Goal: Task Accomplishment & Management: Manage account settings

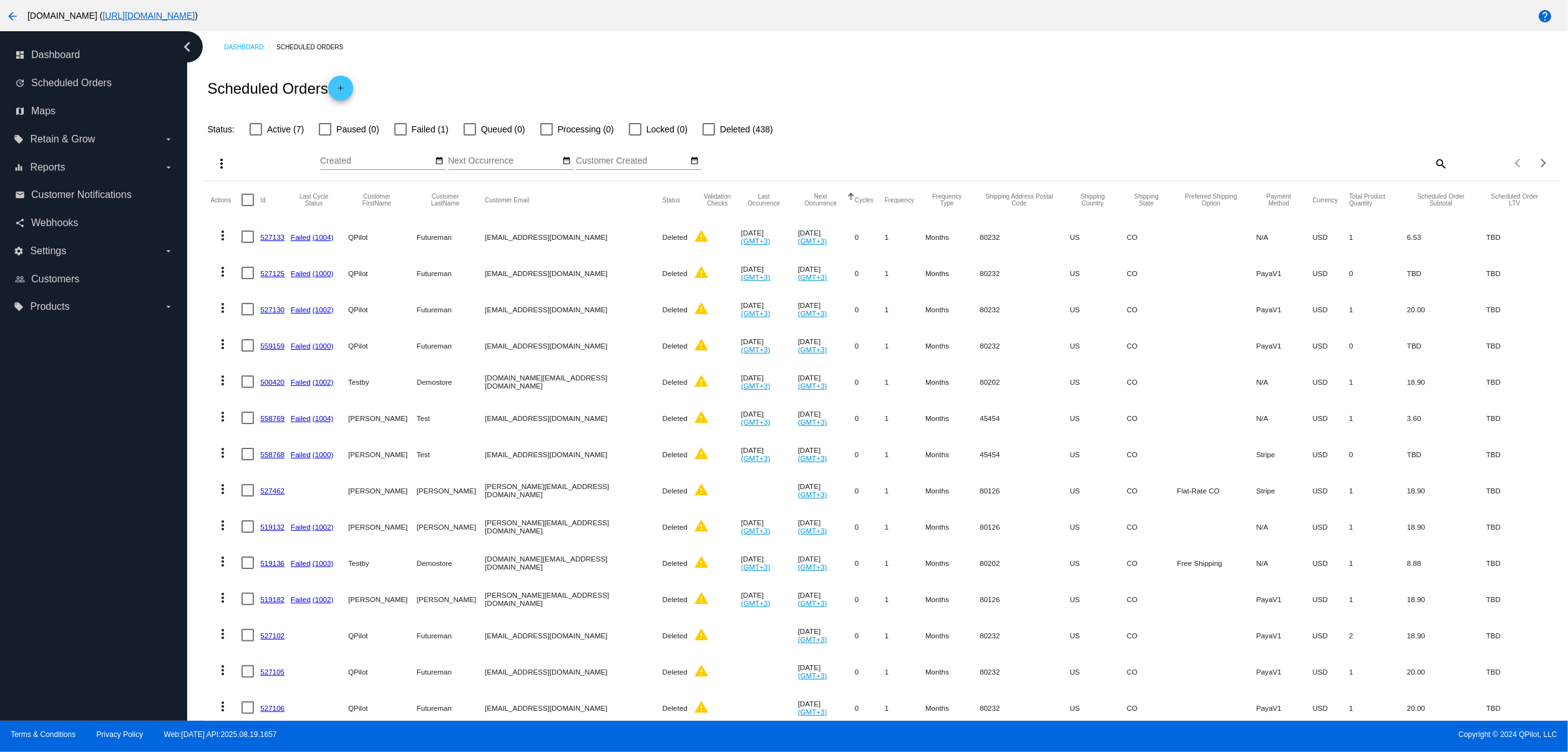
click at [8, 12] on mat-icon "arrow_back" at bounding box center [12, 16] width 15 height 15
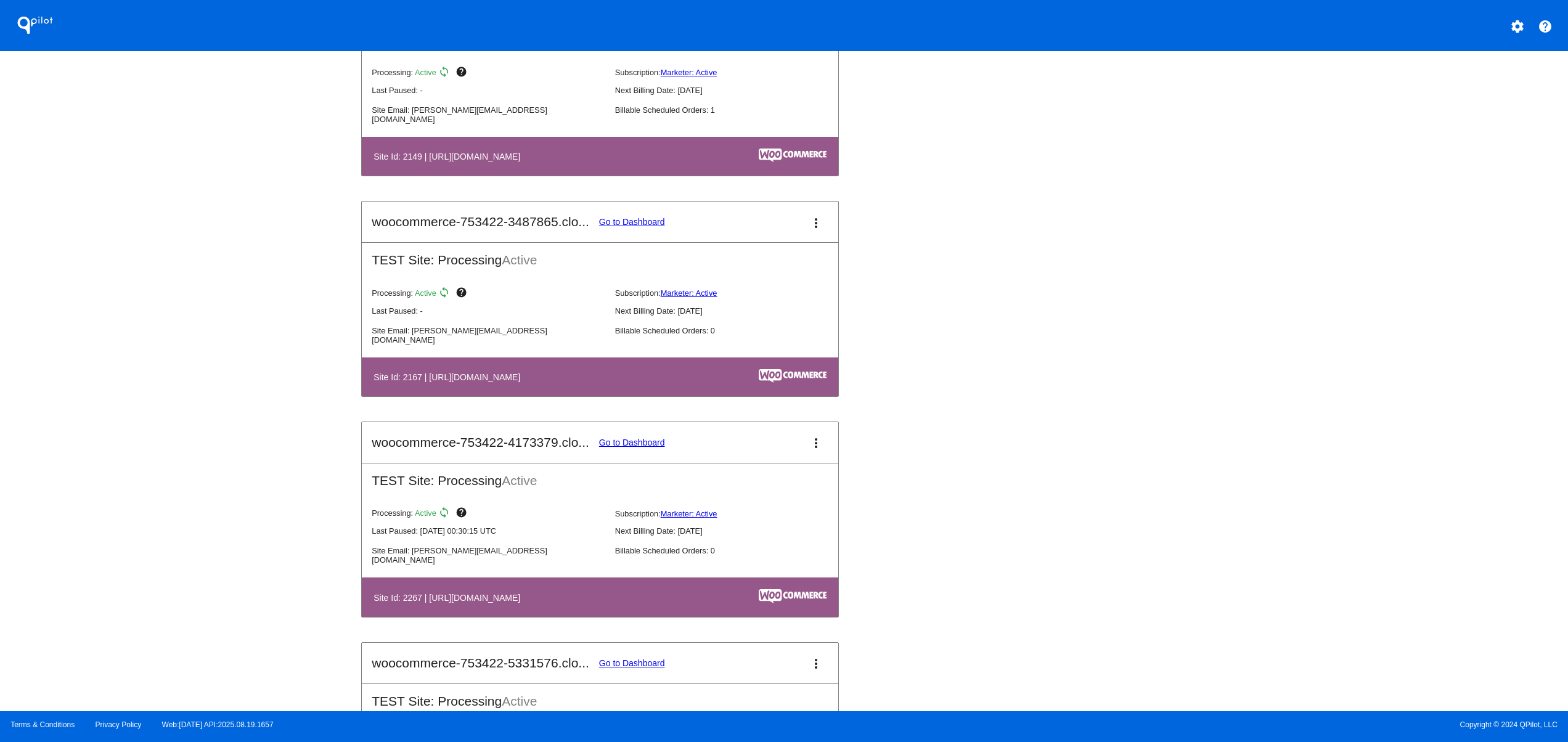
scroll to position [1891, 0]
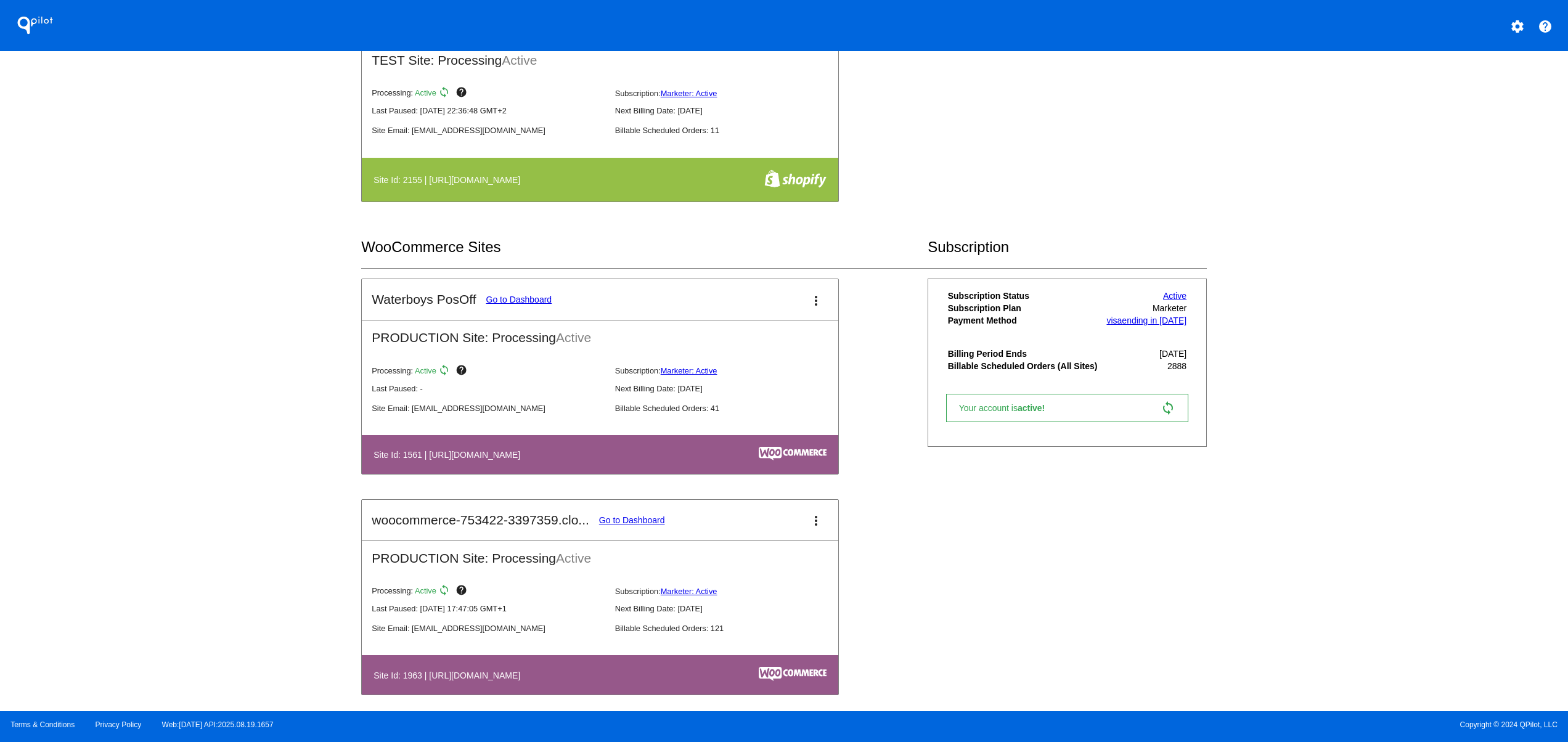
scroll to position [493, 0]
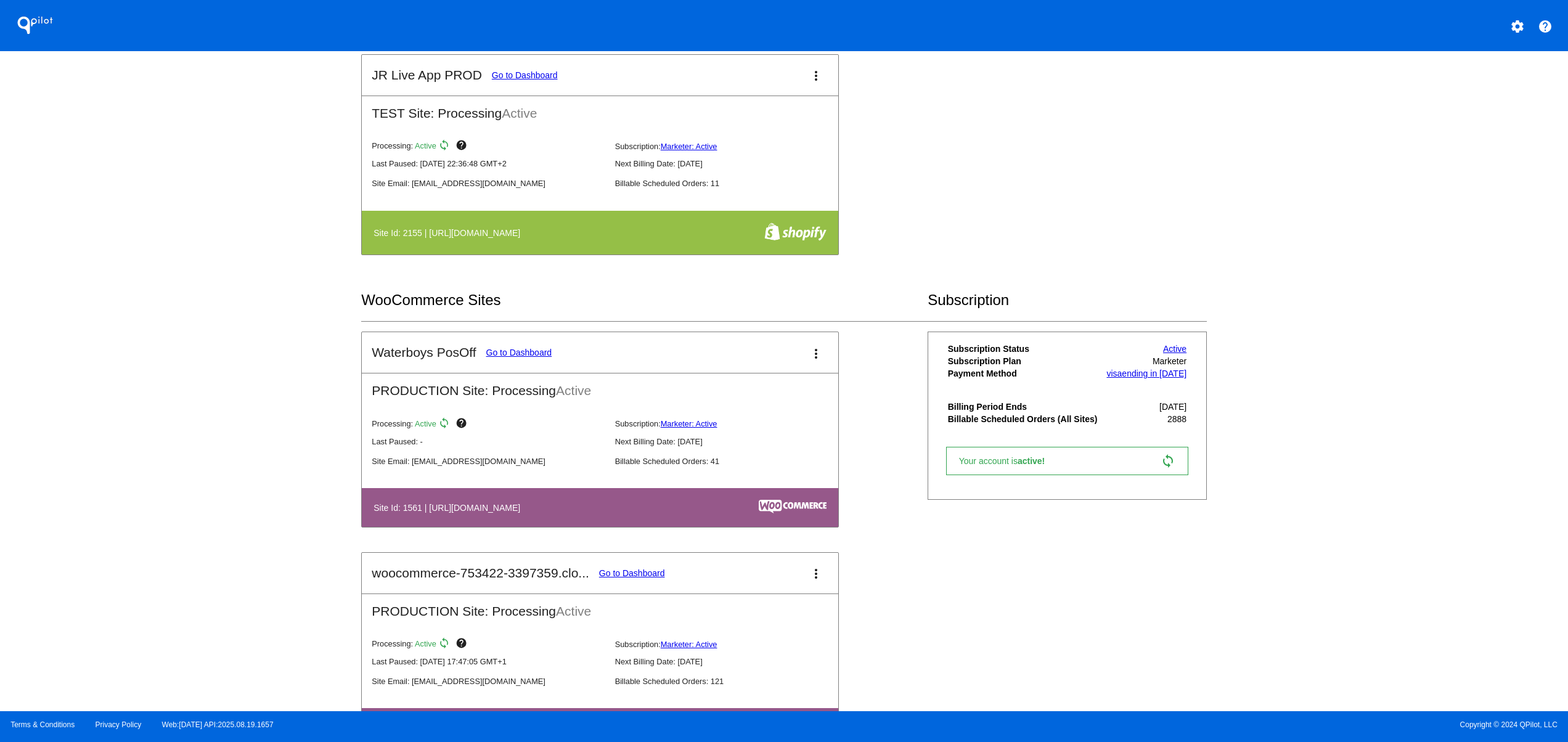
click at [541, 112] on h2 "TEST Site: Processing Active" at bounding box center [600, 108] width 477 height 25
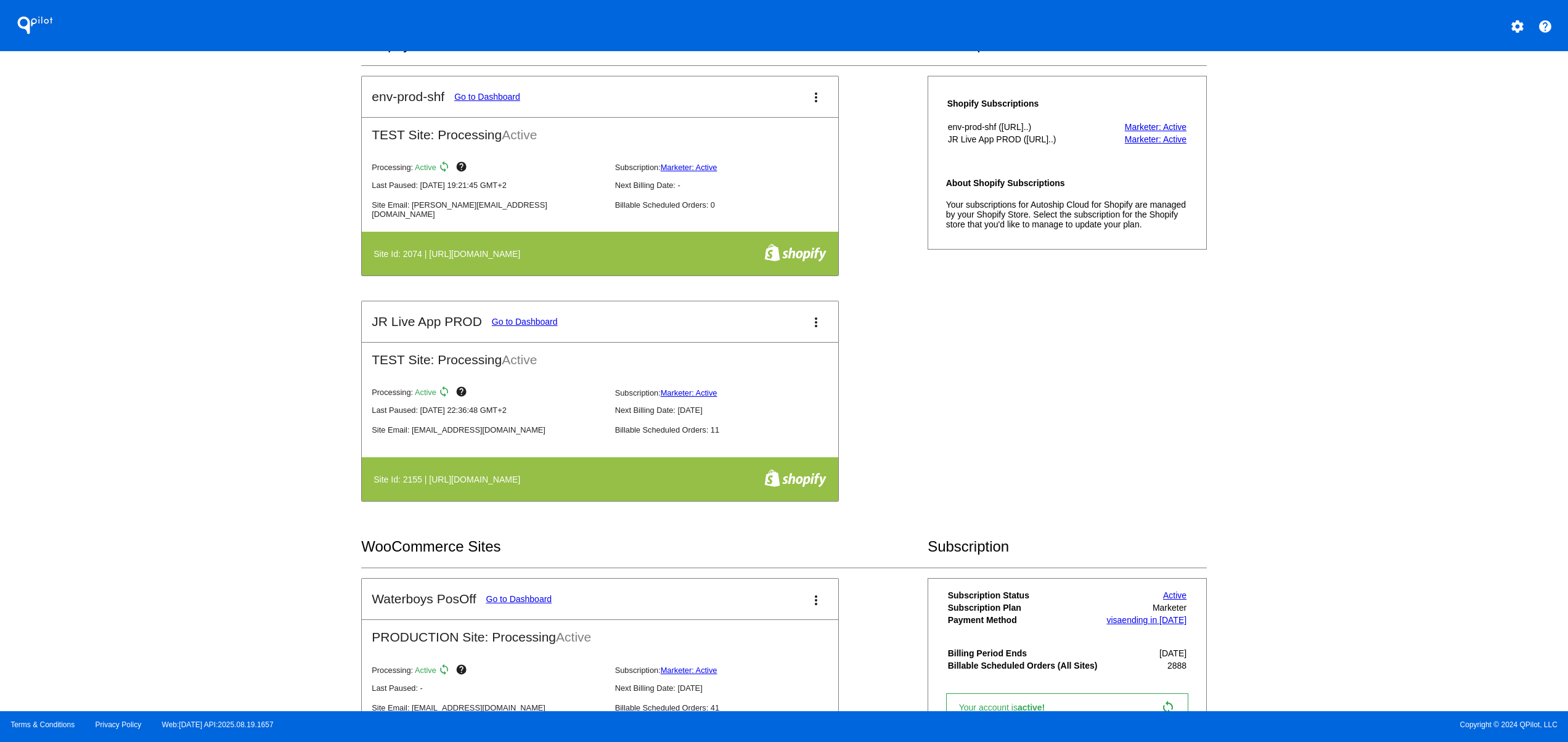
scroll to position [740, 0]
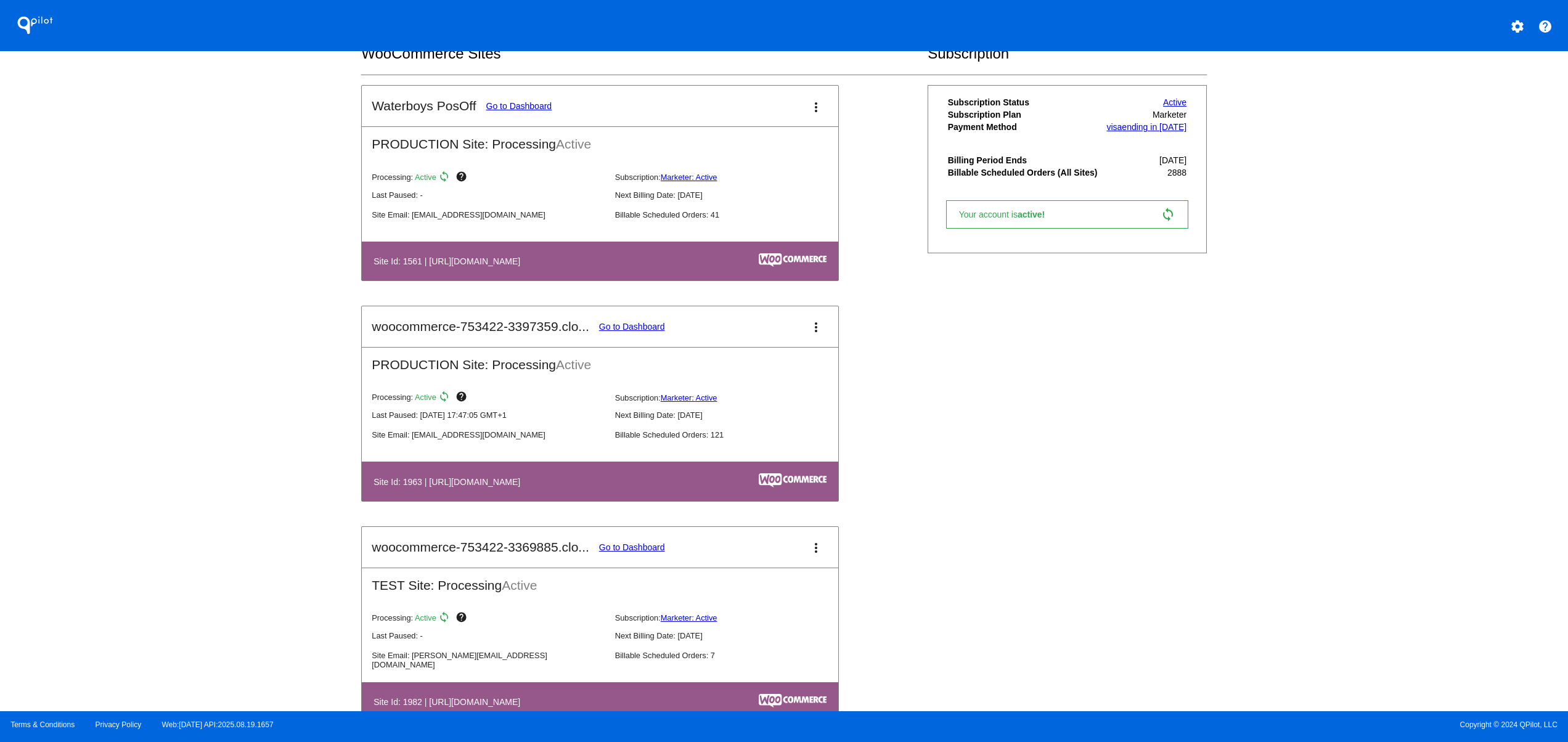
drag, startPoint x: 376, startPoint y: 550, endPoint x: 561, endPoint y: 573, distance: 186.4
click at [559, 568] on mat-card-header "woocommerce-753422-3369885.clo... Go to Dashboard more_vert" at bounding box center [600, 547] width 477 height 41
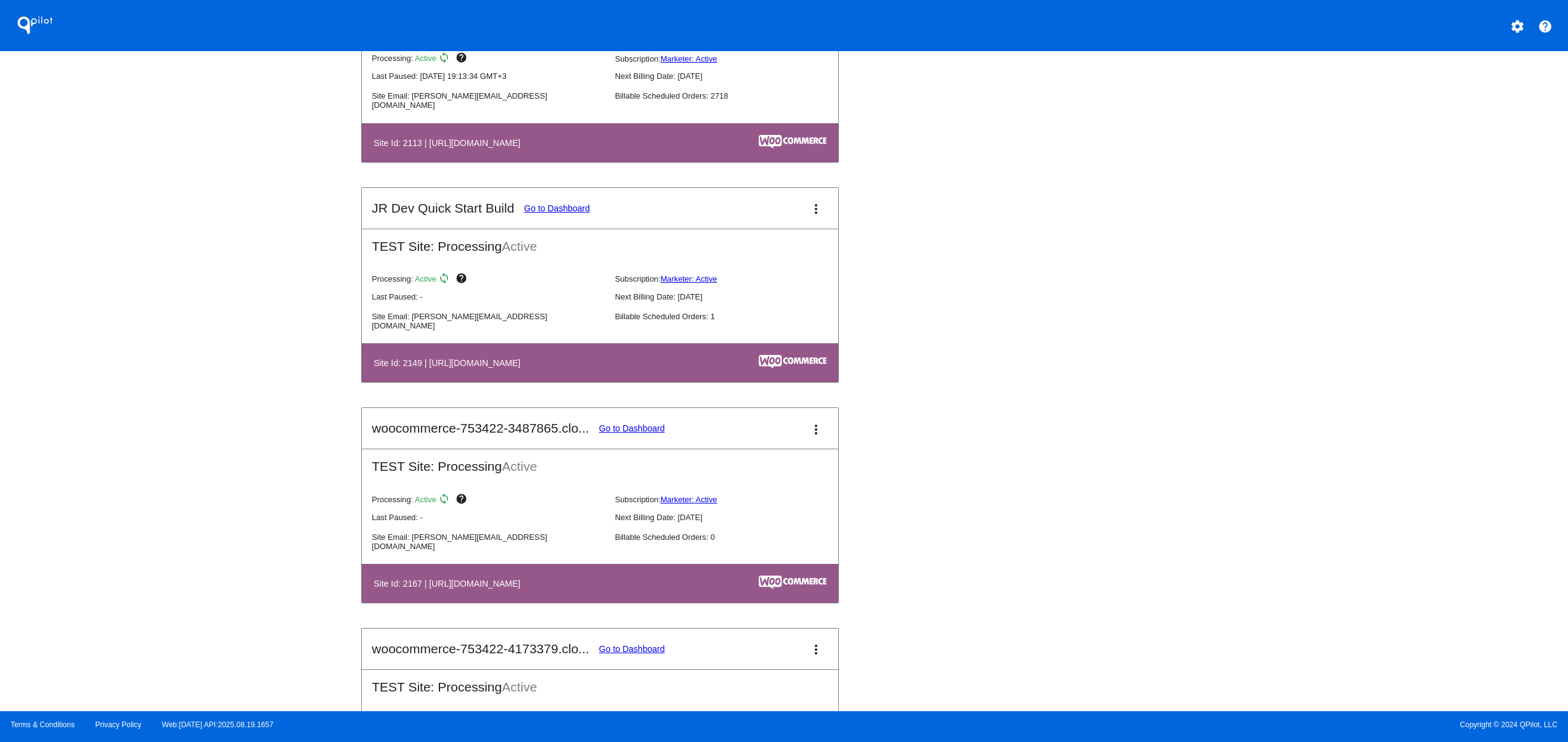
scroll to position [1725, 0]
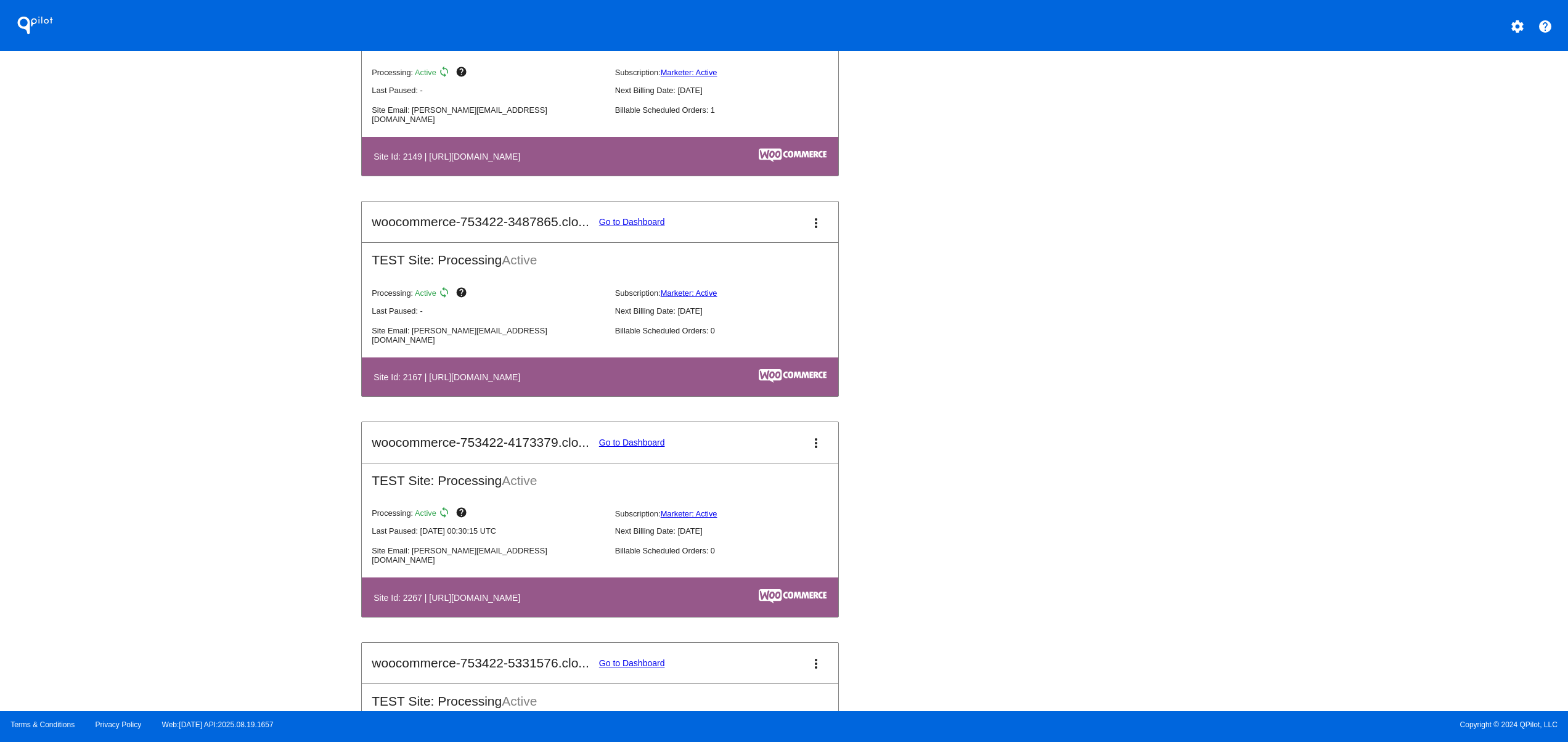
drag, startPoint x: 501, startPoint y: 441, endPoint x: 469, endPoint y: 444, distance: 32.1
click at [479, 442] on mat-card-header "woocommerce-753422-4173379.clo... Go to Dashboard more_vert" at bounding box center [600, 442] width 477 height 41
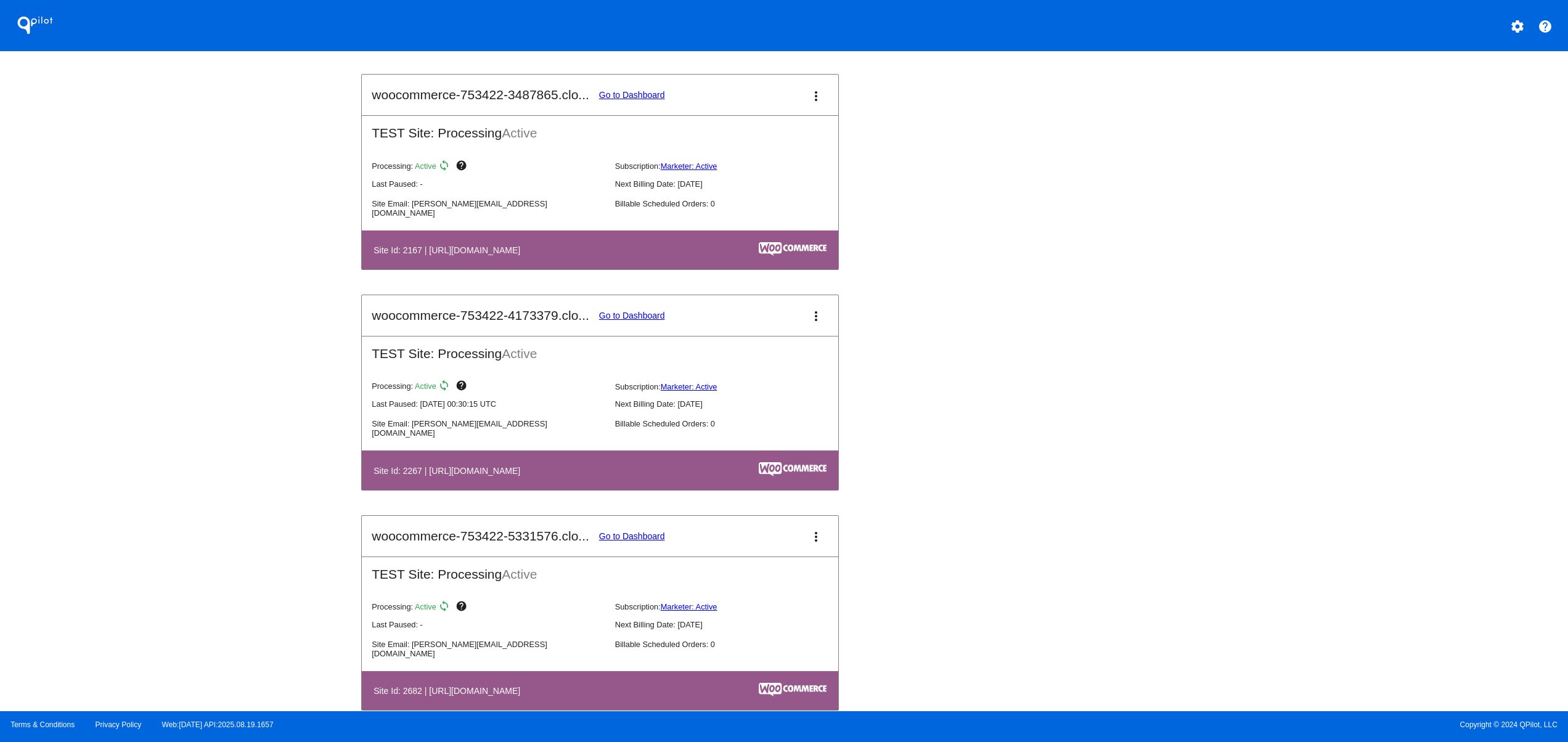
scroll to position [1891, 0]
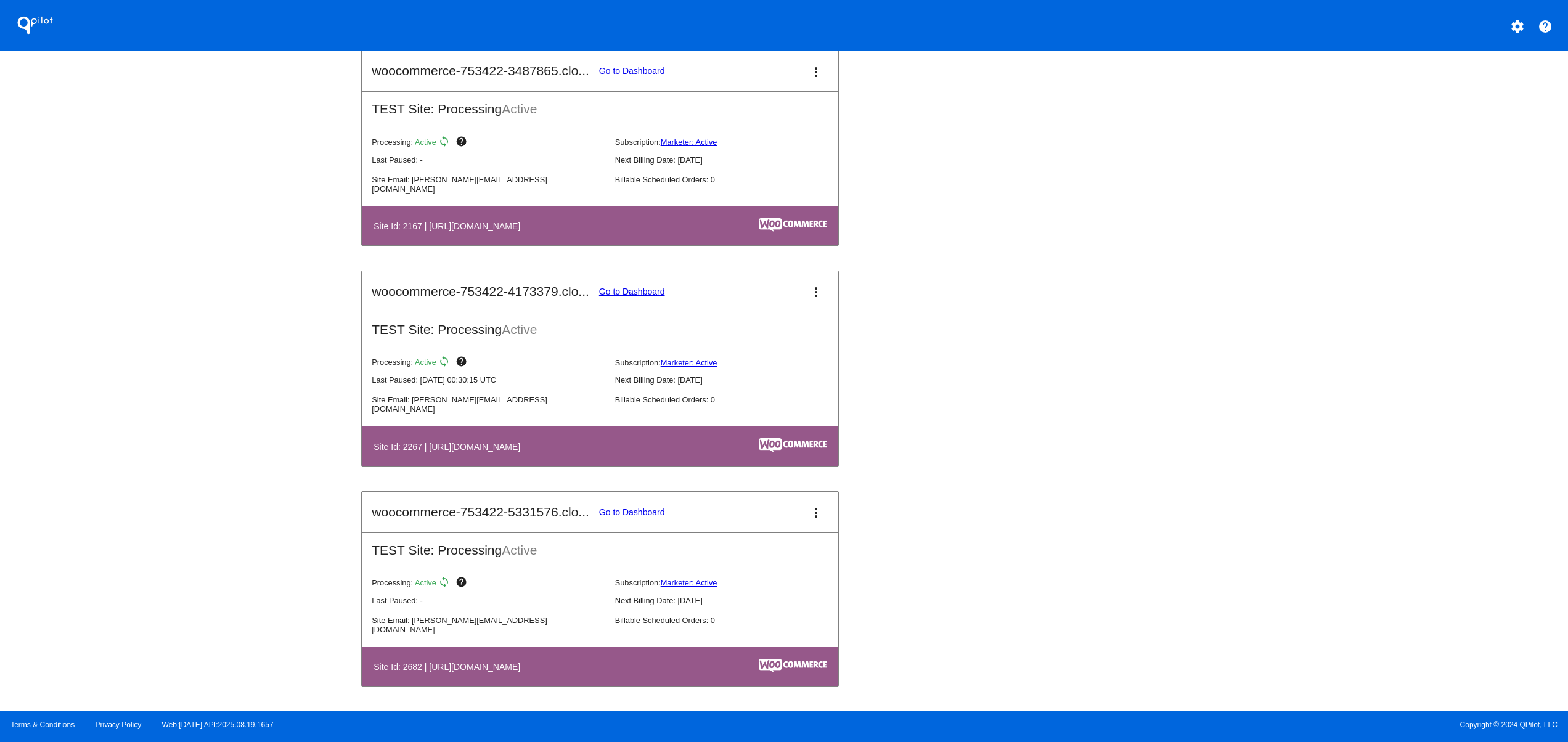
drag, startPoint x: 442, startPoint y: 518, endPoint x: 521, endPoint y: 523, distance: 79.2
click at [521, 523] on mat-card-header "woocommerce-753422-5331576.clo... Go to Dashboard more_vert" at bounding box center [600, 512] width 477 height 41
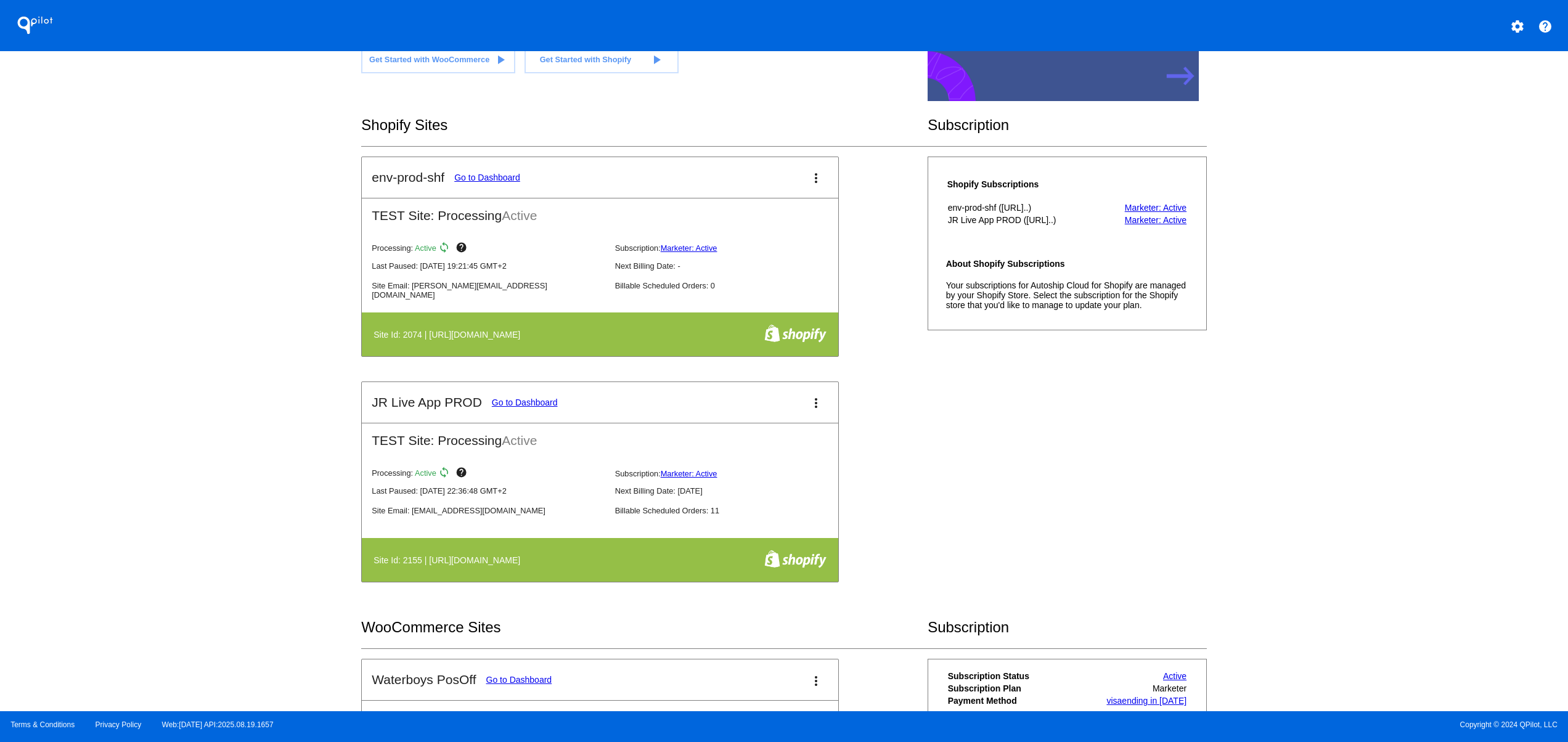
scroll to position [0, 0]
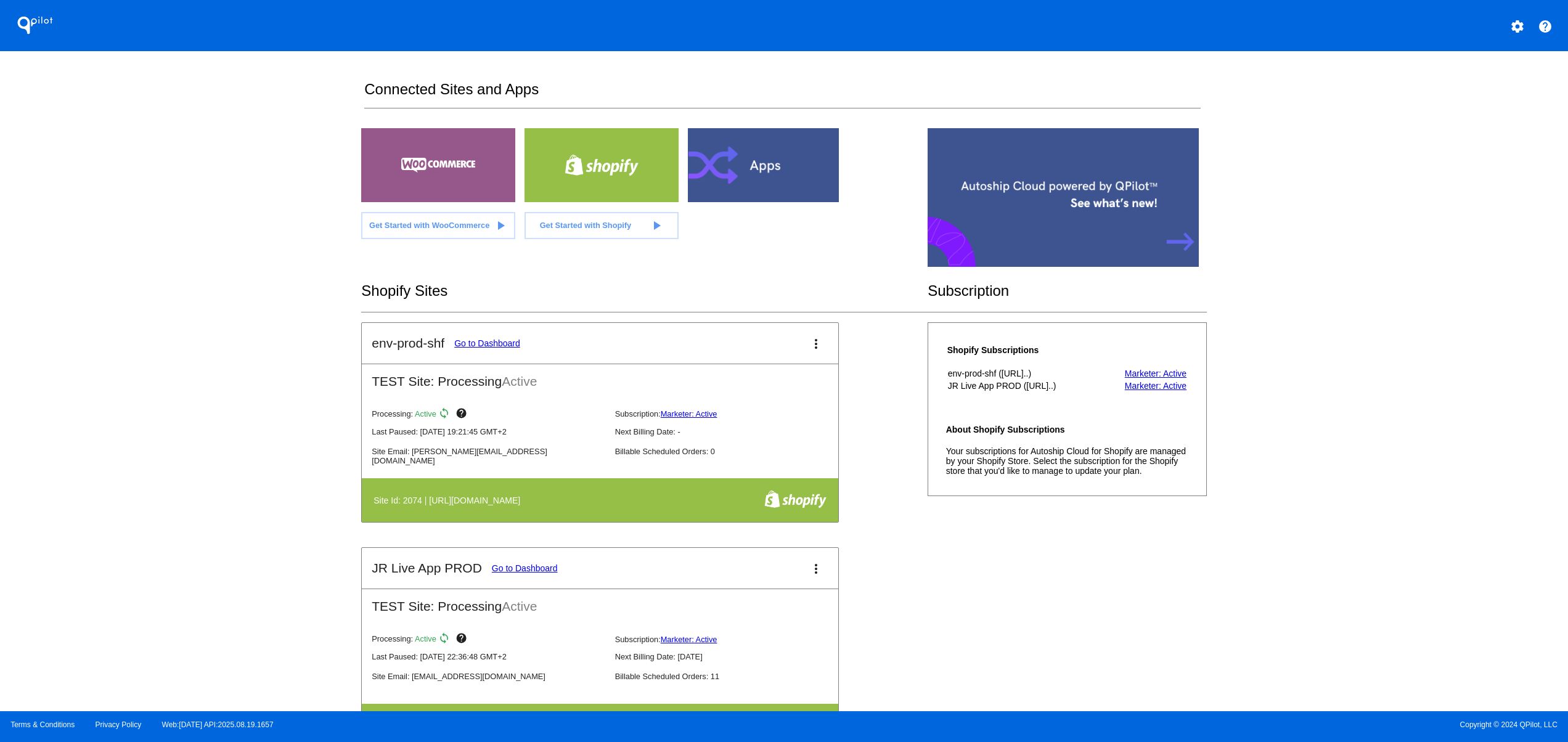
click at [187, 388] on div "QPilot settings help Connected Sites and Apps Get Started with WooCommerce play…" at bounding box center [784, 356] width 1568 height 711
click at [1522, 28] on mat-icon "settings" at bounding box center [1517, 26] width 15 height 15
click at [1480, 102] on button "person Log out" at bounding box center [1471, 92] width 118 height 30
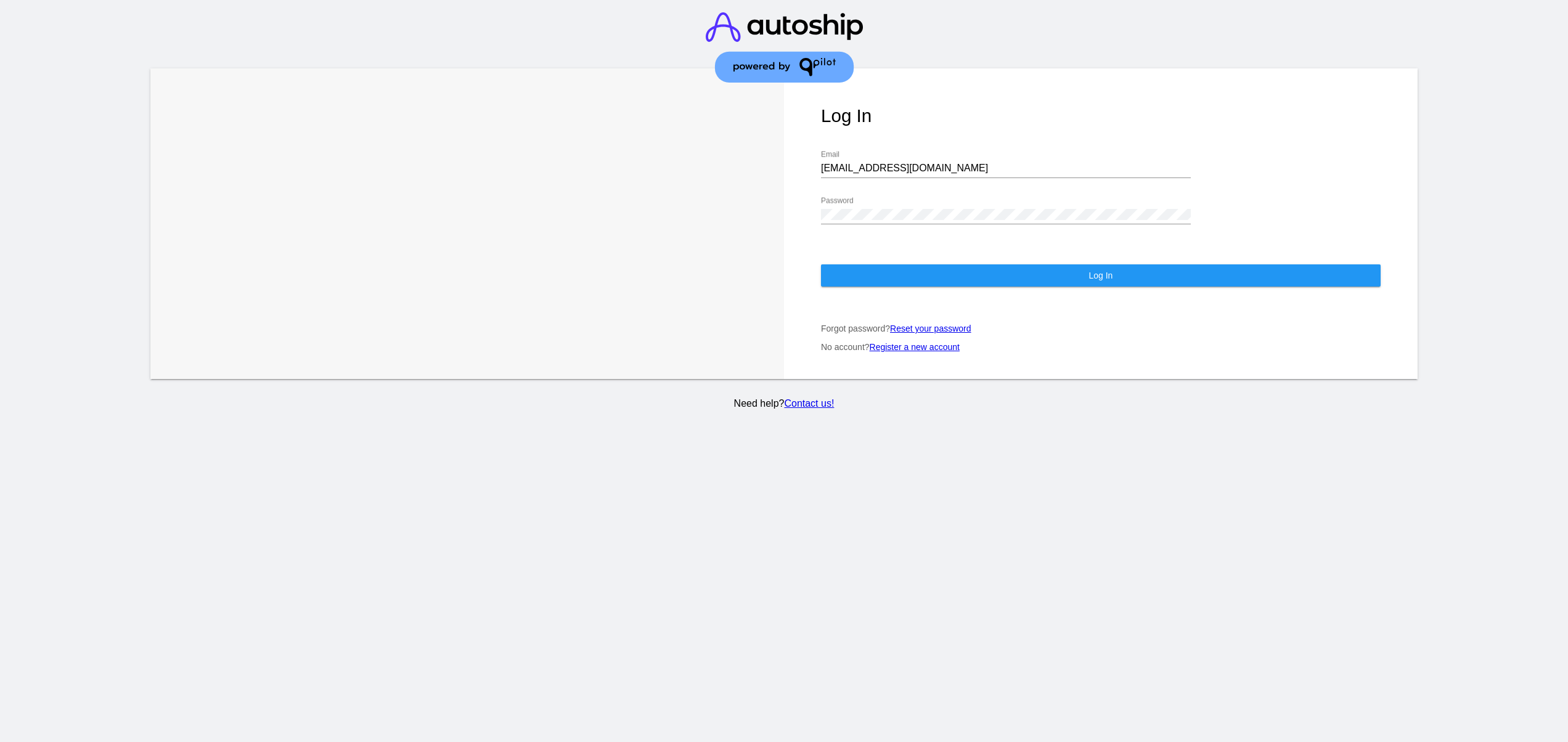
click at [925, 159] on div "[EMAIL_ADDRESS][DOMAIN_NAME] Email" at bounding box center [1006, 164] width 370 height 28
click at [906, 161] on div "[EMAIL_ADDRESS][DOMAIN_NAME] Email" at bounding box center [1006, 164] width 370 height 28
click at [911, 161] on div "[EMAIL_ADDRESS][DOMAIN_NAME] Email" at bounding box center [1006, 164] width 370 height 28
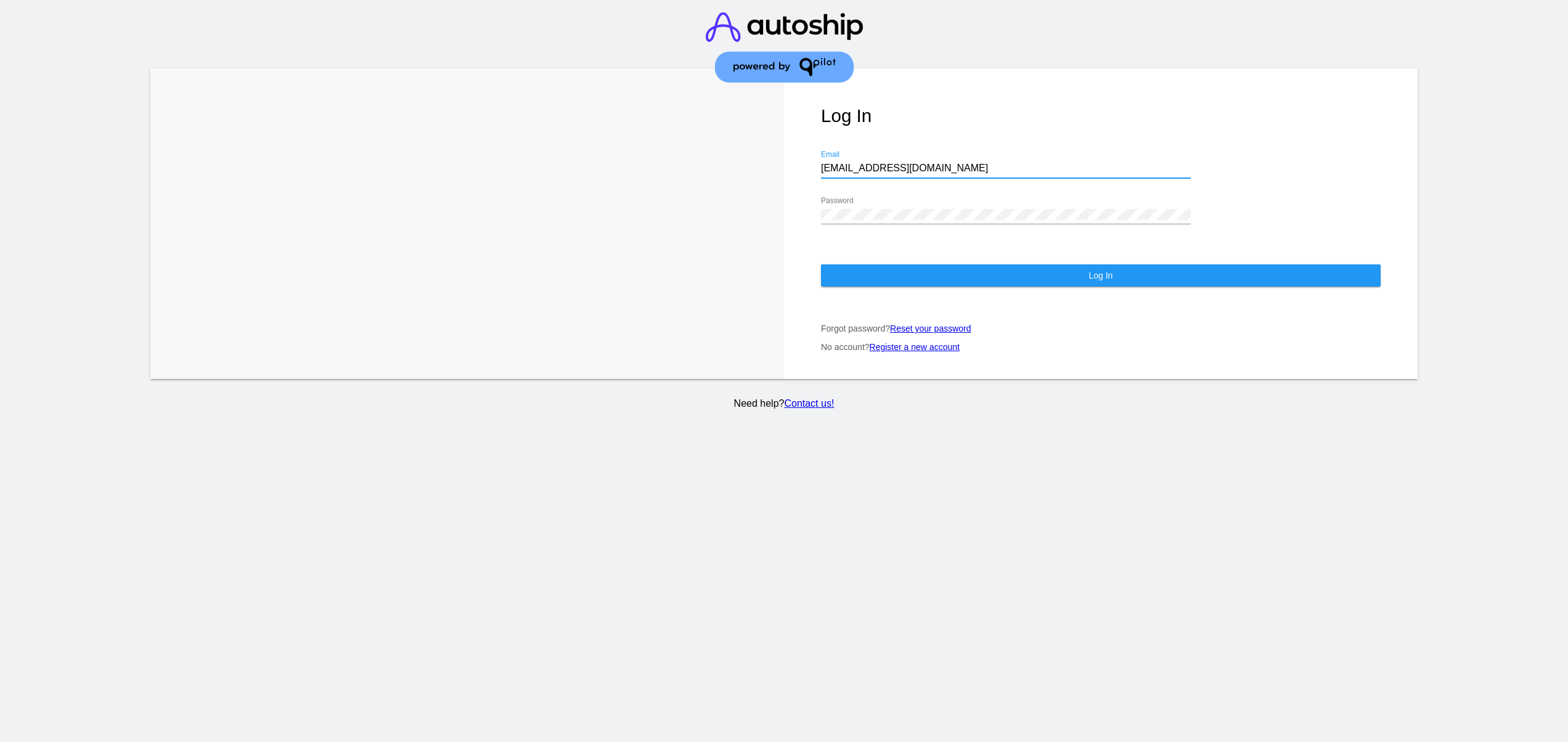
click at [921, 166] on input "[EMAIL_ADDRESS][DOMAIN_NAME]" at bounding box center [1006, 168] width 370 height 11
type input "[EMAIL_ADDRESS][DOMAIN_NAME]"
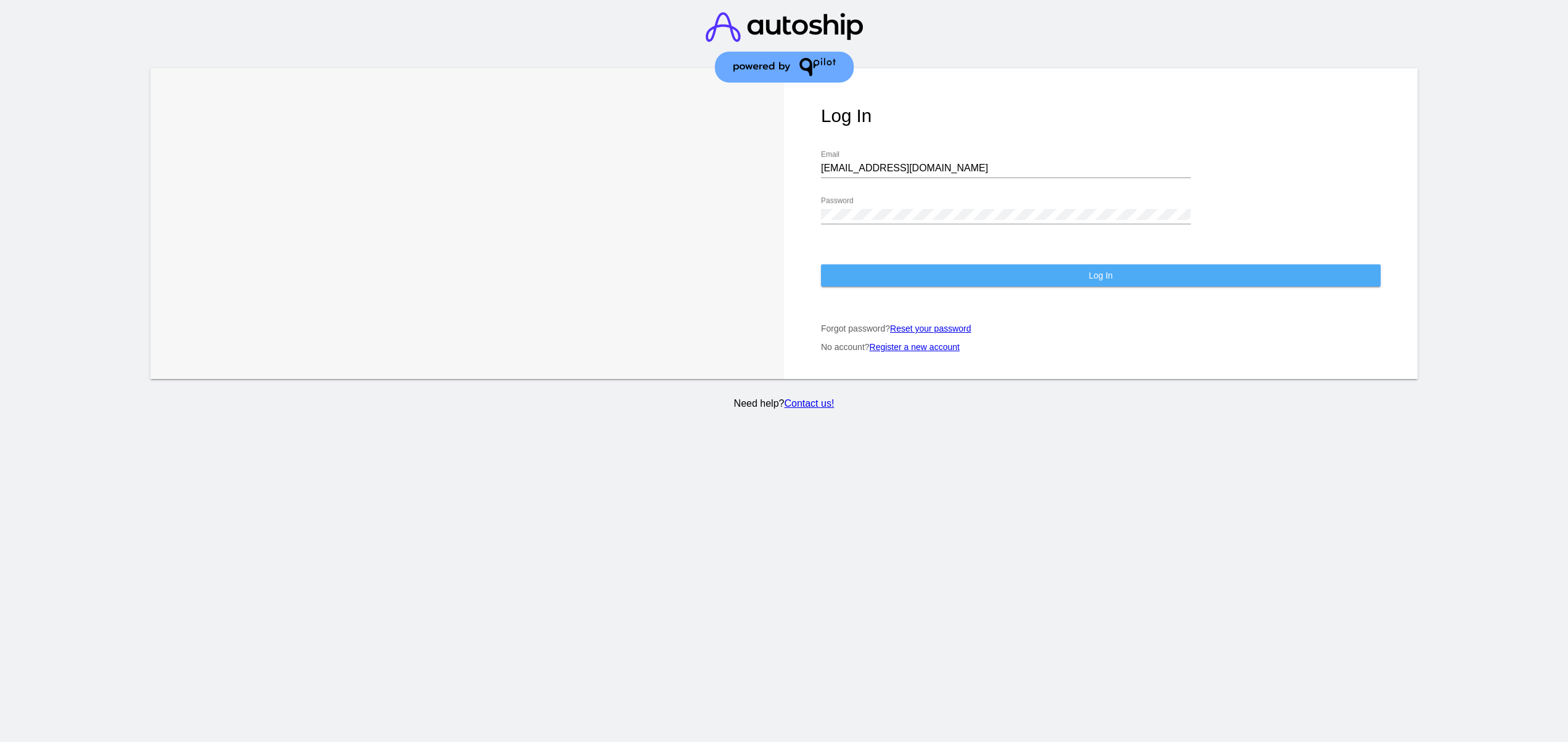
click at [861, 279] on button "Log In" at bounding box center [1101, 275] width 560 height 22
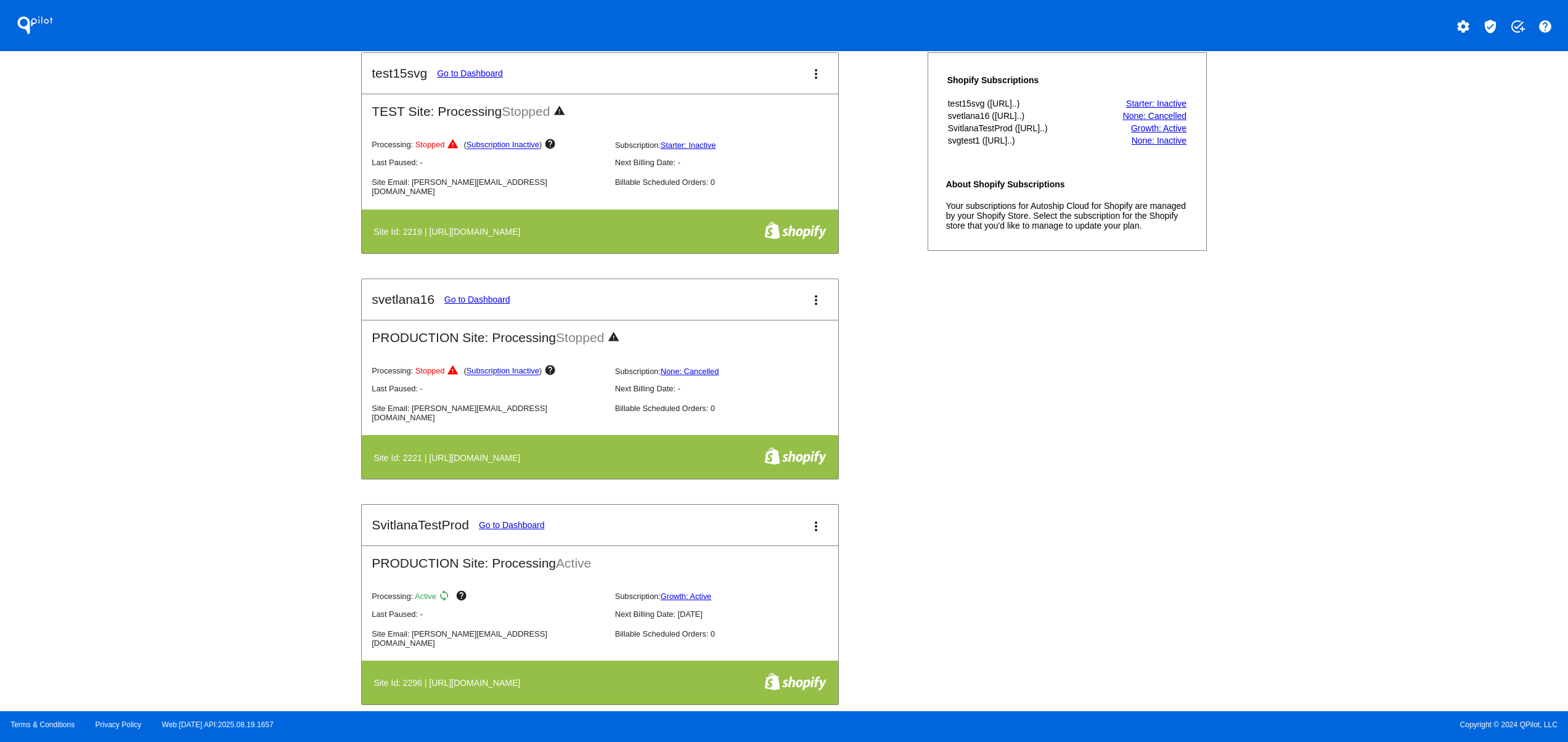
scroll to position [247, 0]
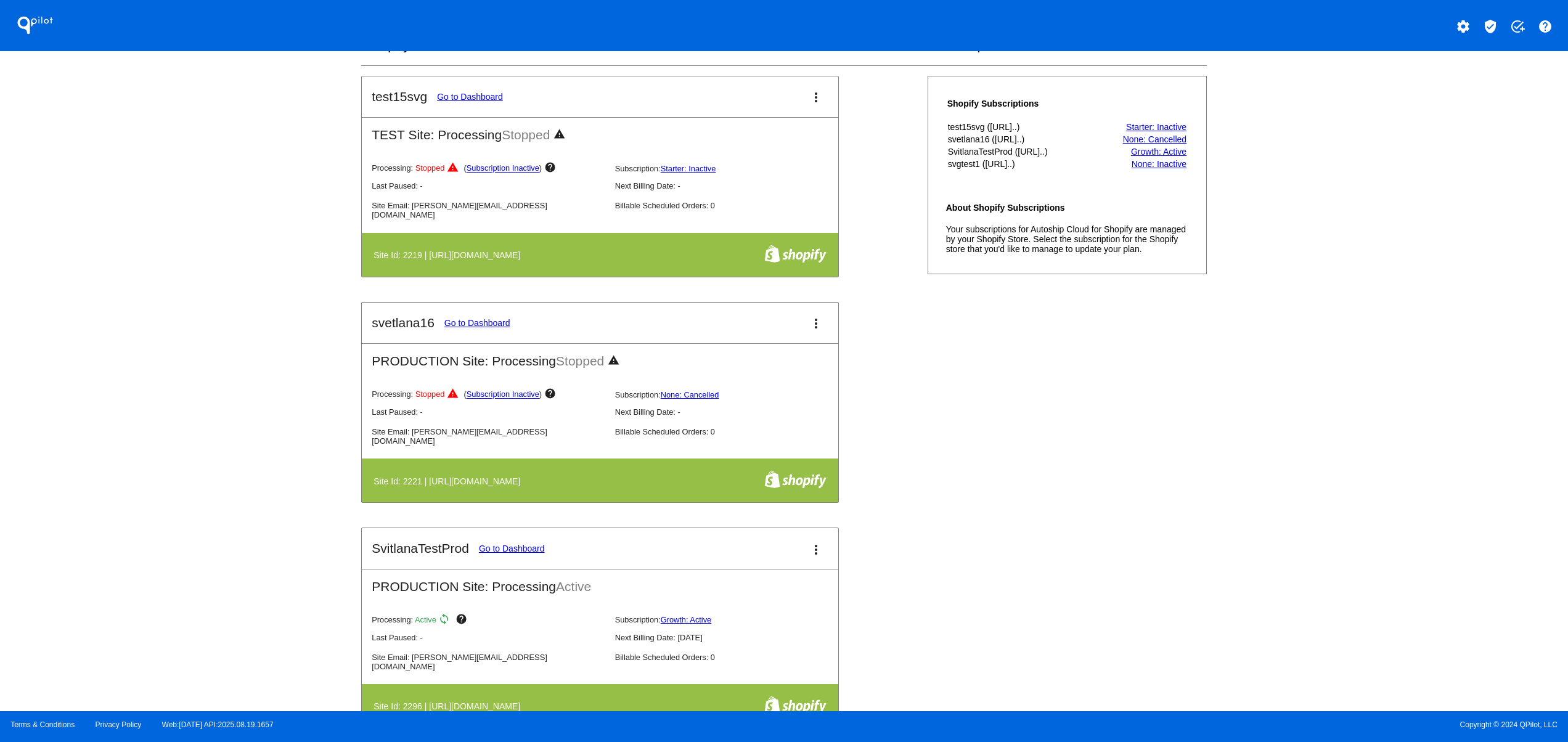
drag, startPoint x: 400, startPoint y: 529, endPoint x: 371, endPoint y: 528, distance: 29.0
click at [388, 526] on app-sites-dashboard-site-card "test15svg Go to Dashboard more_vert TEST Site: Processing Stopped warning Proce…" at bounding box center [600, 515] width 478 height 879
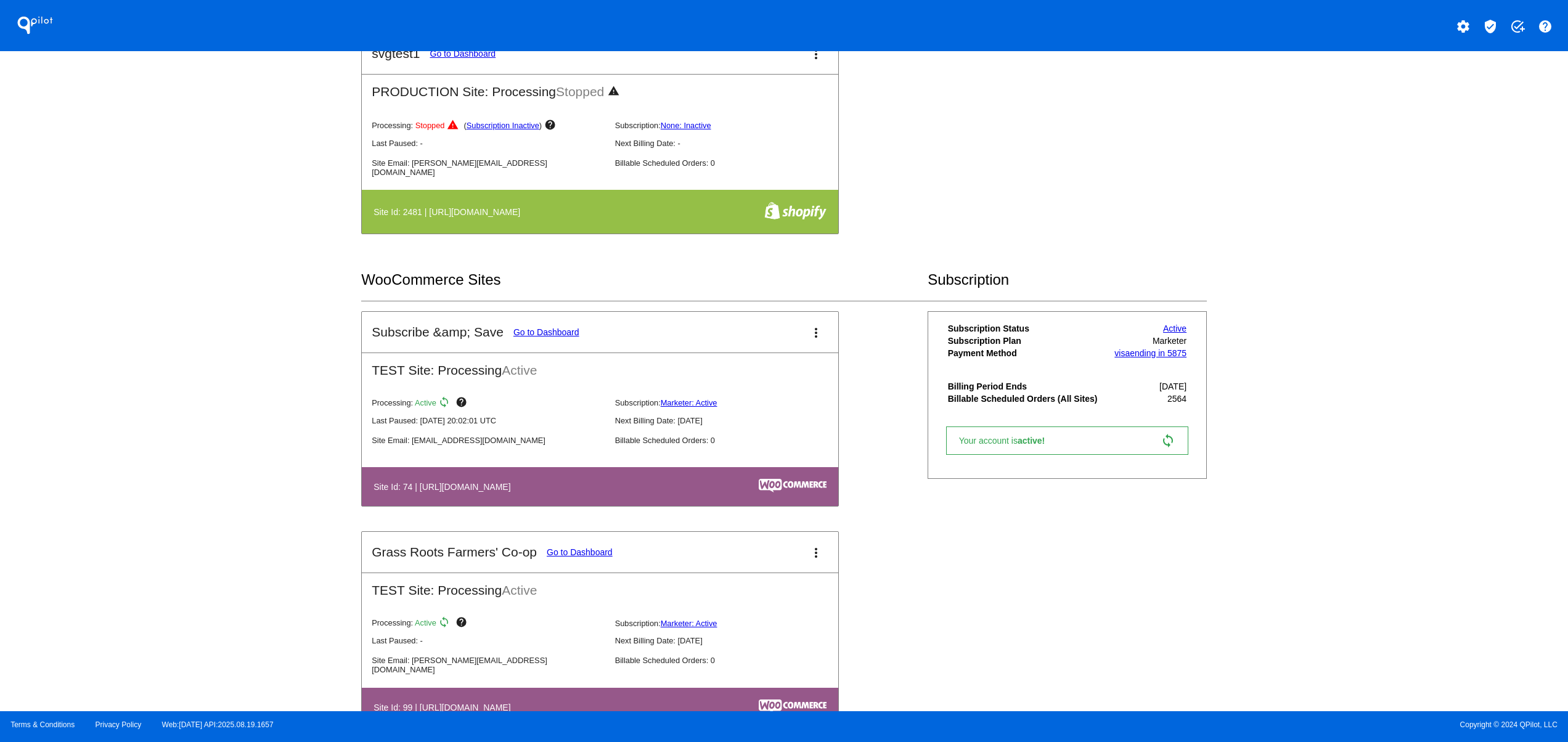
scroll to position [986, 0]
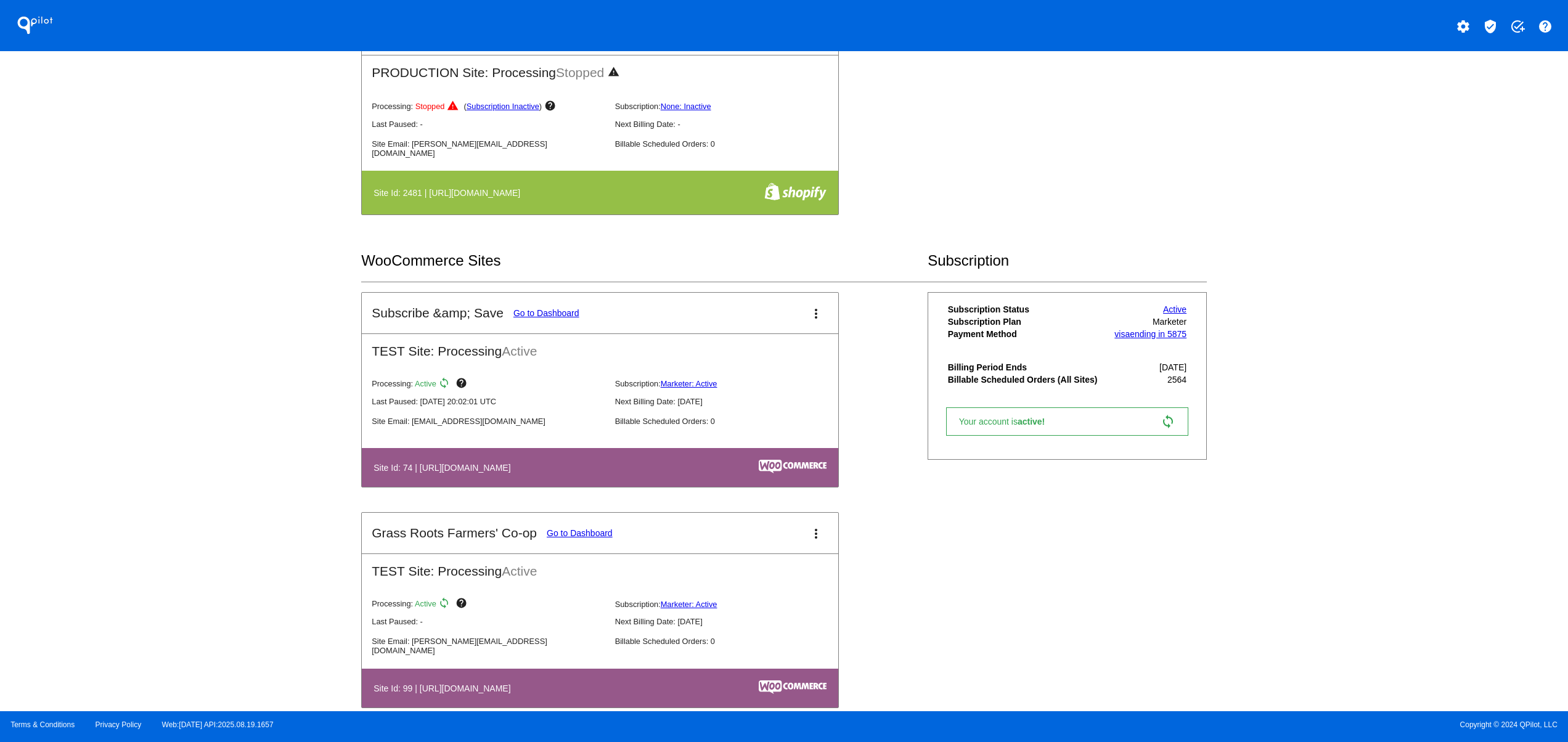
drag, startPoint x: 387, startPoint y: 535, endPoint x: 484, endPoint y: 532, distance: 97.0
click at [482, 532] on mat-card-header "Grass Roots Farmers' Co-op Go to Dashboard more_vert" at bounding box center [600, 533] width 477 height 41
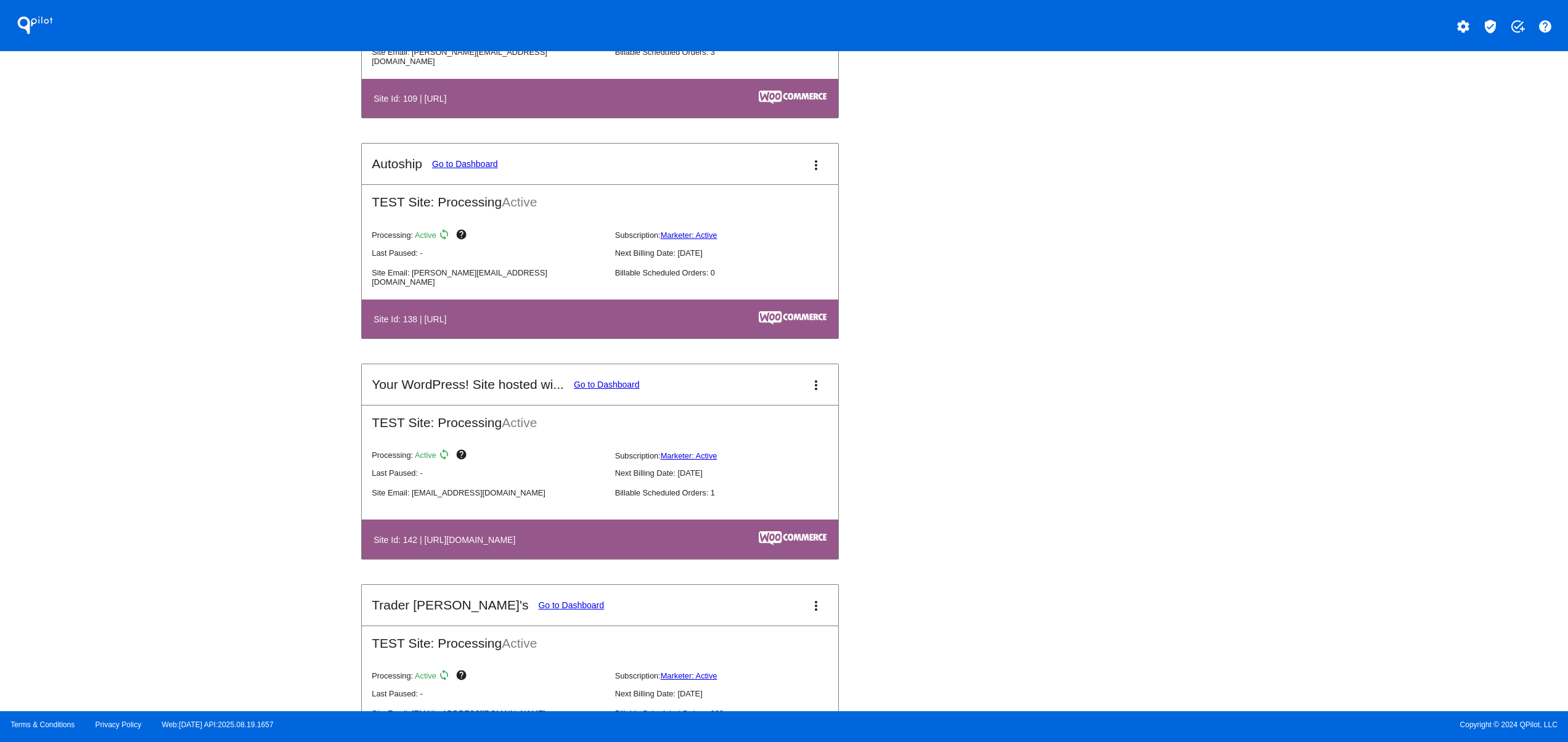
scroll to position [1971, 0]
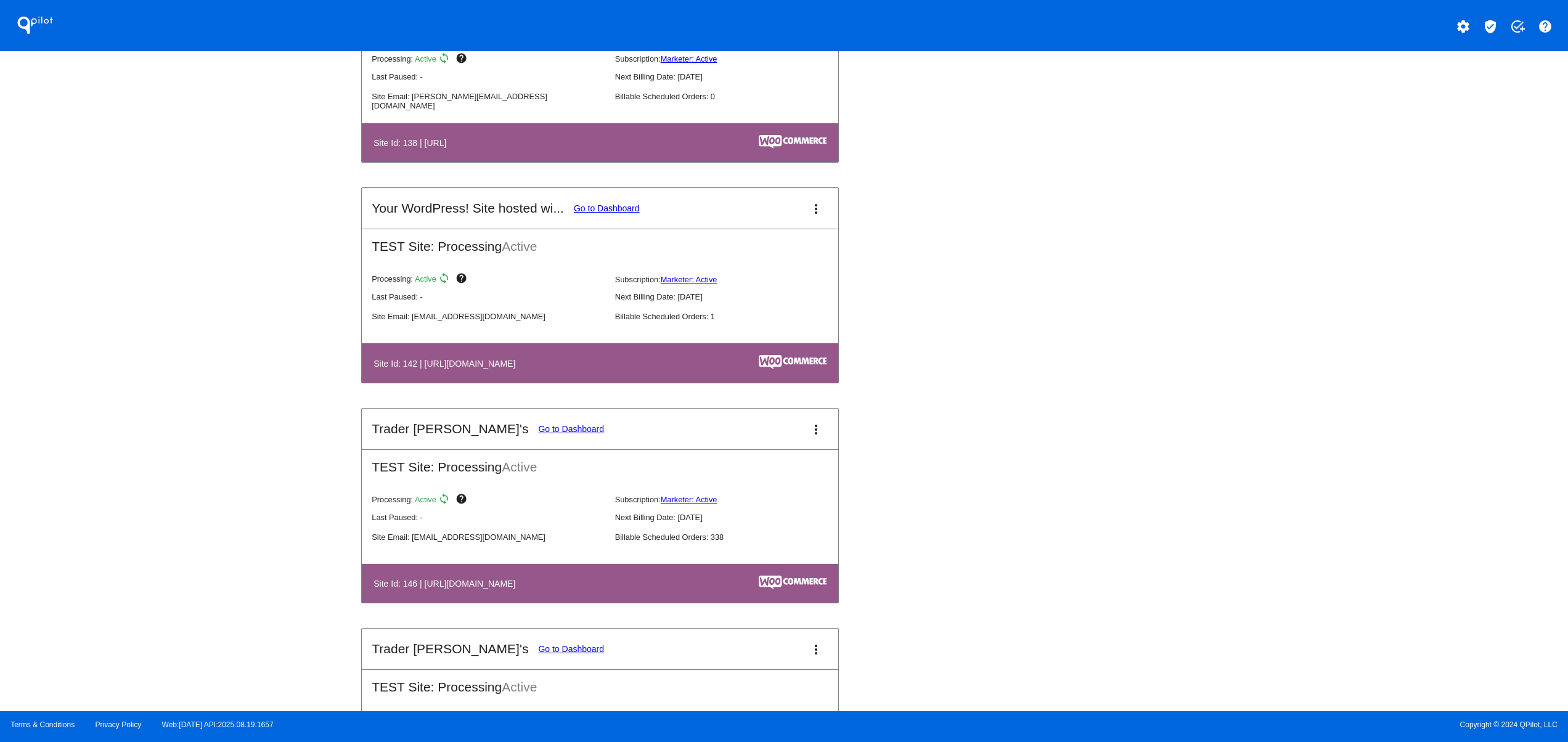
drag, startPoint x: 400, startPoint y: 472, endPoint x: 677, endPoint y: 491, distance: 277.7
click at [677, 491] on mat-card-content "TEST Site: Processing Active Processing: Active sync help Subscription: Markete…" at bounding box center [600, 526] width 477 height 154
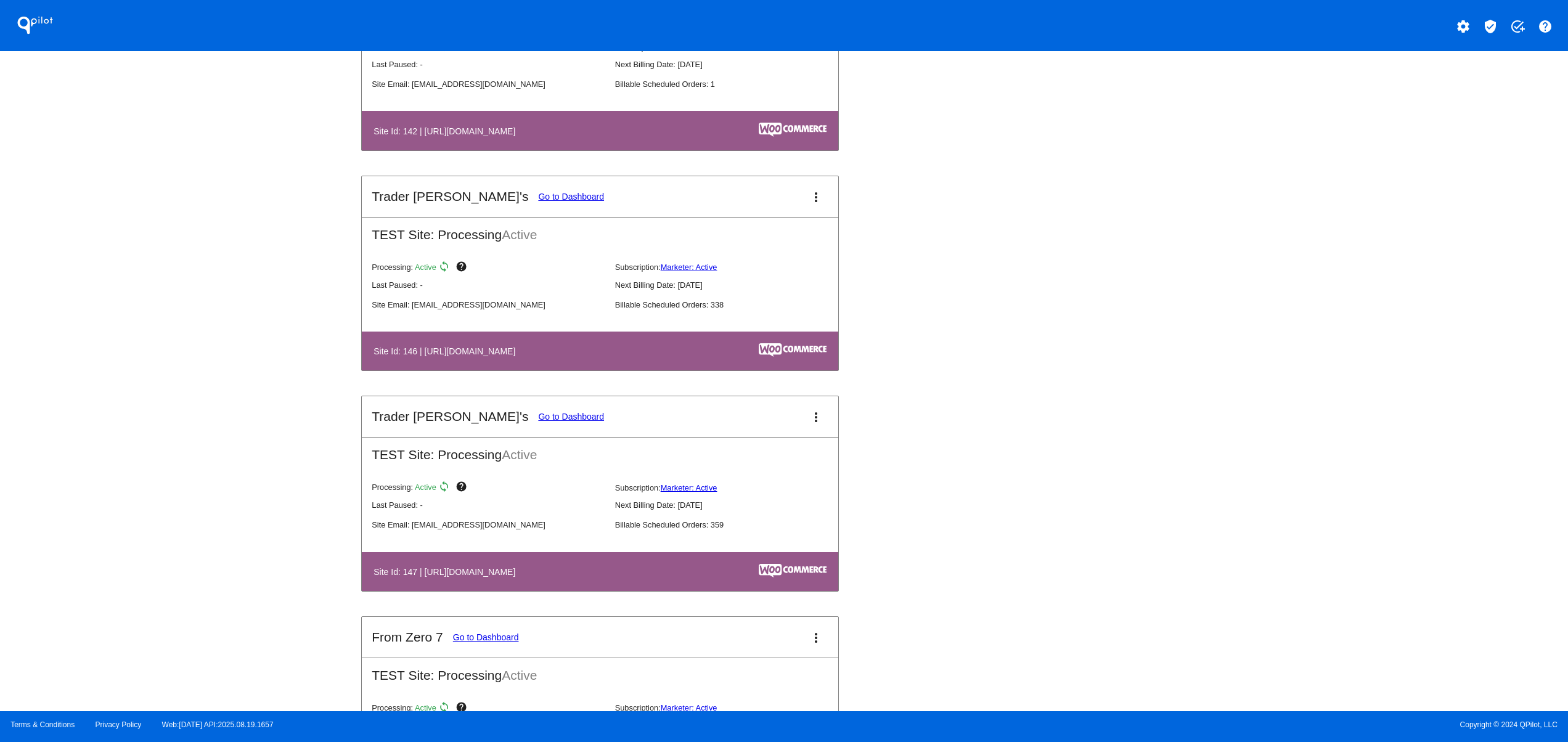
scroll to position [2218, 0]
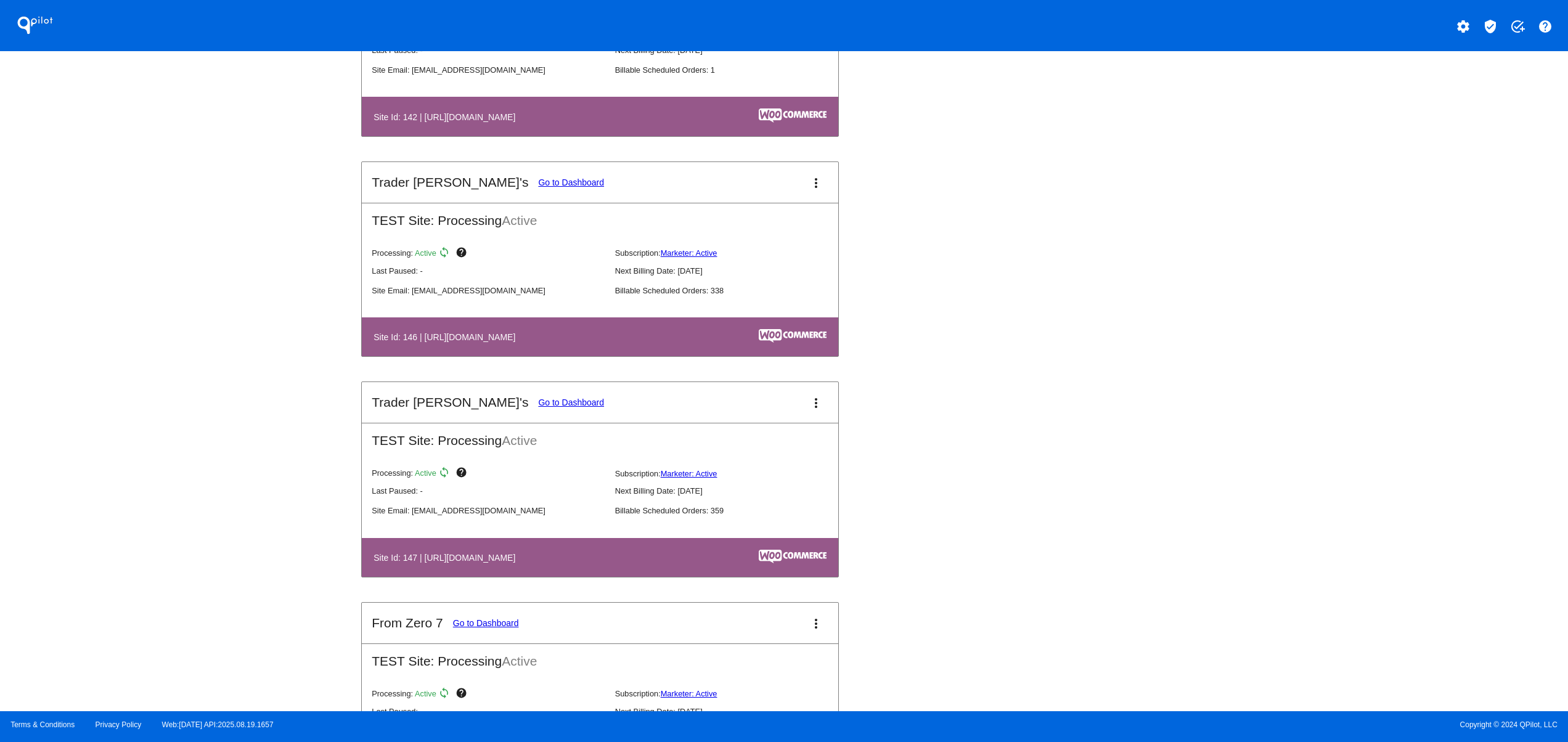
drag, startPoint x: 434, startPoint y: 455, endPoint x: 610, endPoint y: 459, distance: 176.0
click at [602, 448] on h2 "TEST Site: Processing Active" at bounding box center [600, 436] width 477 height 25
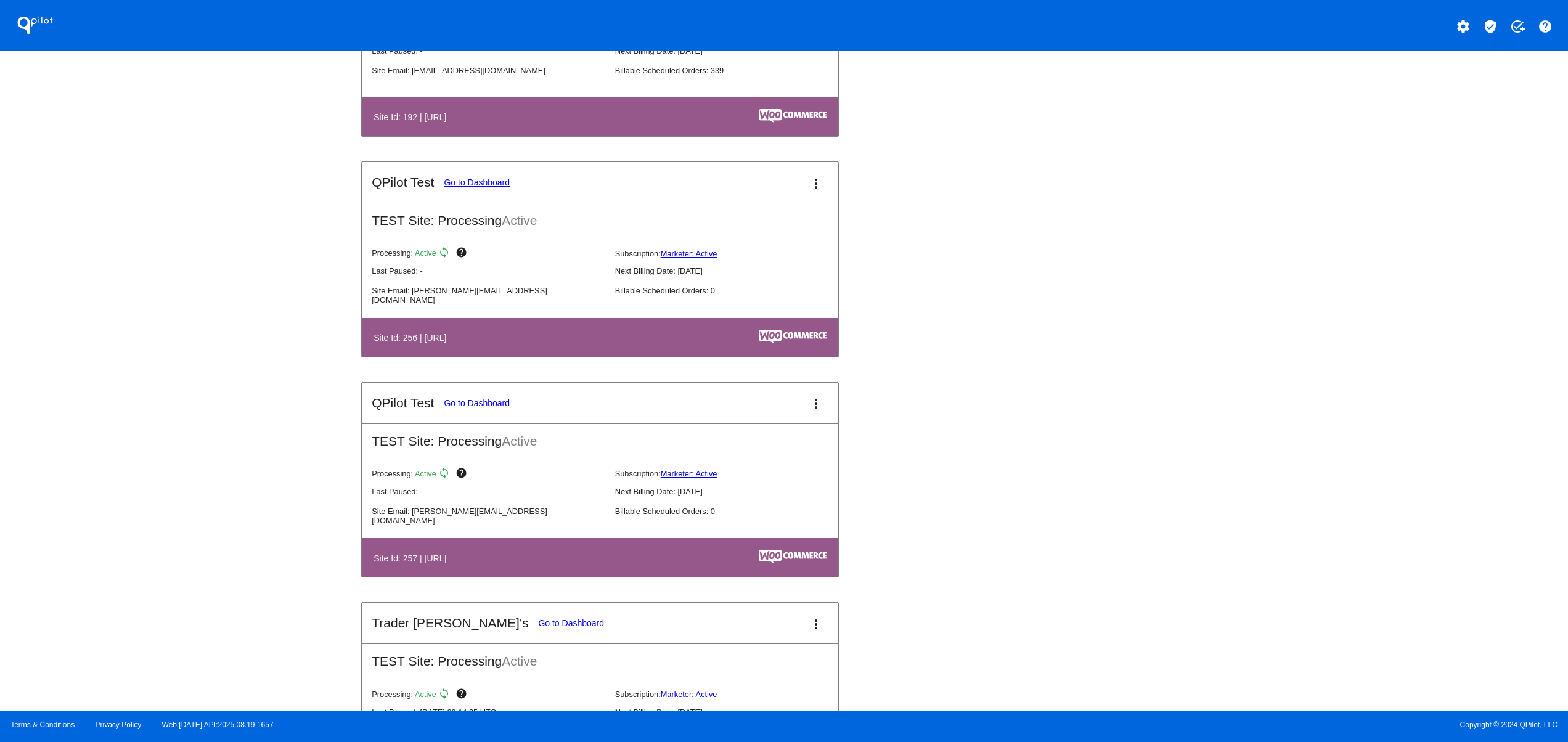
scroll to position [4189, 0]
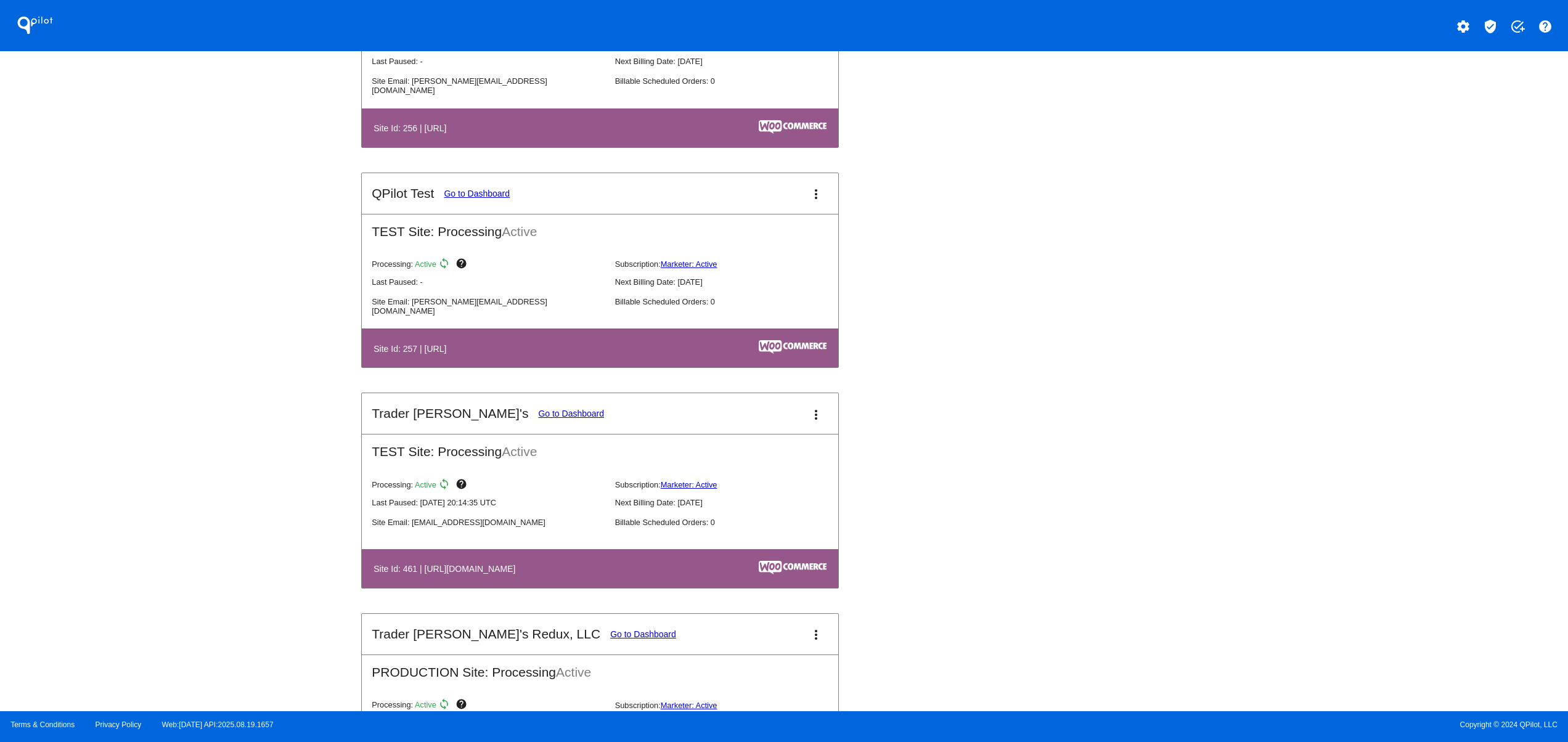
drag, startPoint x: 392, startPoint y: 263, endPoint x: 486, endPoint y: 259, distance: 94.1
click at [486, 239] on h2 "TEST Site: Processing Active" at bounding box center [600, 227] width 477 height 25
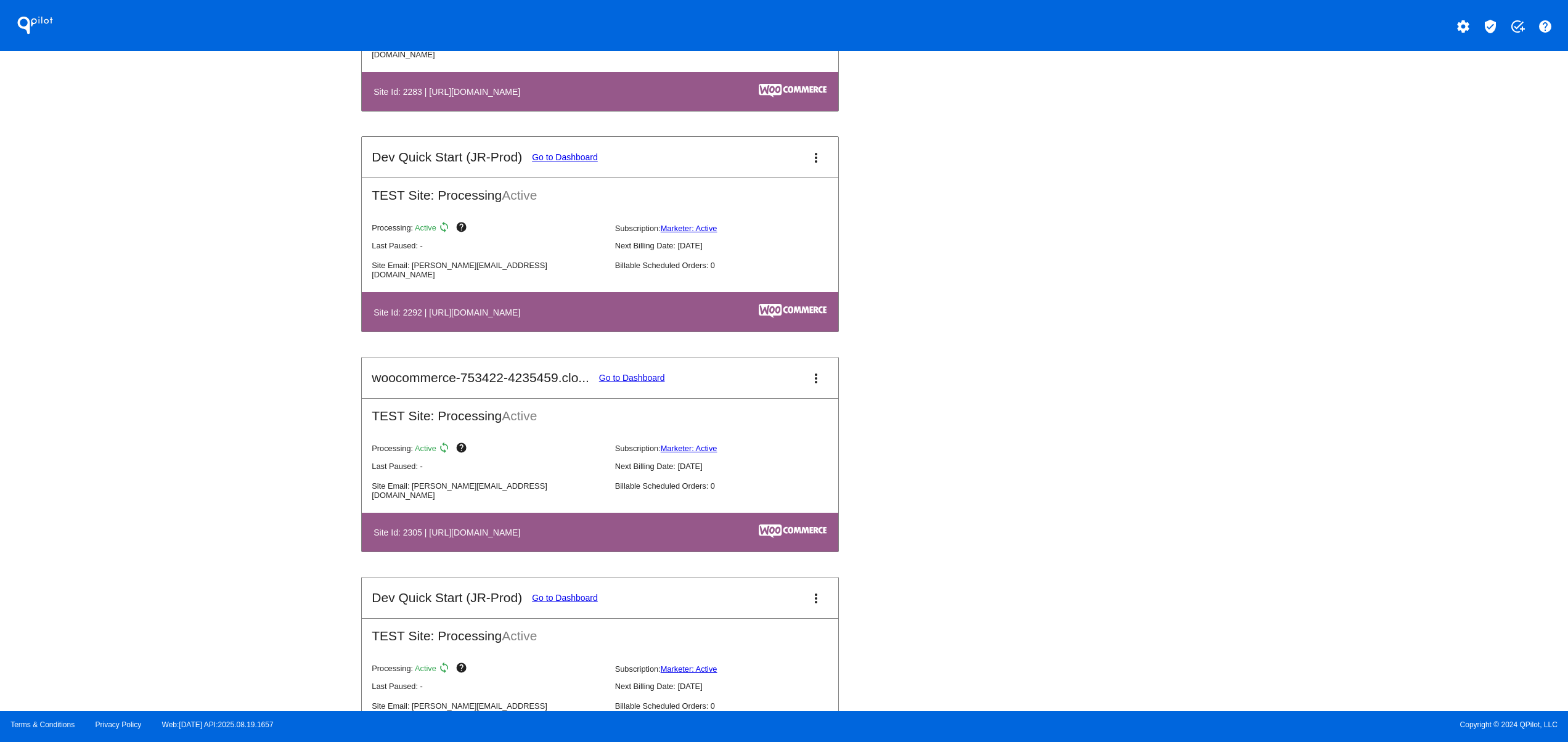
scroll to position [8379, 0]
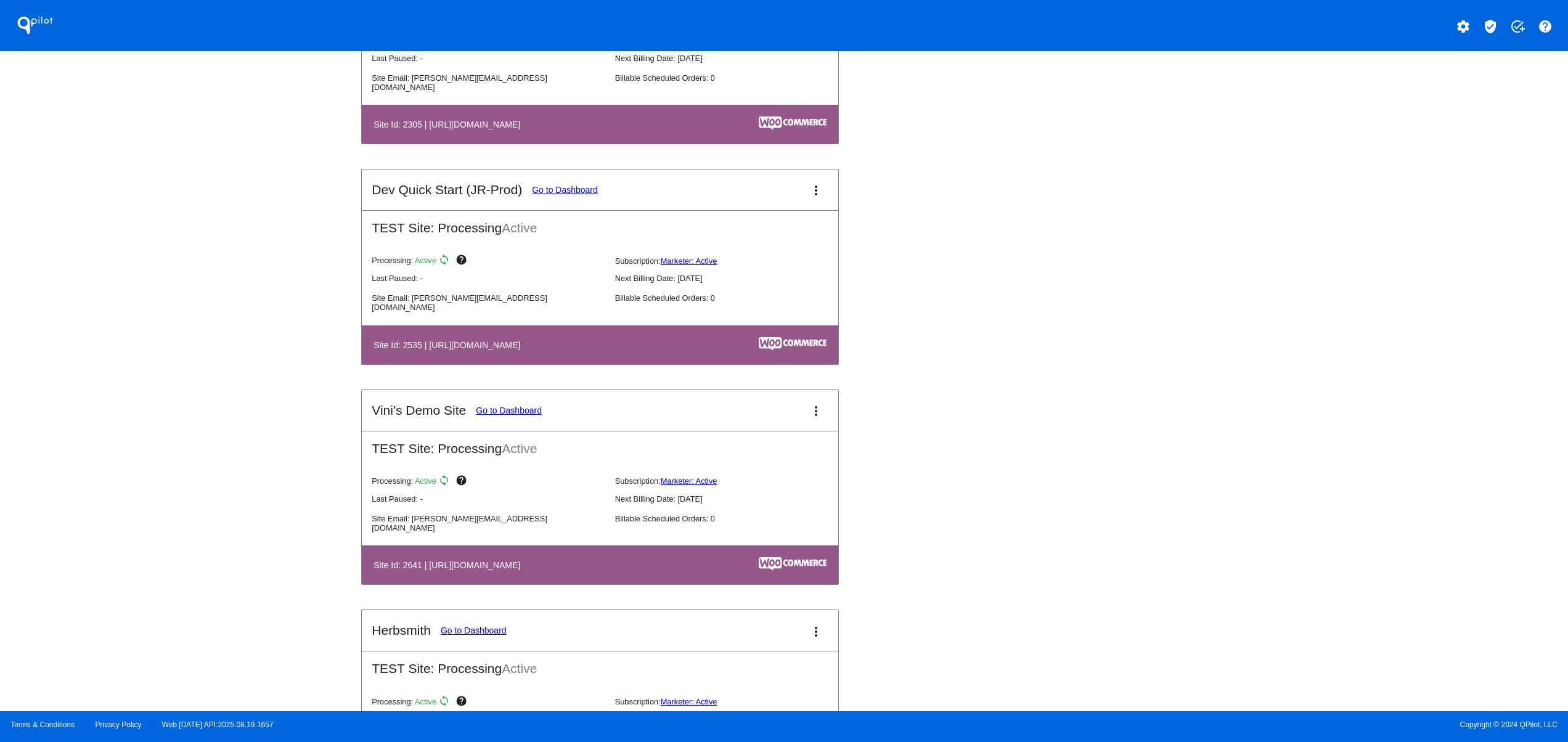
drag, startPoint x: 379, startPoint y: 446, endPoint x: 638, endPoint y: 446, distance: 259.0
click at [528, 431] on mat-card-header "Vini's Demo Site Go to Dashboard more_vert" at bounding box center [600, 410] width 477 height 41
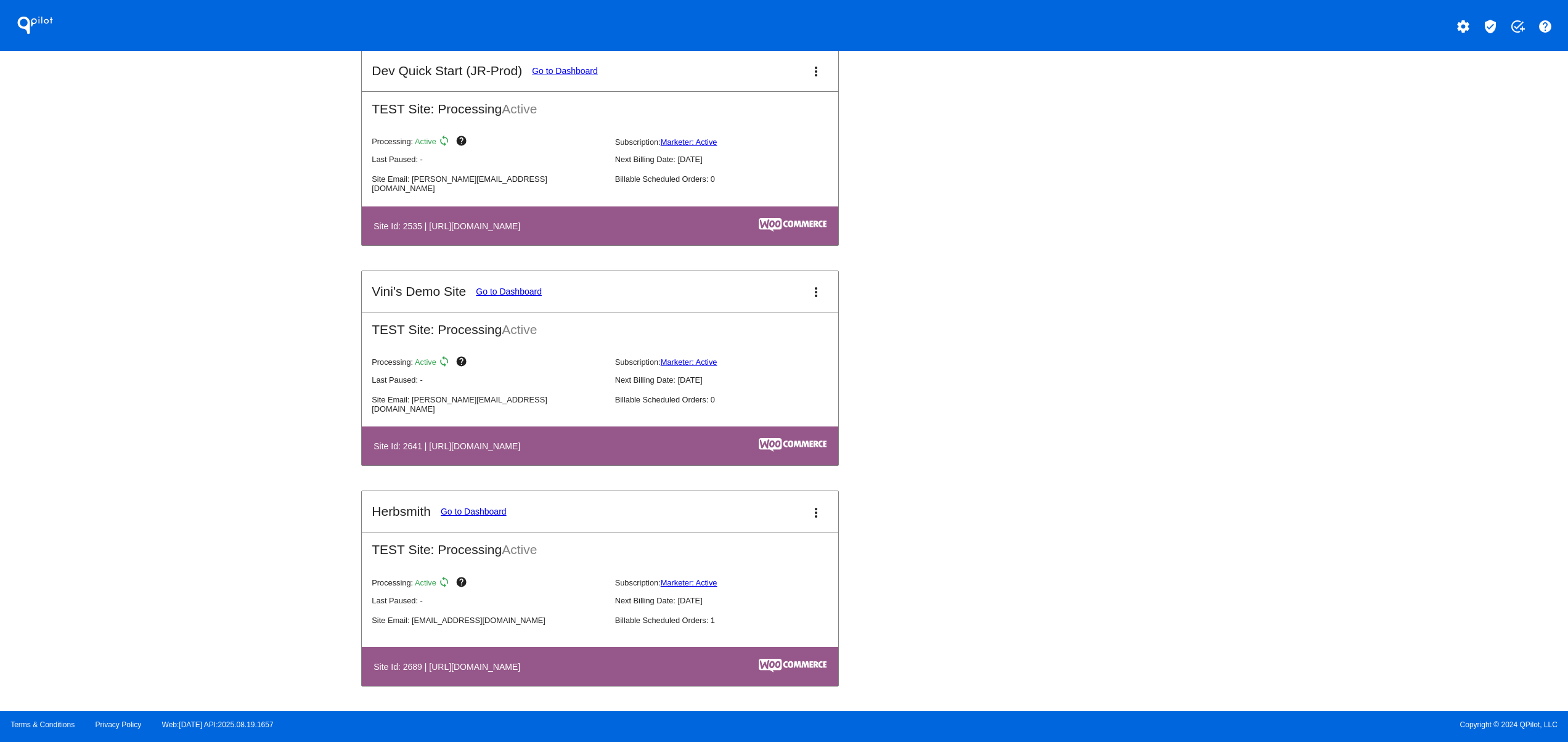
scroll to position [8549, 0]
drag, startPoint x: 442, startPoint y: 540, endPoint x: 625, endPoint y: 557, distance: 183.8
click at [625, 557] on mat-card-content "TEST Site: Processing Active Processing: Active sync help Subscription: Markete…" at bounding box center [600, 609] width 477 height 154
click at [353, 562] on div "QPilot settings verified_user add_task help Connected Sites and Apps Get Starte…" at bounding box center [784, 356] width 1568 height 711
drag, startPoint x: 396, startPoint y: 523, endPoint x: 472, endPoint y: 492, distance: 82.1
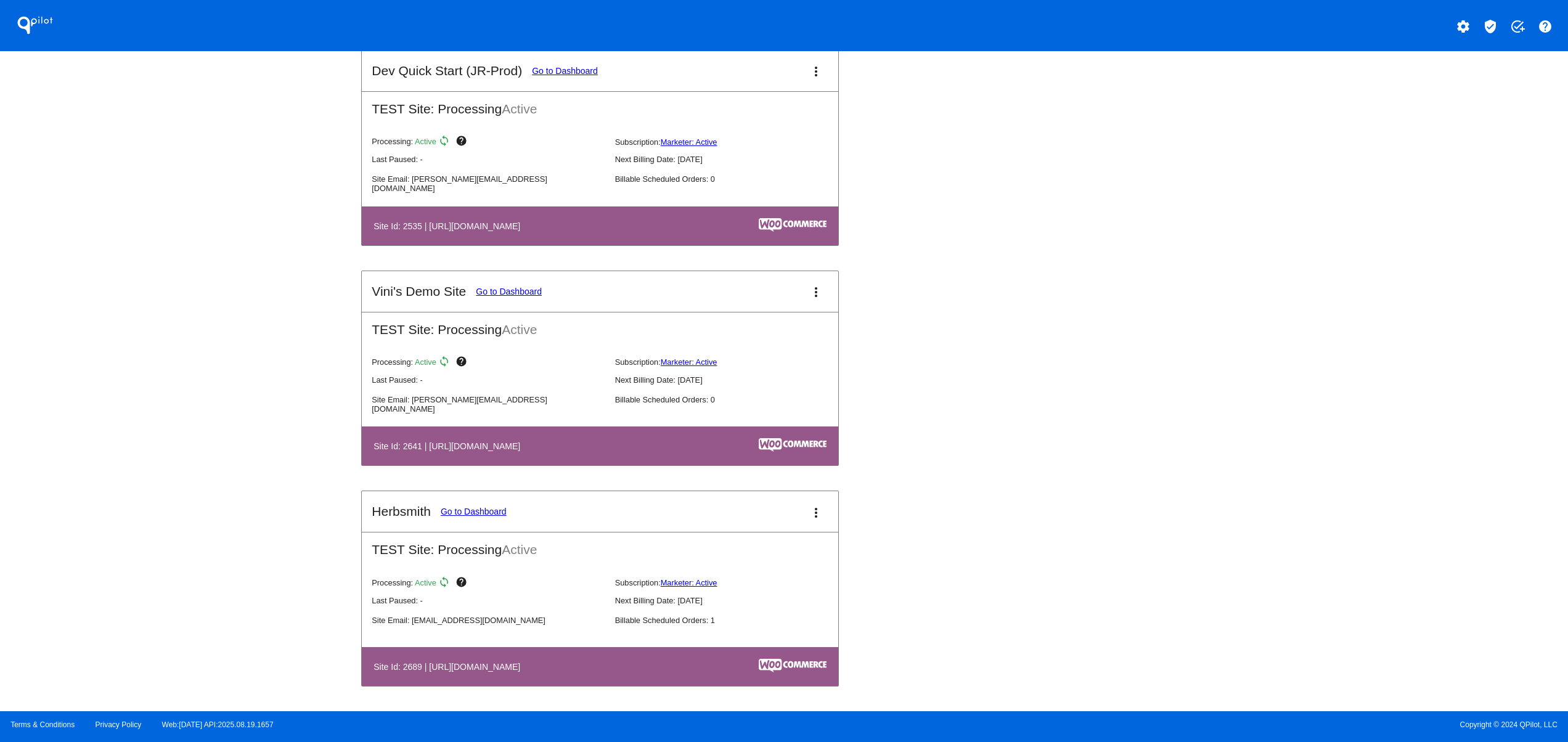
click at [440, 514] on mat-card-header "Herbsmith Go to Dashboard more_vert" at bounding box center [600, 512] width 477 height 41
click at [482, 279] on mat-card-header "Vini's Demo Site Go to Dashboard more_vert" at bounding box center [600, 292] width 477 height 41
click at [485, 289] on link "Go to Dashboard" at bounding box center [509, 292] width 66 height 10
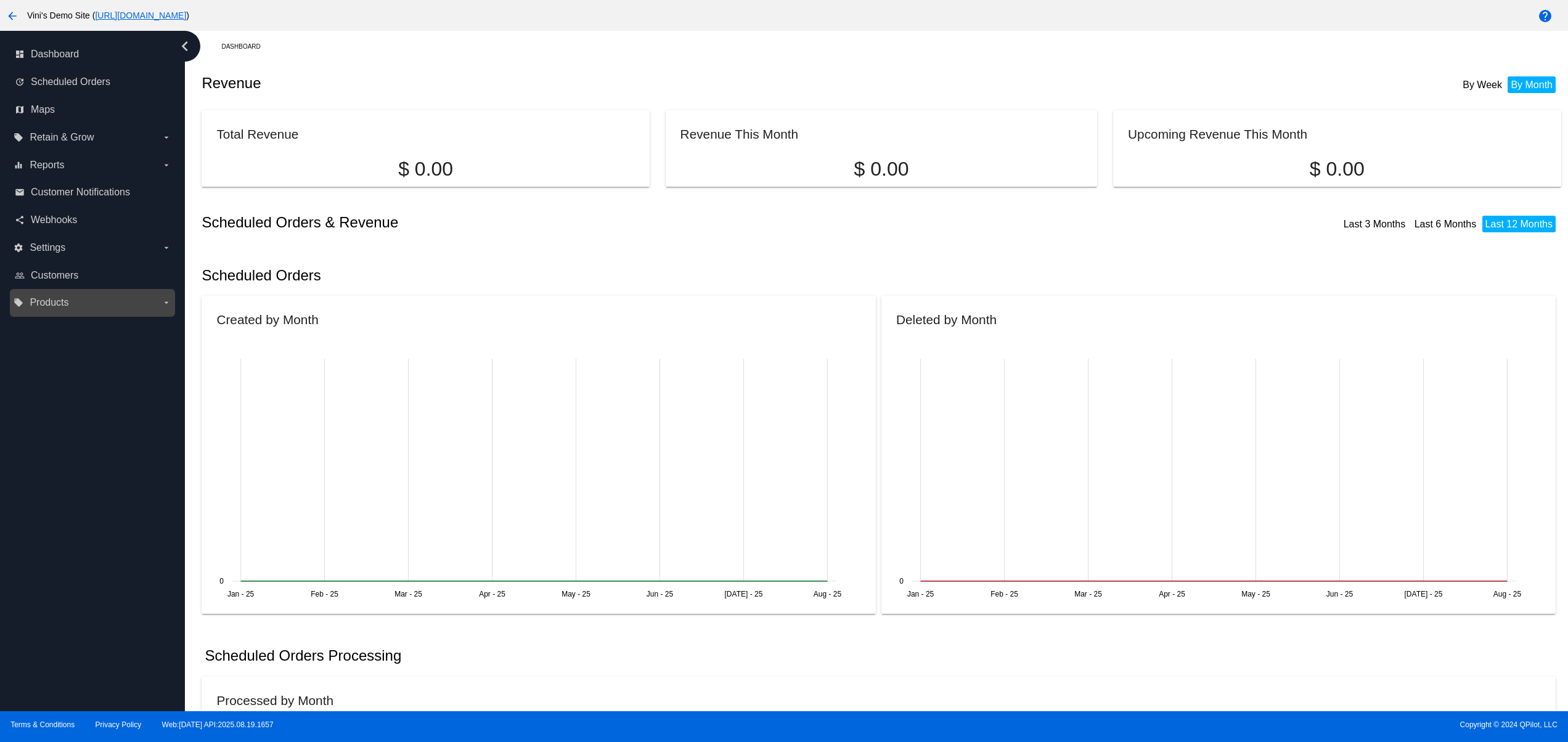
click at [52, 302] on span "Products" at bounding box center [49, 303] width 39 height 11
click at [0, 0] on input "local_offer Products arrow_drop_down" at bounding box center [0, 0] width 0 height 0
click at [52, 245] on span "Settings" at bounding box center [47, 248] width 36 height 11
click at [0, 0] on input "settings Settings arrow_drop_down" at bounding box center [0, 0] width 0 height 0
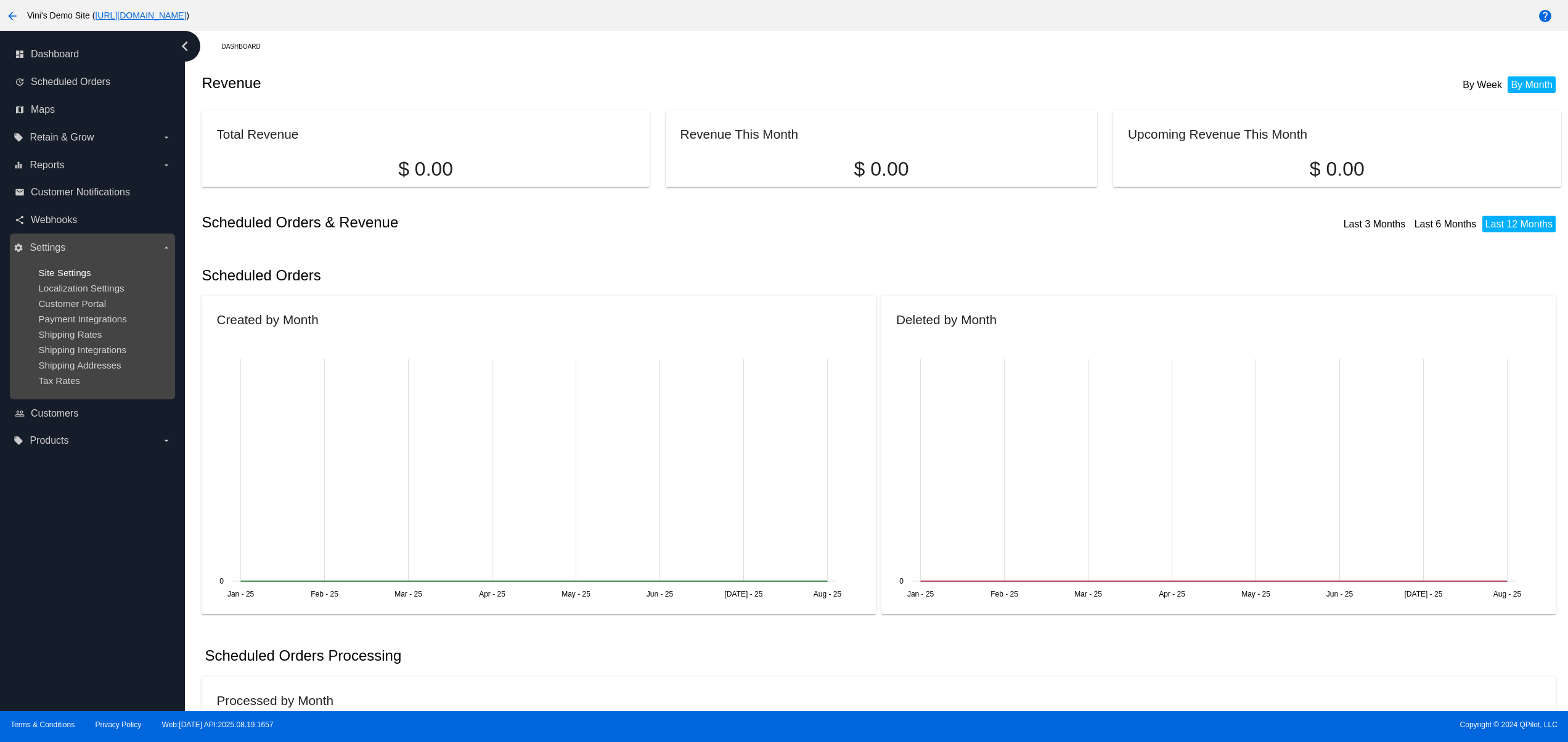
click at [72, 267] on span "Site Settings" at bounding box center [64, 272] width 52 height 10
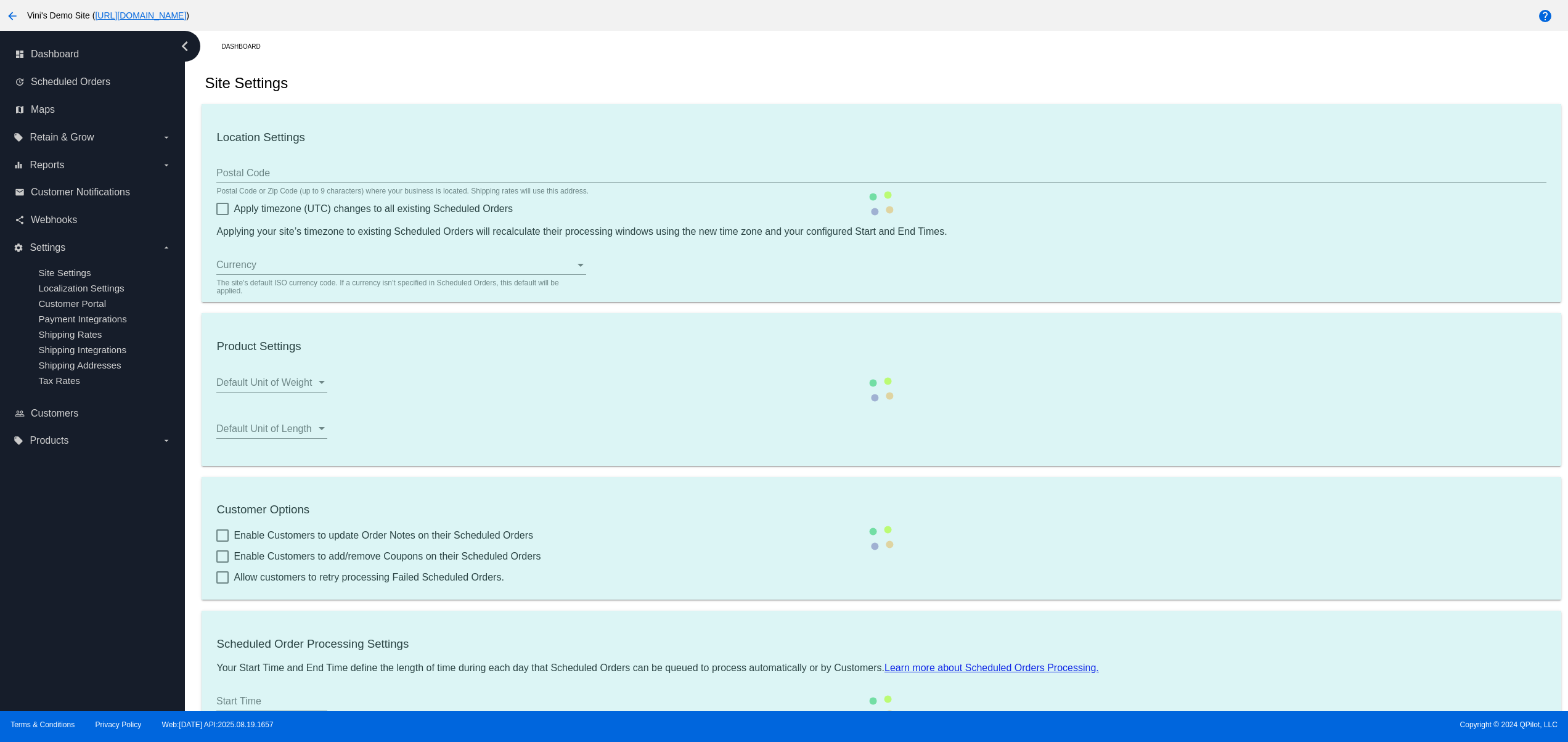
type input "00:00"
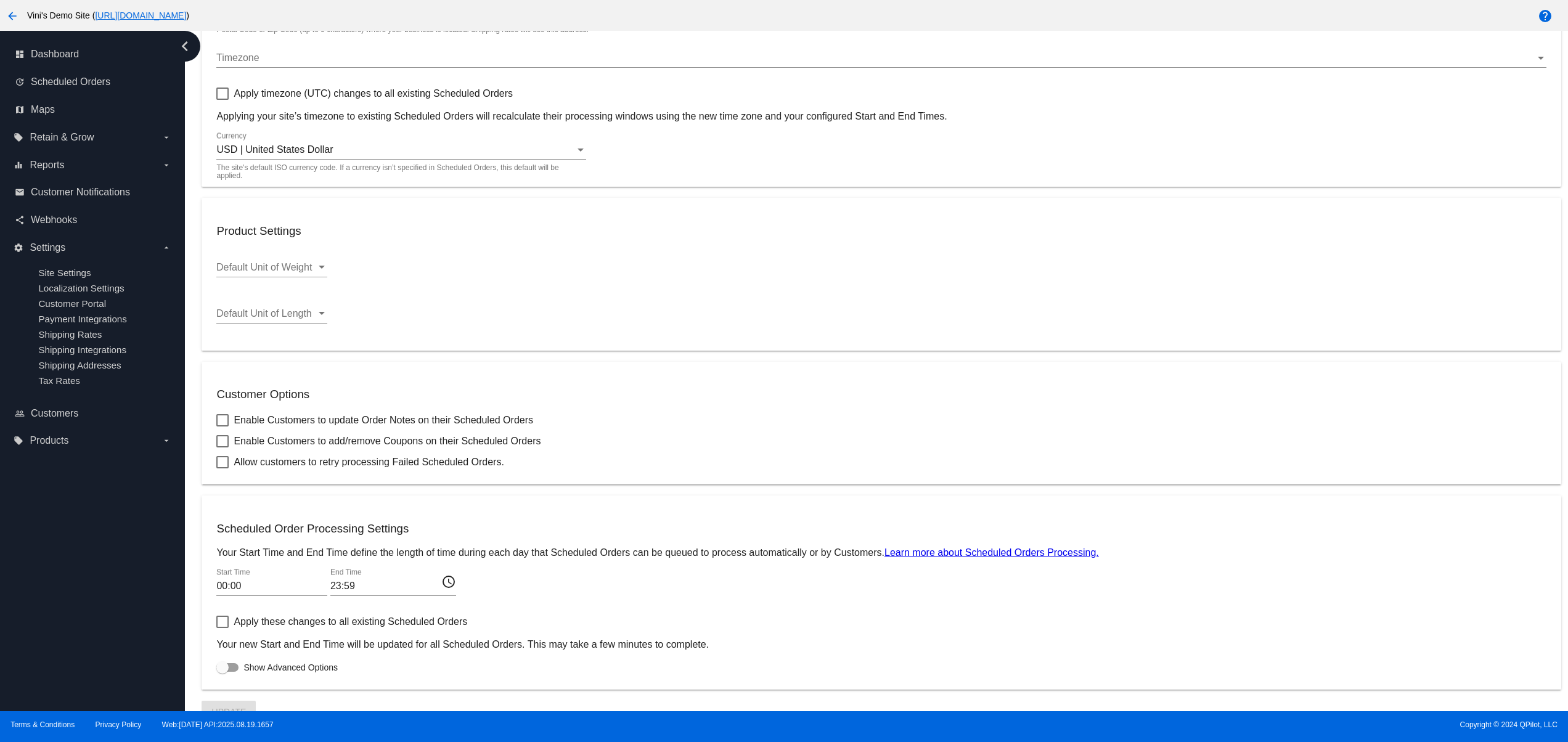
scroll to position [180, 0]
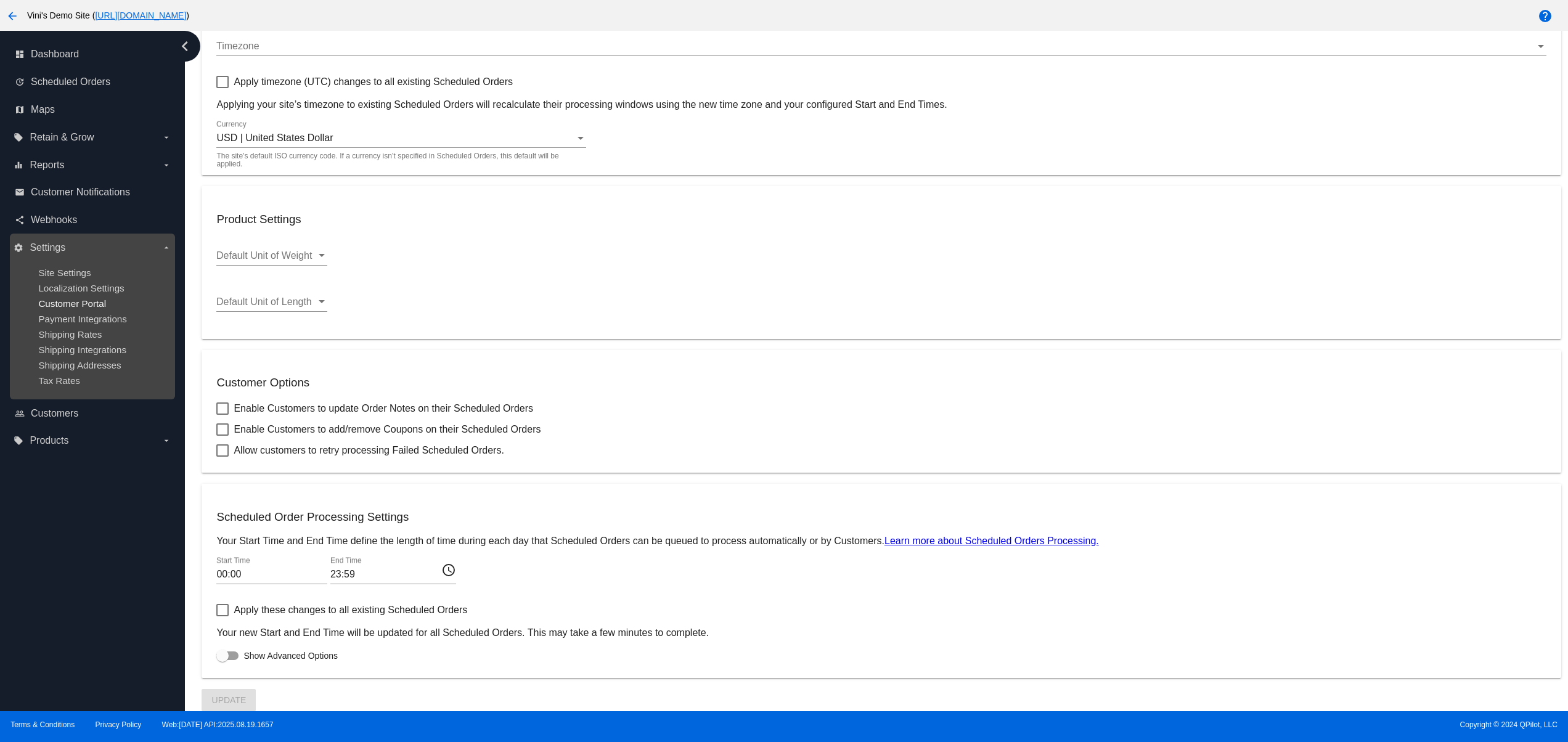
click at [65, 304] on span "Customer Portal" at bounding box center [72, 303] width 68 height 10
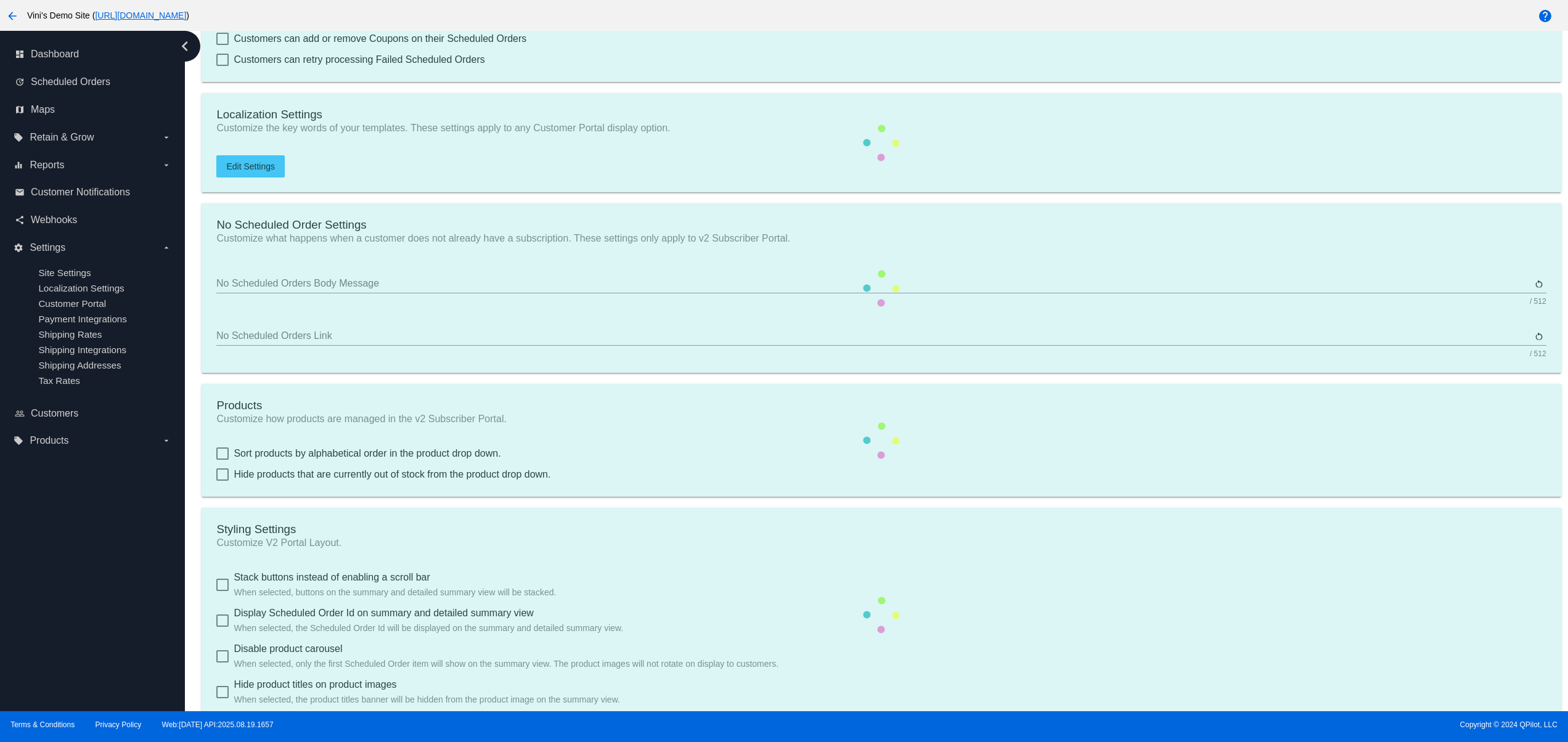
type input "Create a Subscription"
type input "[URL][DOMAIN_NAME]"
type input "1"
type input "20"
type input "500"
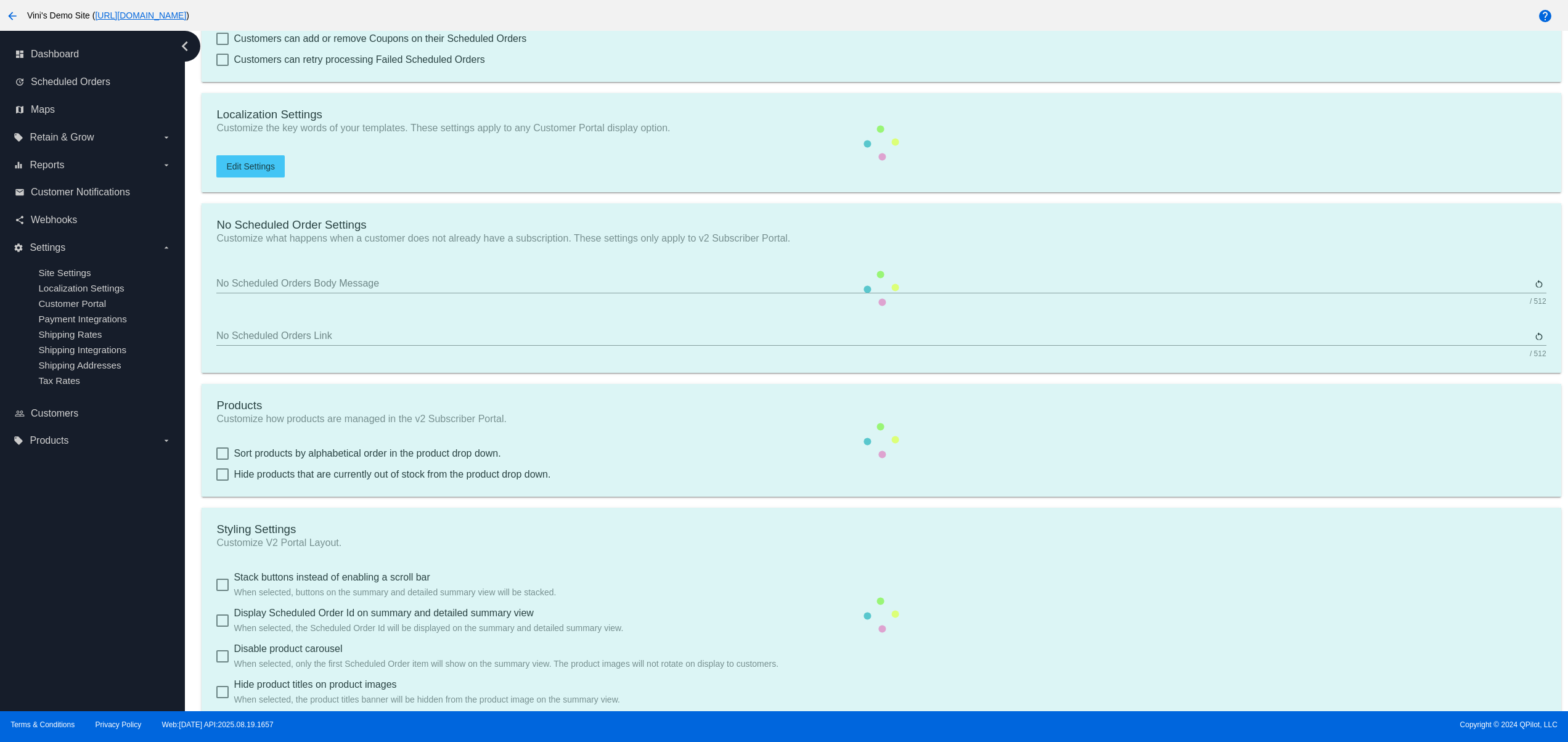
type input "500"
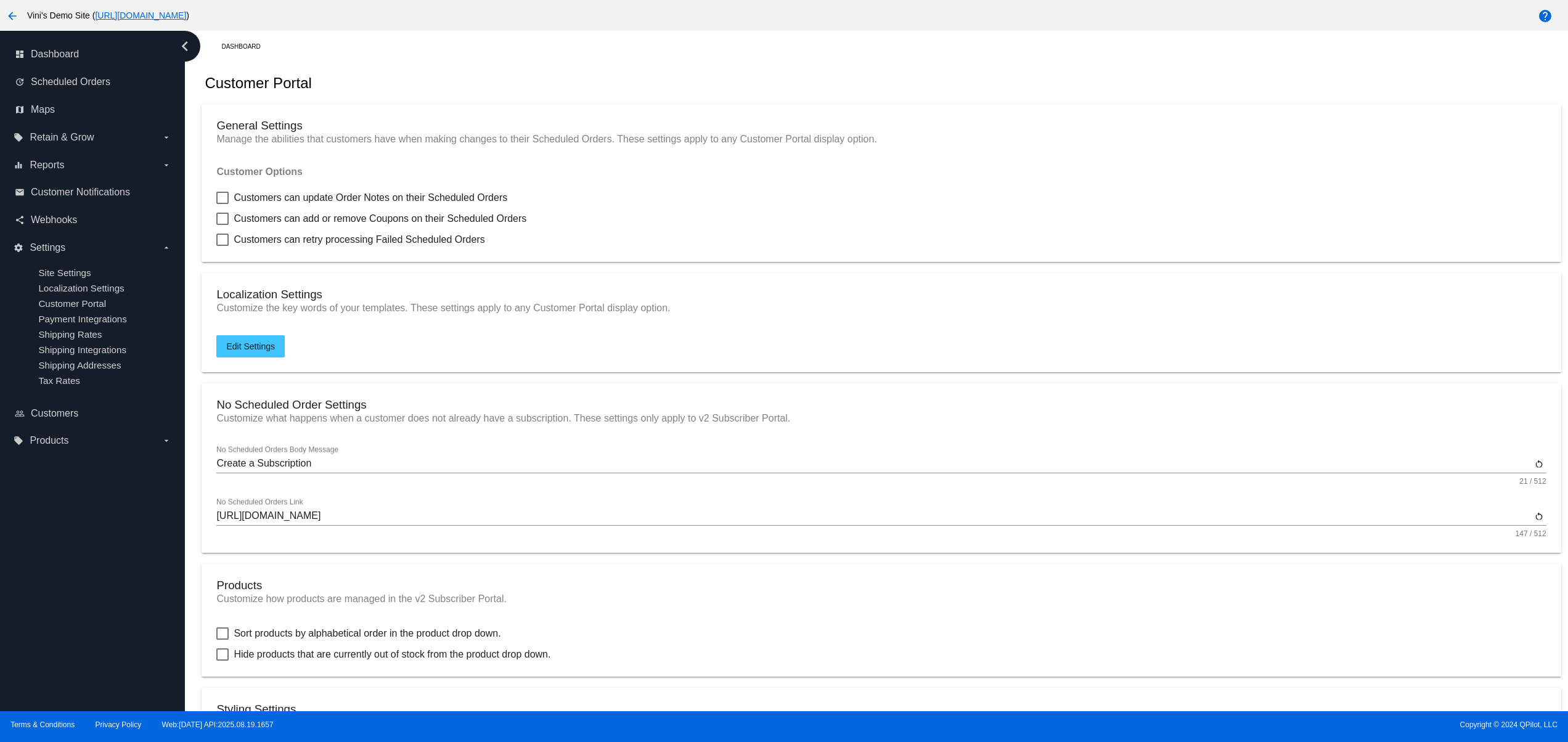
click at [13, 10] on mat-icon "arrow_back" at bounding box center [12, 16] width 15 height 15
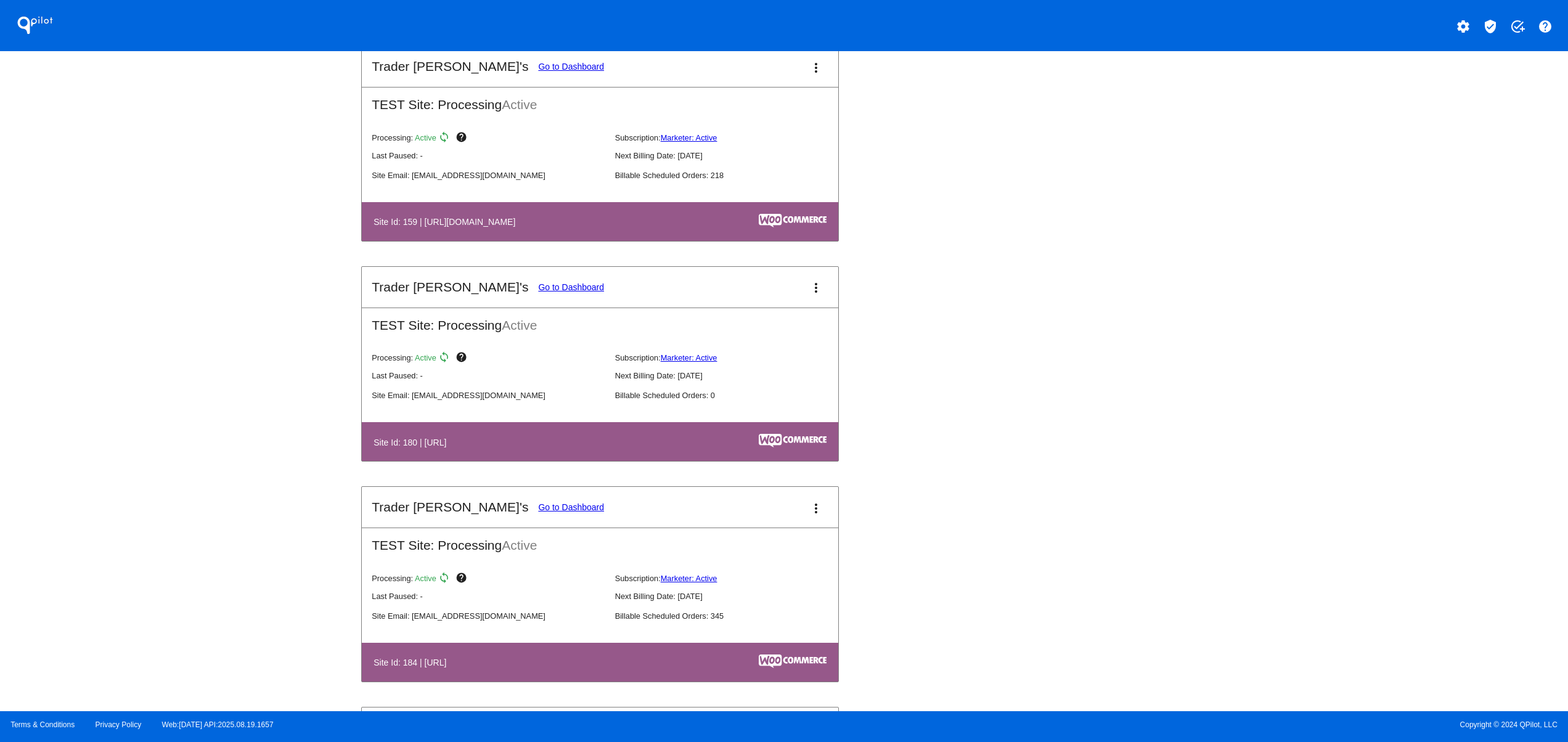
scroll to position [3450, 0]
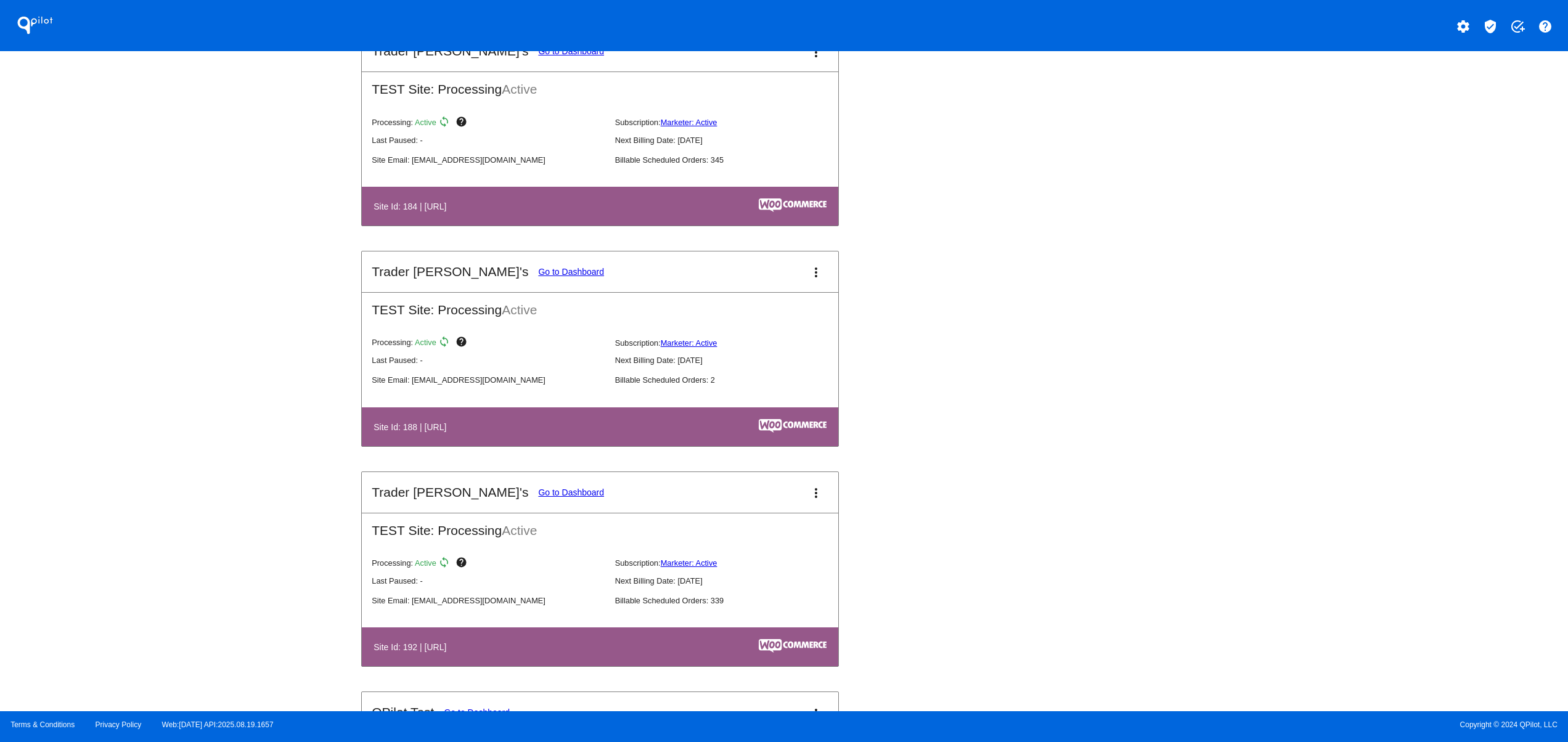
drag, startPoint x: 476, startPoint y: 462, endPoint x: 856, endPoint y: 493, distance: 381.3
drag, startPoint x: 973, startPoint y: 523, endPoint x: 968, endPoint y: 550, distance: 27.5
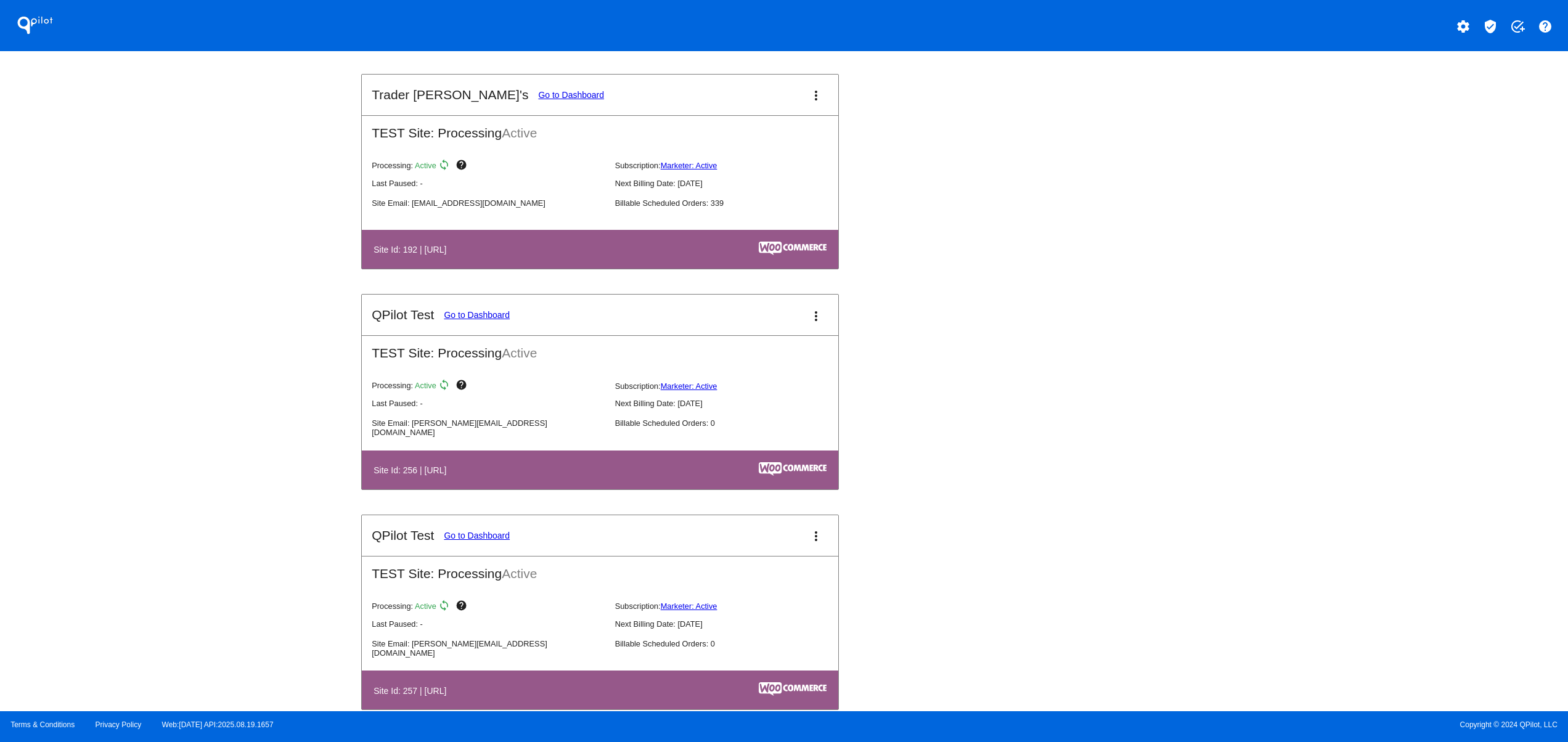
scroll to position [4189, 0]
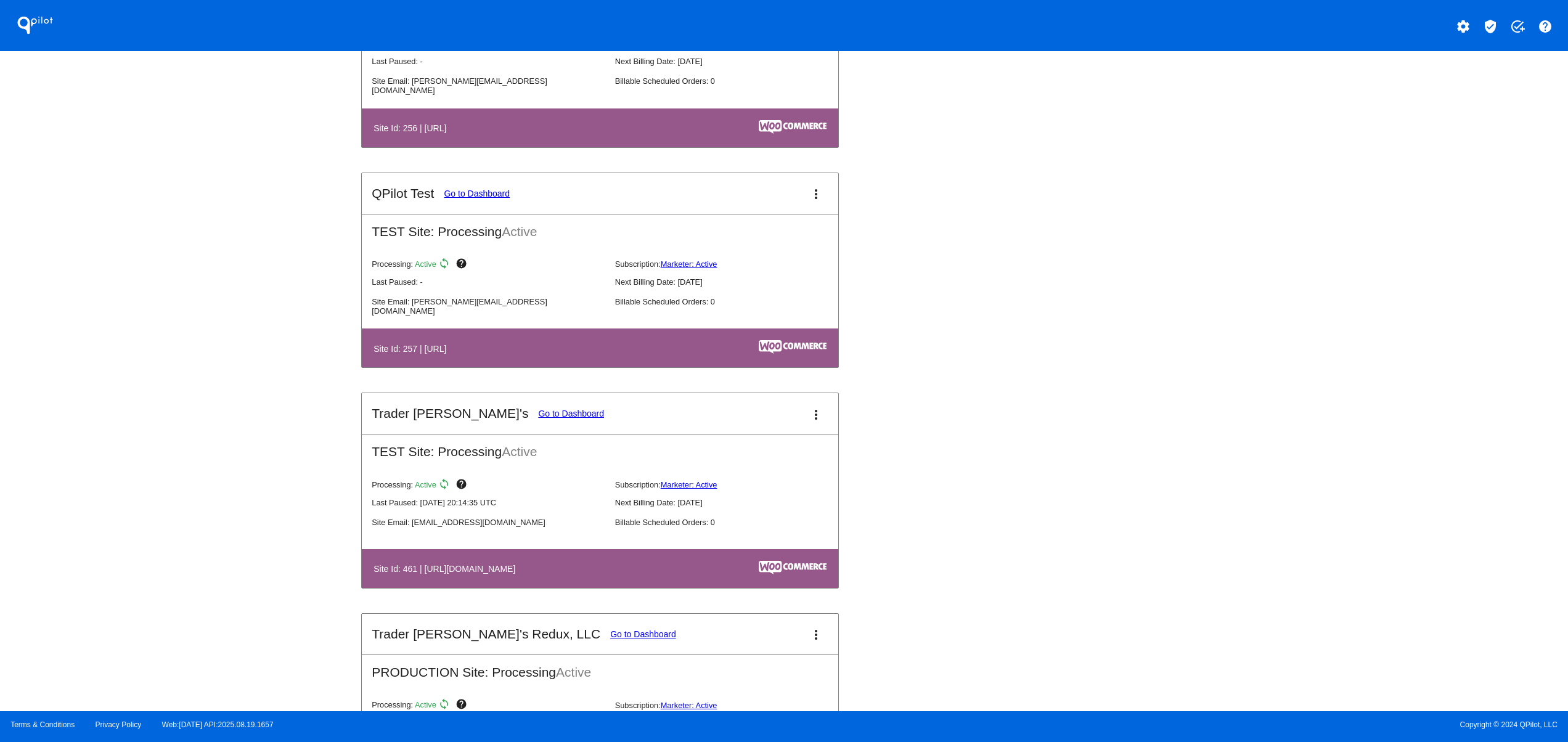
drag, startPoint x: 443, startPoint y: 593, endPoint x: 422, endPoint y: 594, distance: 21.0
click at [422, 574] on h4 "Site Id: 461 | [URL][DOMAIN_NAME]" at bounding box center [448, 569] width 148 height 10
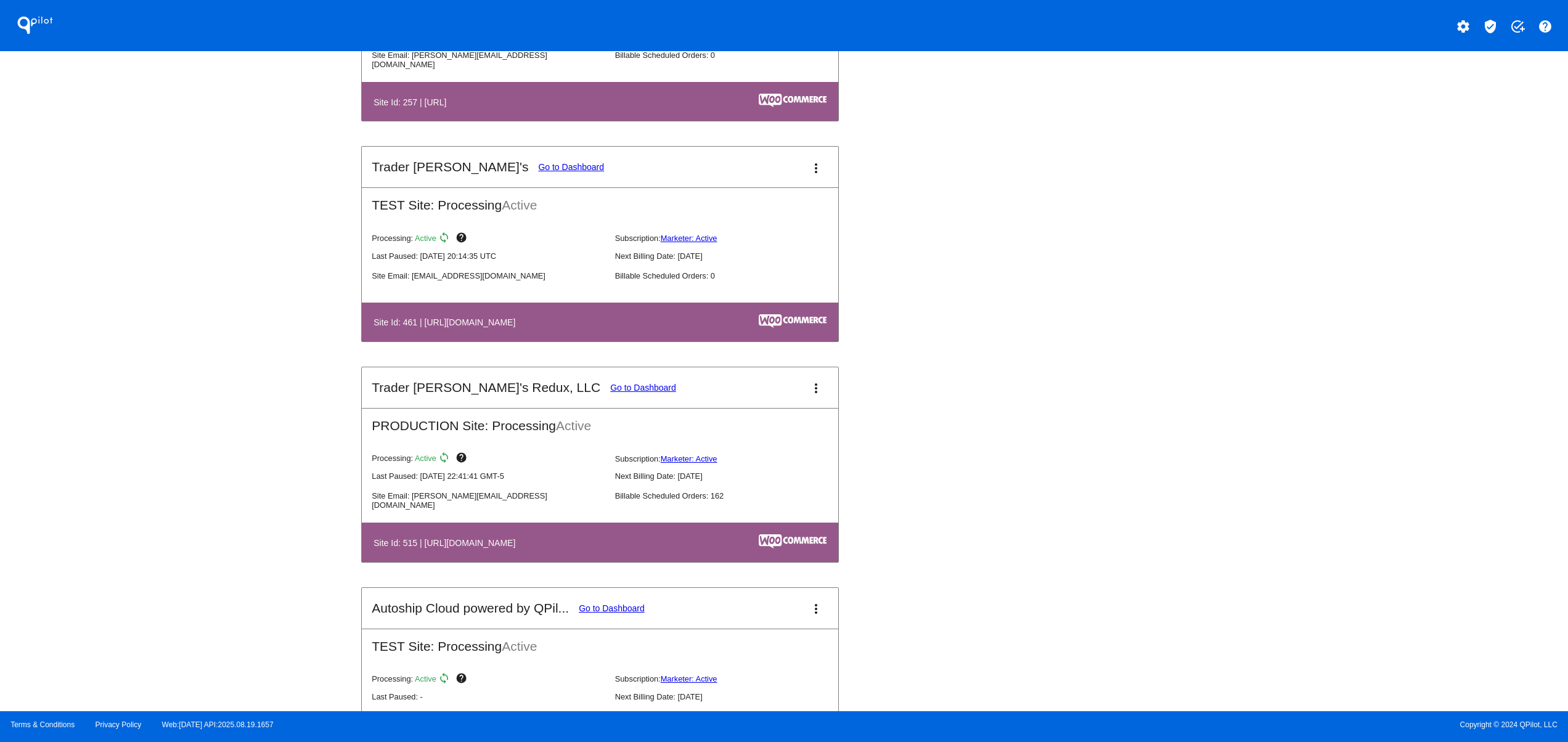
drag, startPoint x: 438, startPoint y: 560, endPoint x: 634, endPoint y: 575, distance: 196.6
click at [634, 550] on th "Site Id: 515 | [URL][DOMAIN_NAME]" at bounding box center [528, 542] width 310 height 17
click at [610, 393] on link "Go to Dashboard" at bounding box center [643, 388] width 66 height 10
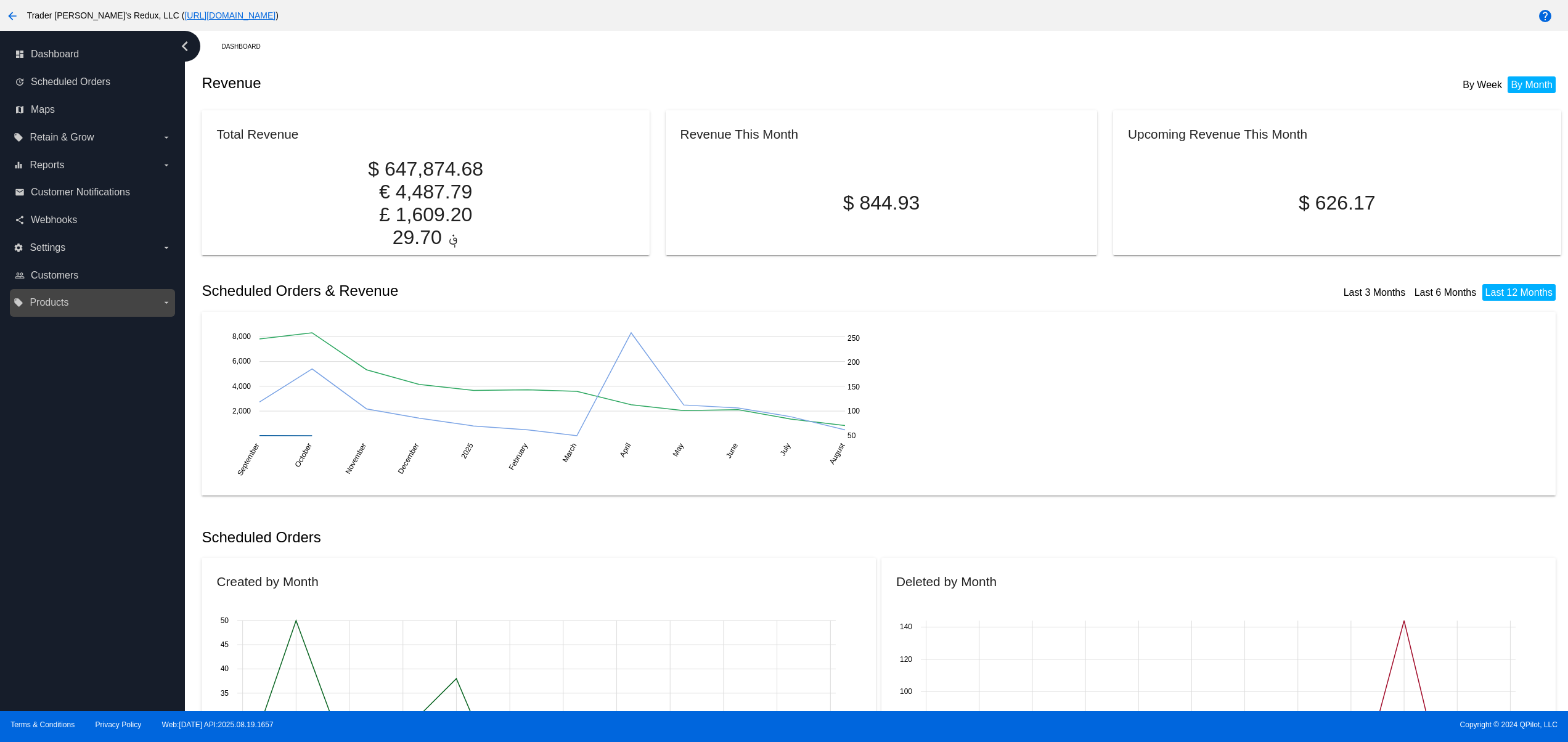
click at [99, 293] on label "local_offer Products arrow_drop_down" at bounding box center [92, 303] width 157 height 20
click at [0, 0] on input "local_offer Products arrow_drop_down" at bounding box center [0, 0] width 0 height 0
click at [44, 612] on div "dashboard Dashboard update Scheduled Orders map Maps local_offer Retain & Grow …" at bounding box center [92, 371] width 185 height 680
click at [64, 579] on div "dashboard Dashboard update Scheduled Orders map Maps local_offer Retain & Grow …" at bounding box center [92, 371] width 185 height 680
click at [49, 252] on span "Settings" at bounding box center [47, 248] width 36 height 11
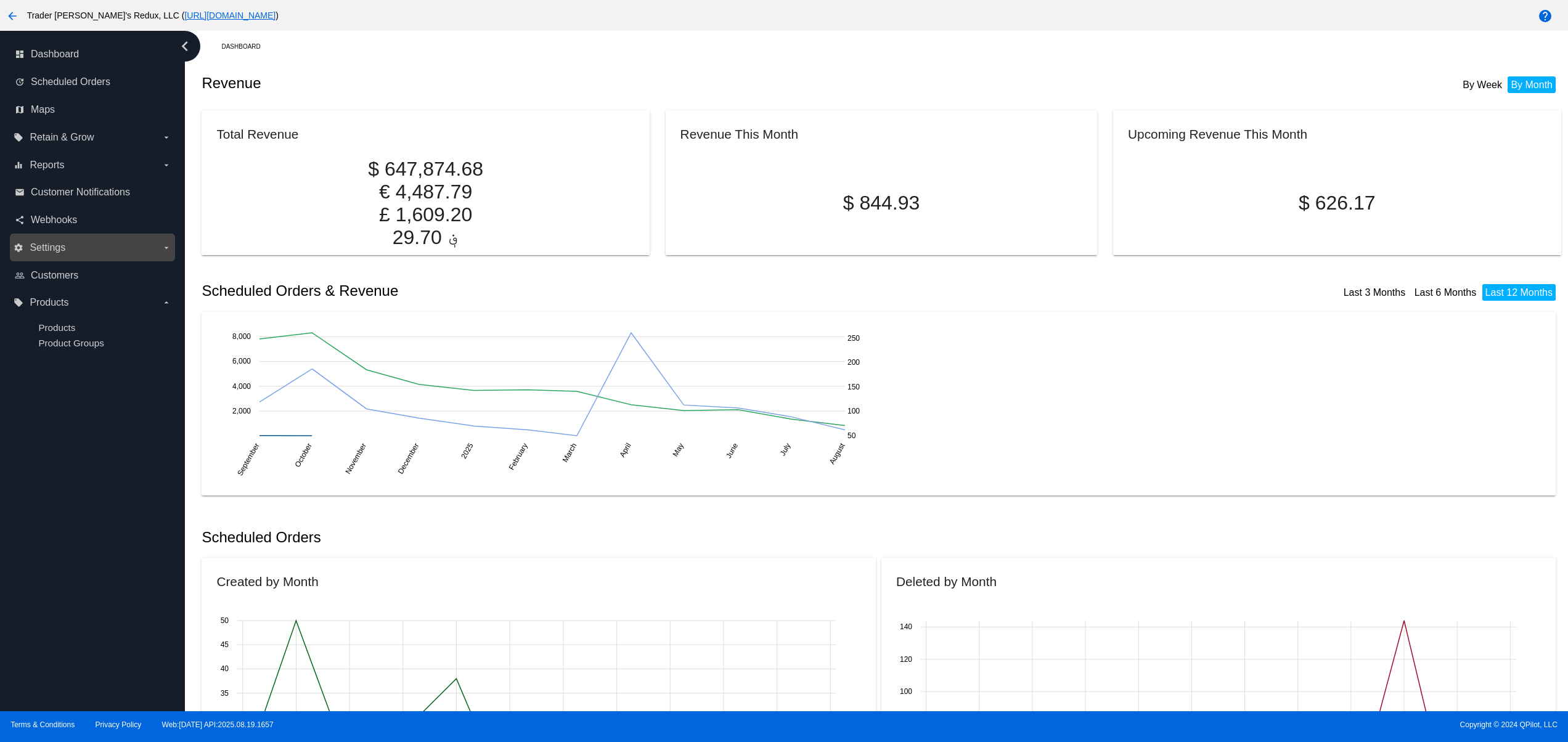
click at [0, 0] on input "settings Settings arrow_drop_down" at bounding box center [0, 0] width 0 height 0
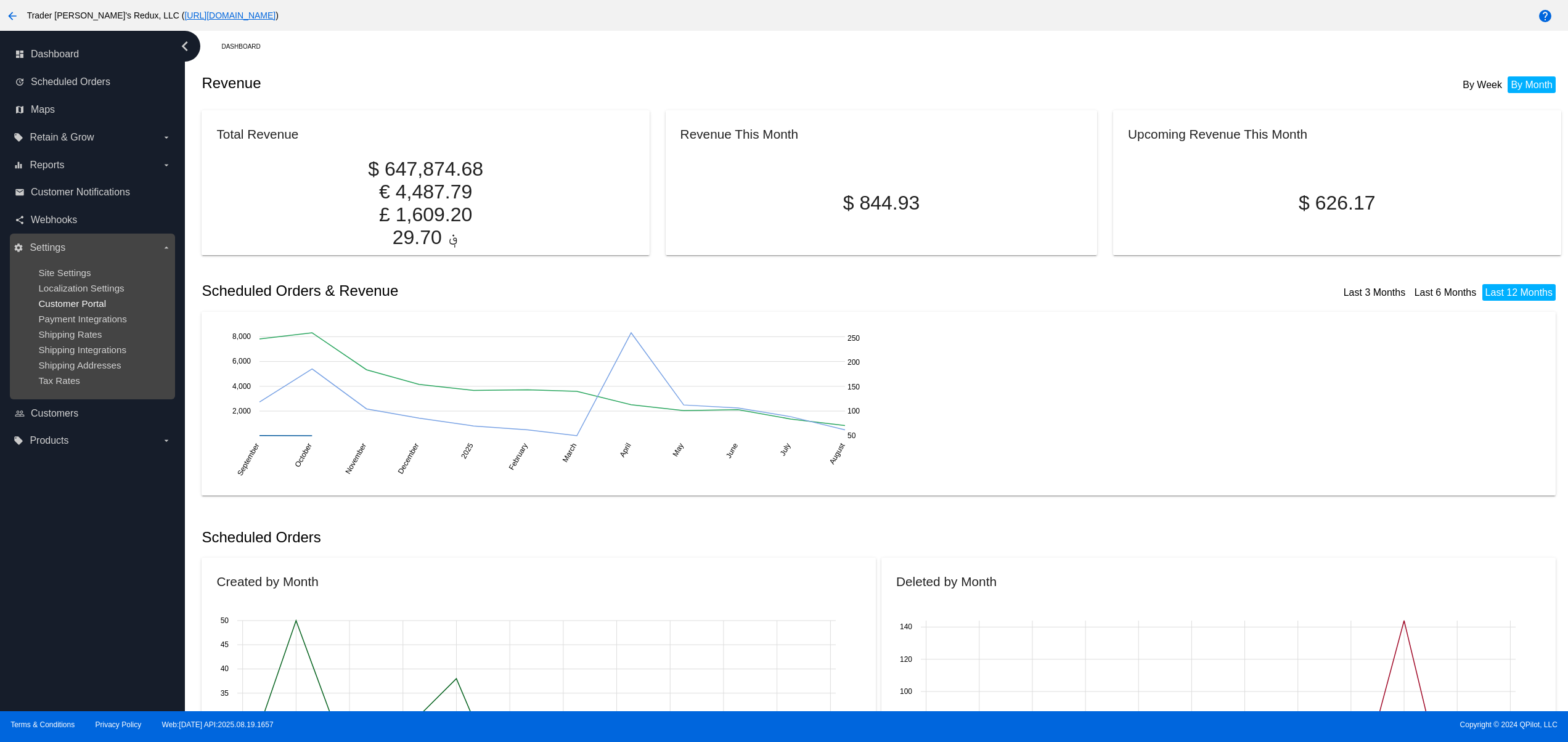
click at [67, 309] on span "Customer Portal" at bounding box center [72, 303] width 68 height 10
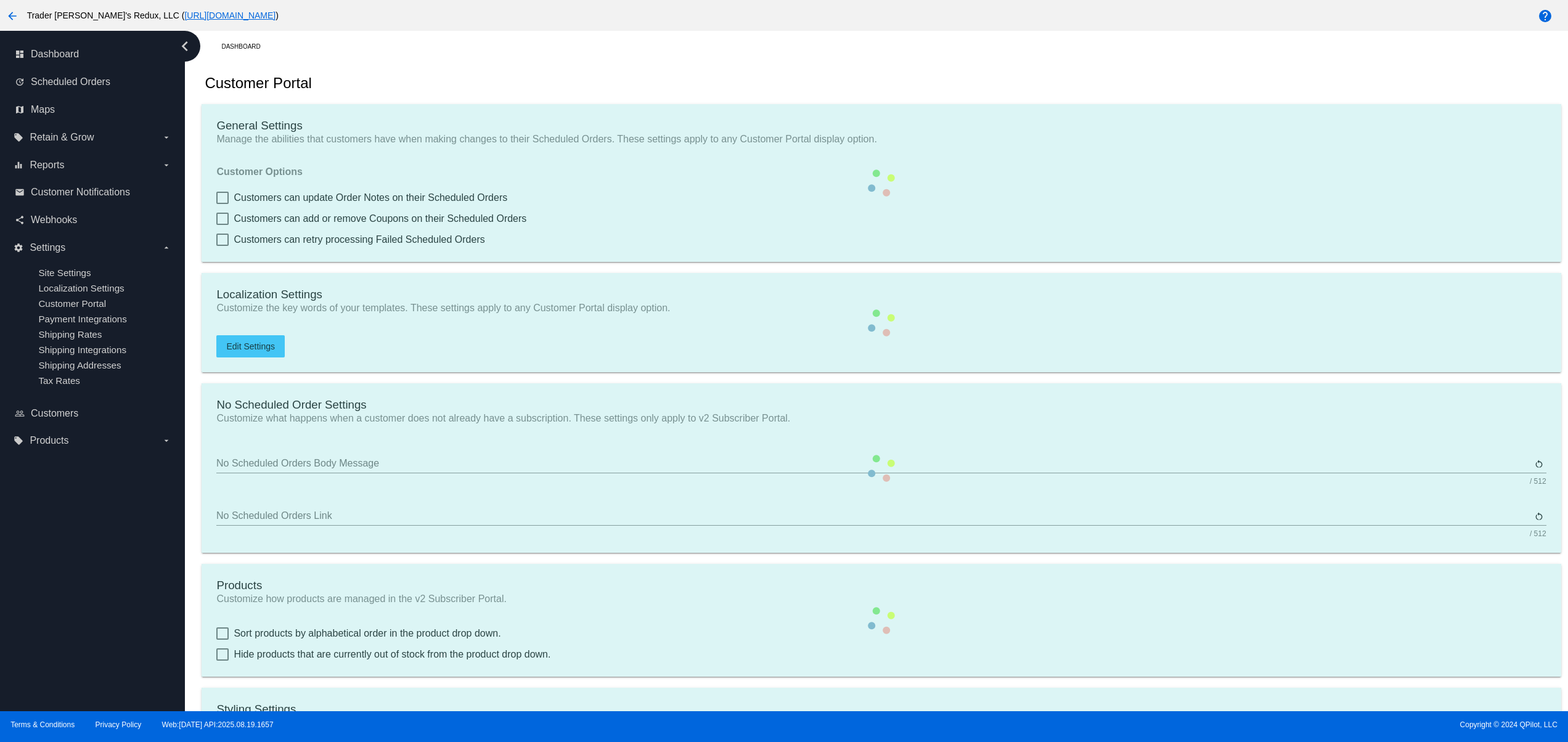
checkbox input "true"
type input "Create a Subscription"
type input "[URL][DOMAIN_NAME]"
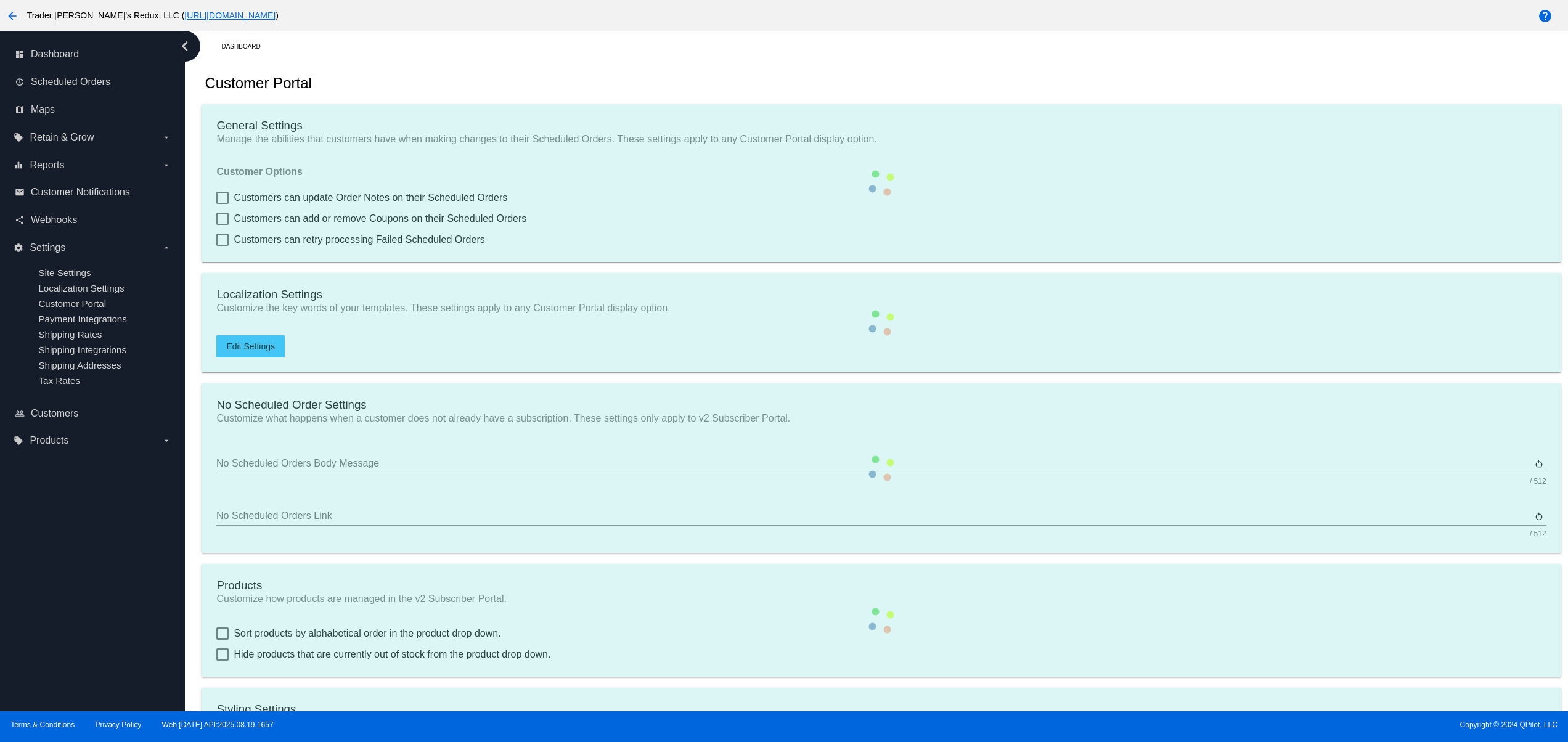
checkbox input "true"
type input "1"
type input "20"
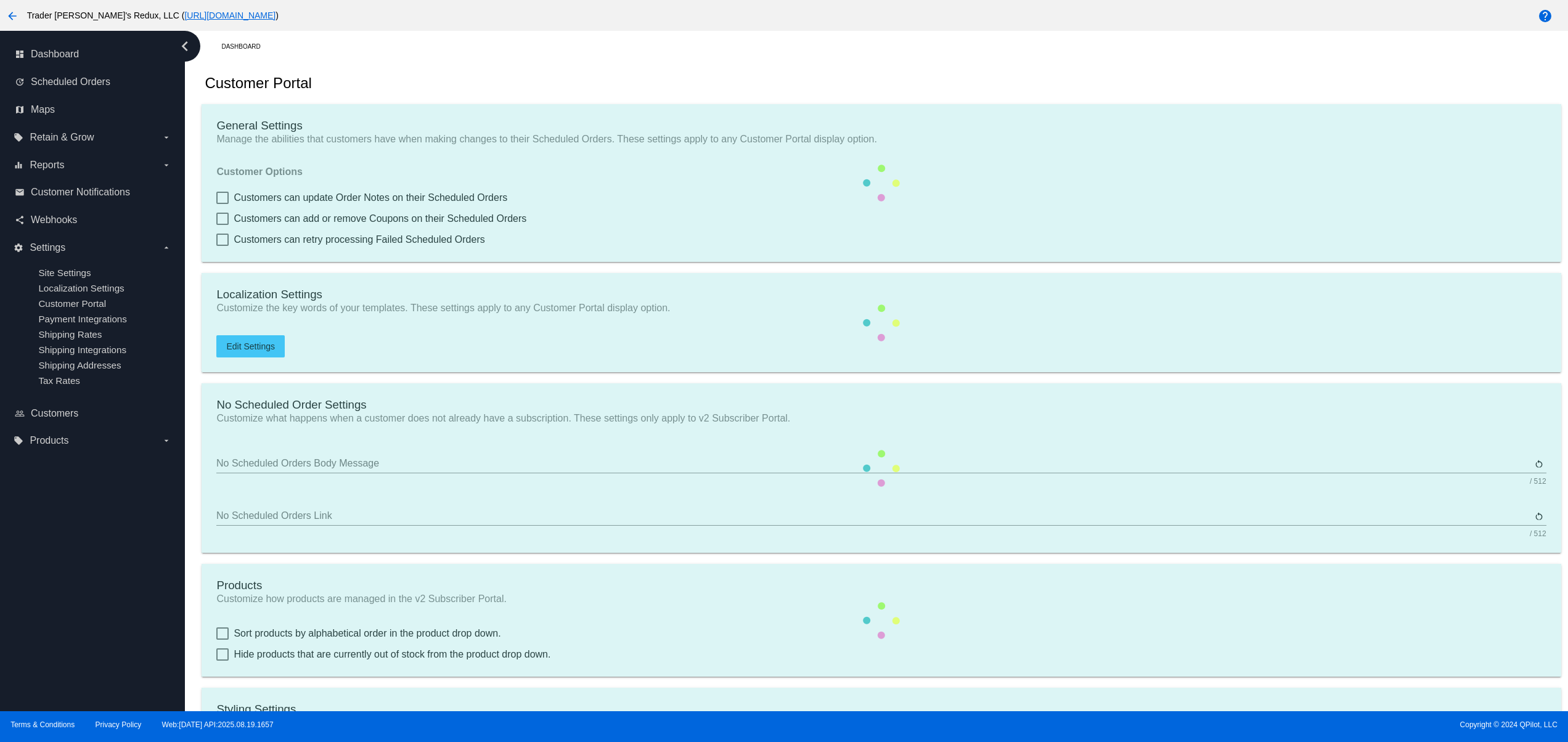
type input "500"
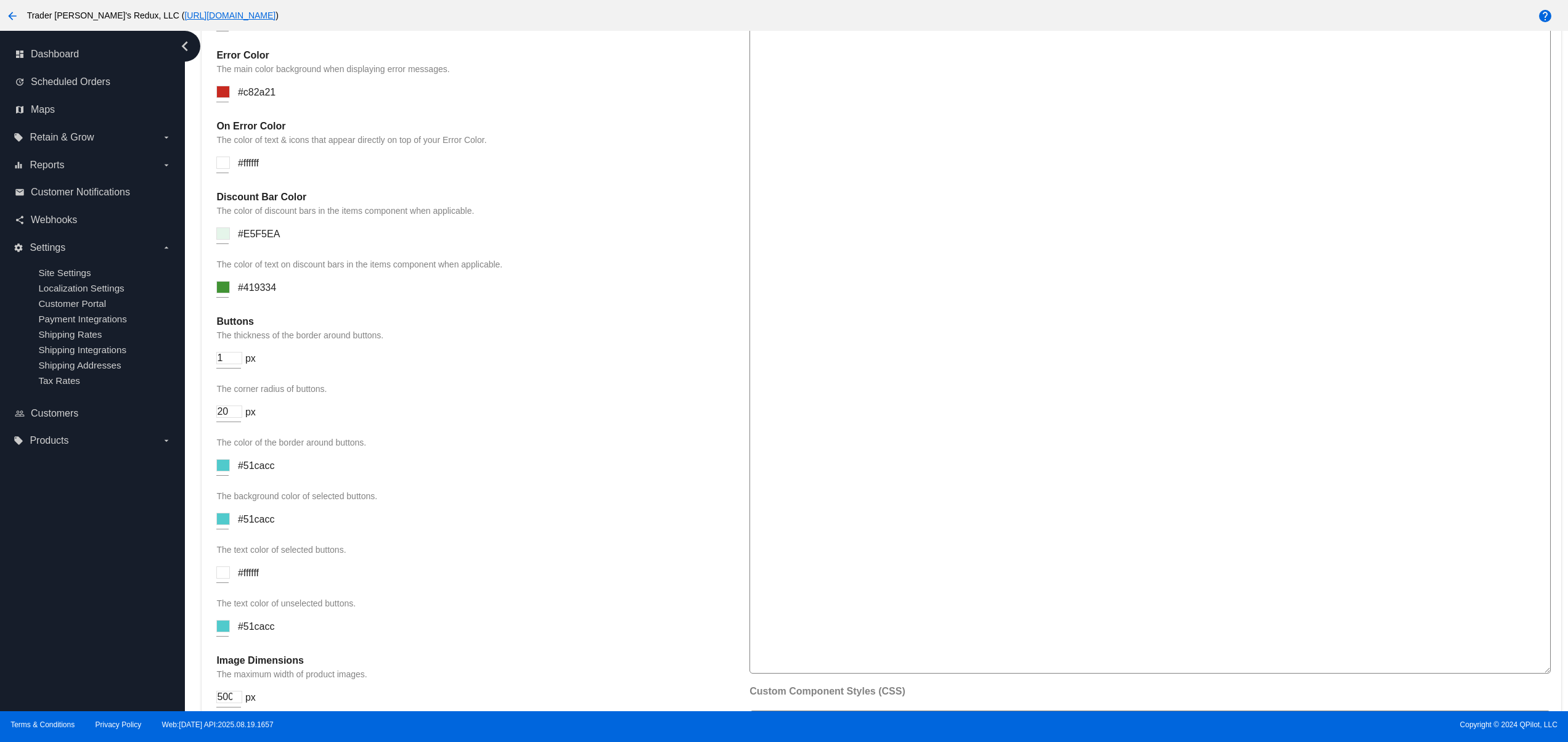
scroll to position [1826, 0]
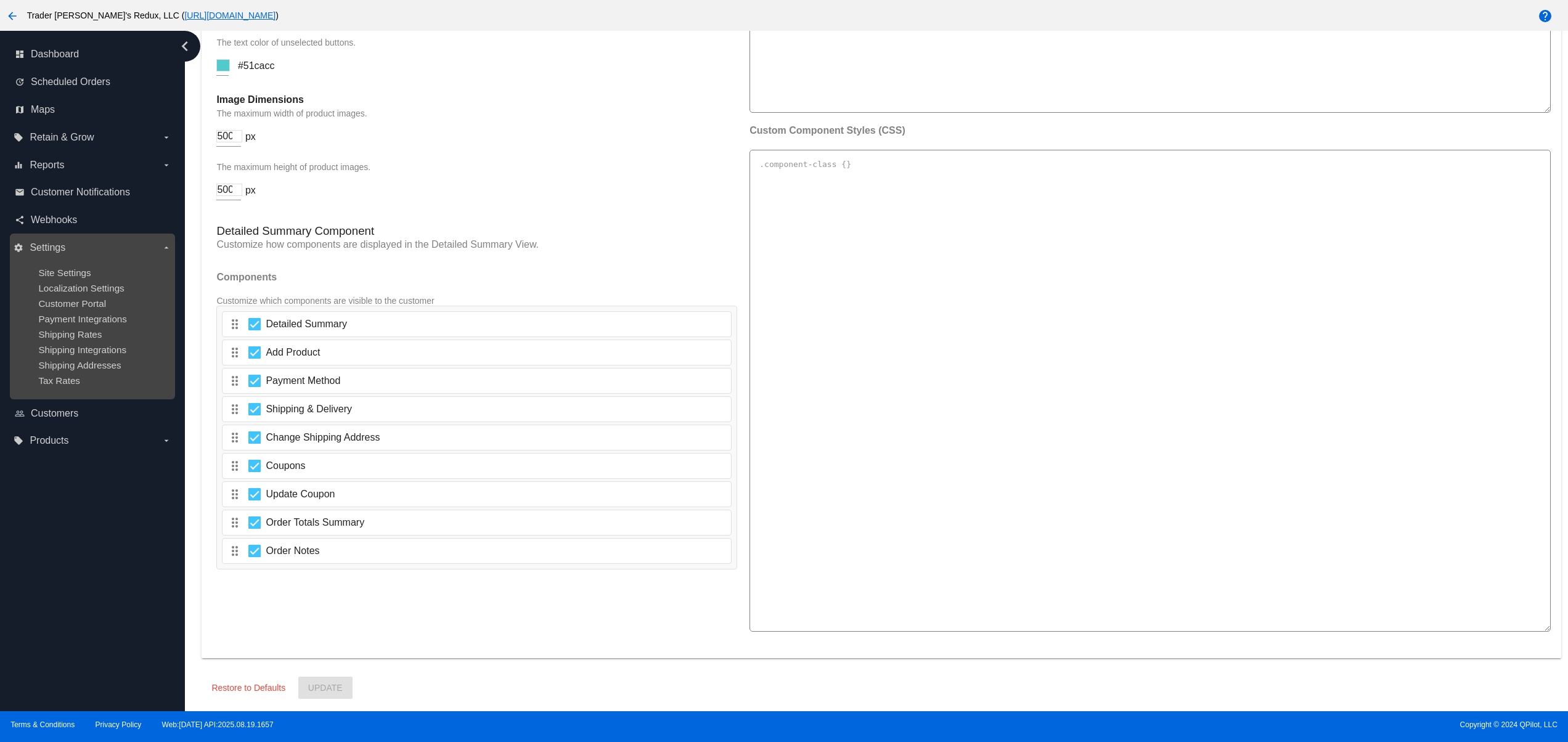
click at [67, 264] on ul "Site Settings Localization Settings Customer Portal Payment Integrations Shippi…" at bounding box center [92, 327] width 157 height 138
click at [54, 278] on span "Site Settings" at bounding box center [64, 272] width 52 height 10
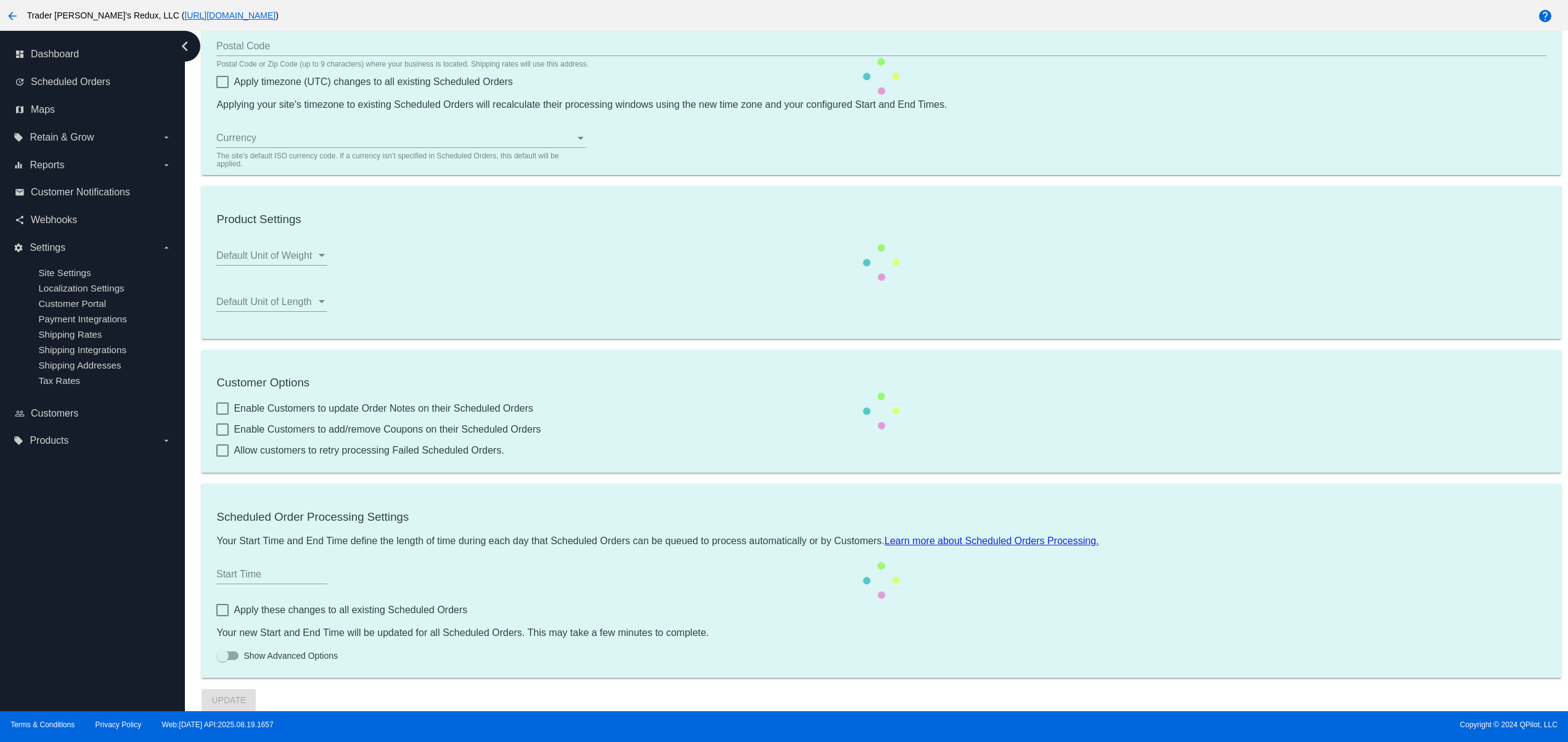
type input "80034"
checkbox input "true"
type input "09:00"
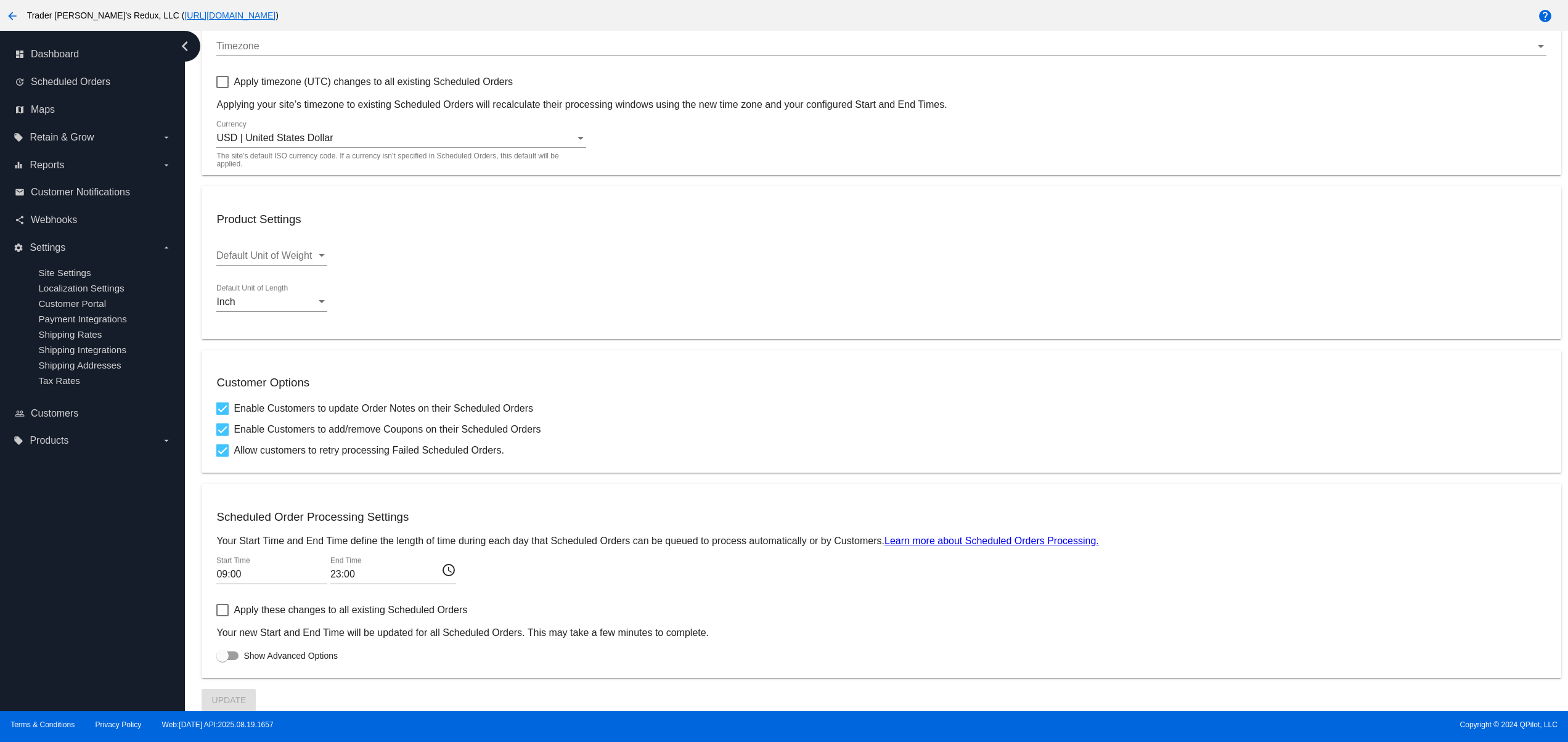
checkbox input "true"
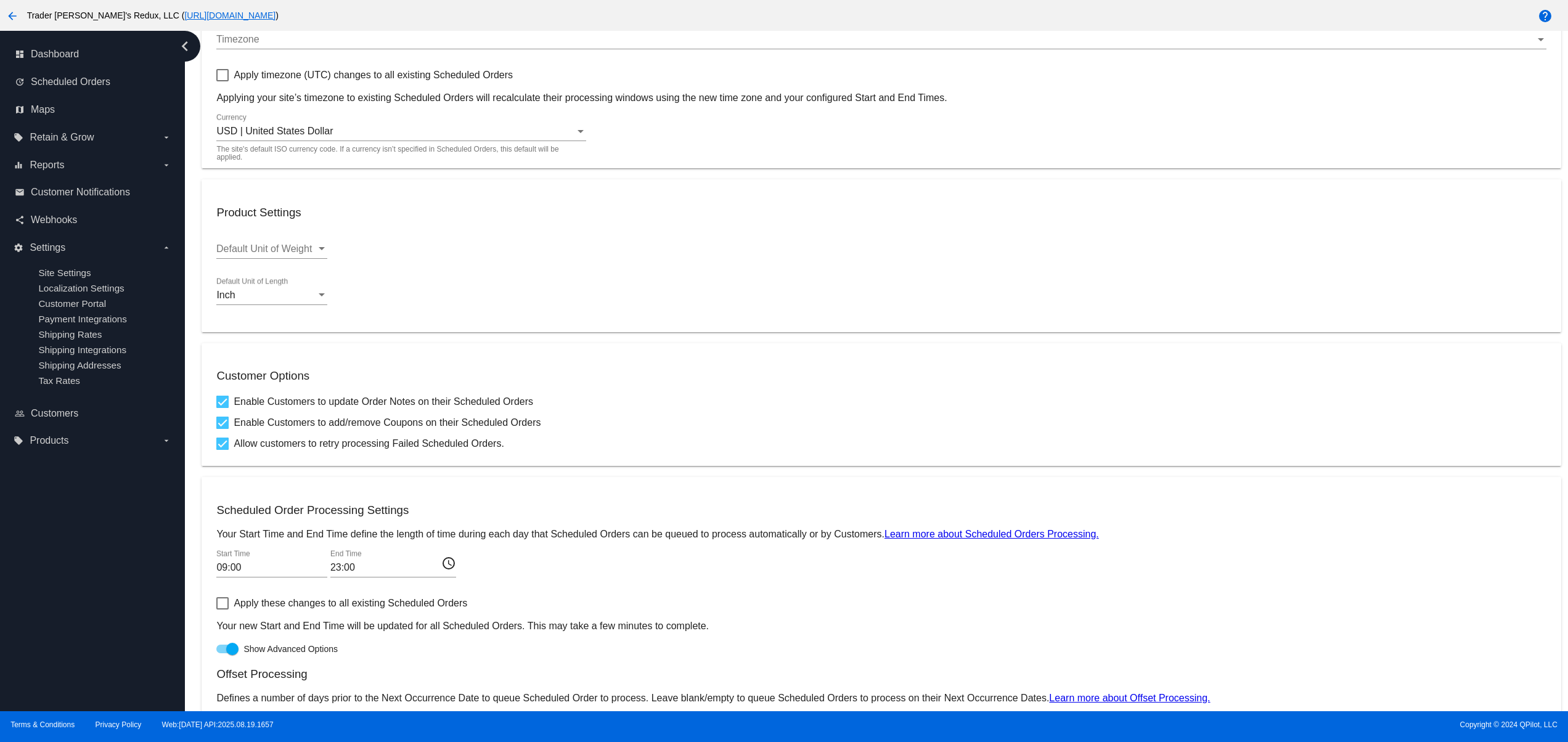
scroll to position [380, 0]
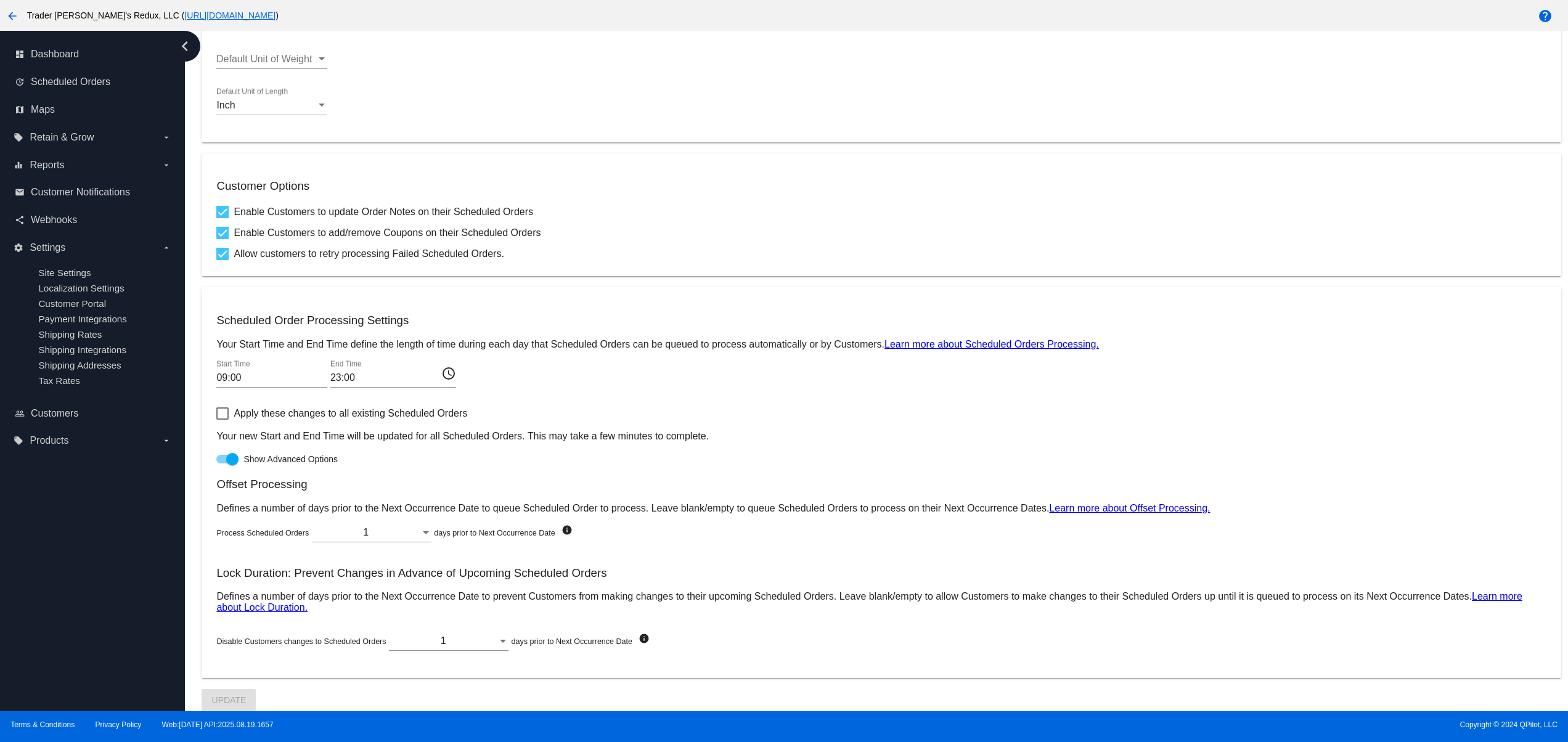
drag, startPoint x: 365, startPoint y: 657, endPoint x: 774, endPoint y: 635, distance: 409.6
click at [763, 635] on div "Disable Customers changes to Scheduled Orders 1 days prior to Next Occurrence D…" at bounding box center [881, 643] width 1329 height 40
click at [861, 635] on div "Disable Customers changes to Scheduled Orders 1 days prior to Next Occurrence D…" at bounding box center [881, 643] width 1329 height 40
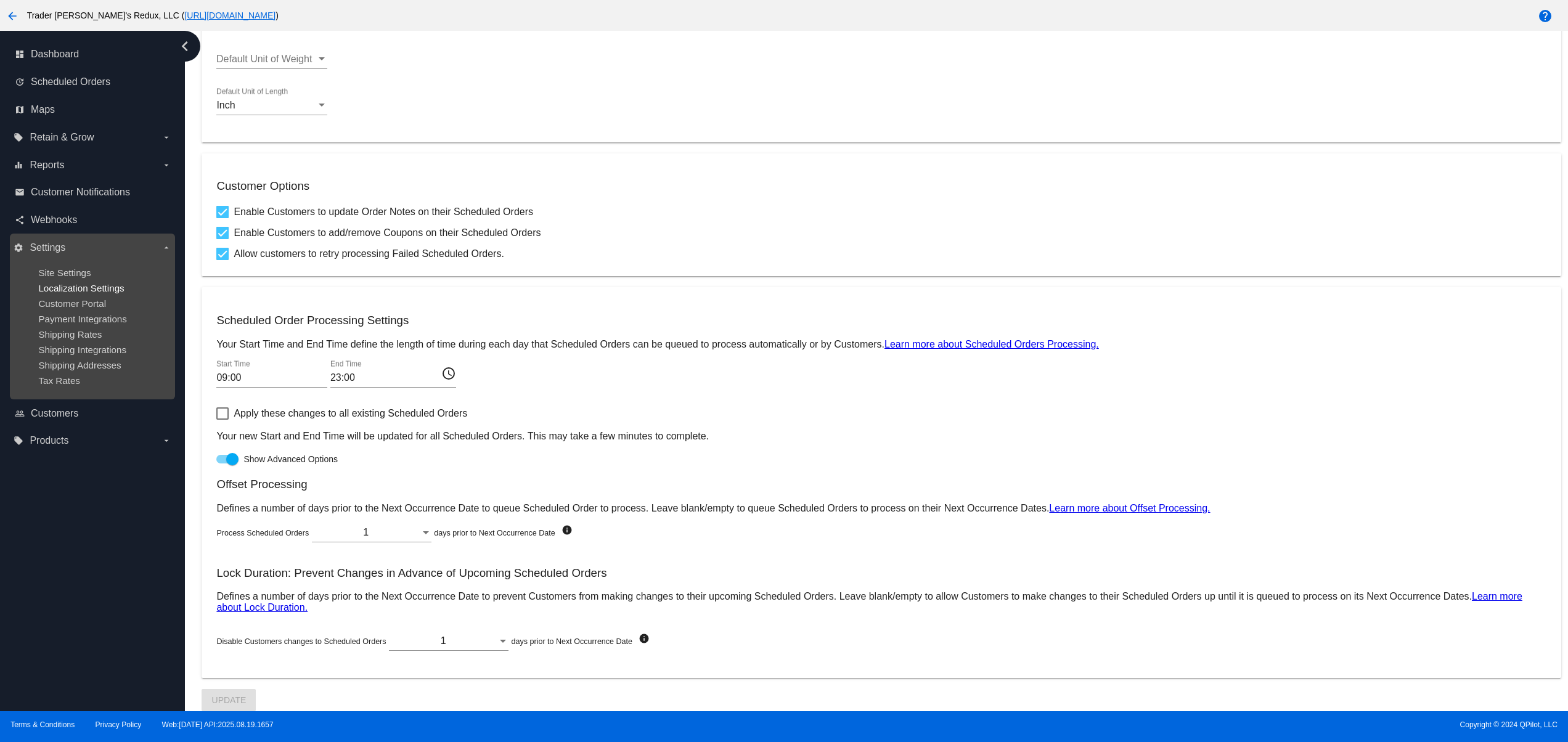
click at [72, 285] on span "Localization Settings" at bounding box center [81, 288] width 86 height 10
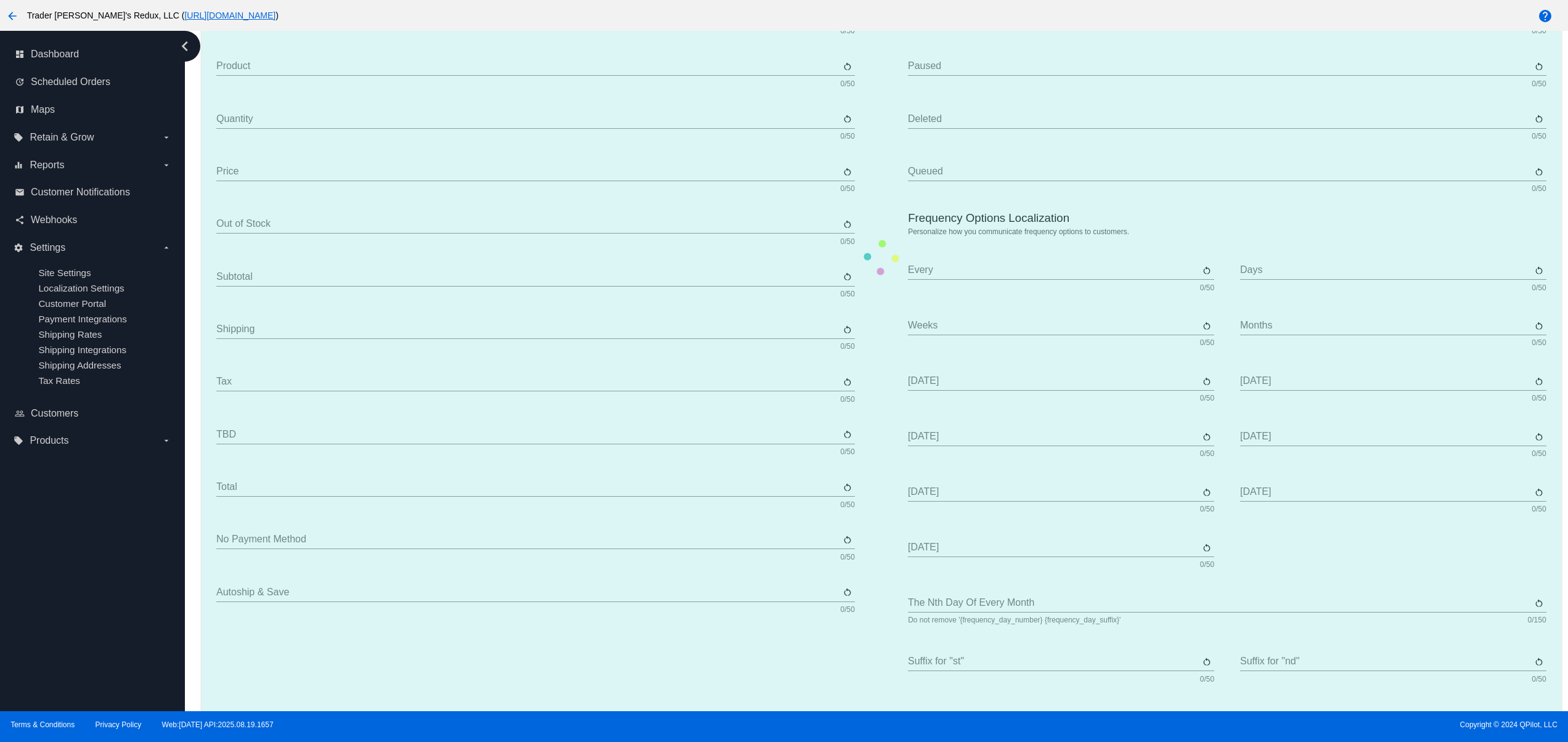
type input "Scheduled Order"
type input "Shipping address"
type input "Frequency"
type input "Next occurrence"
type input "Payment method"
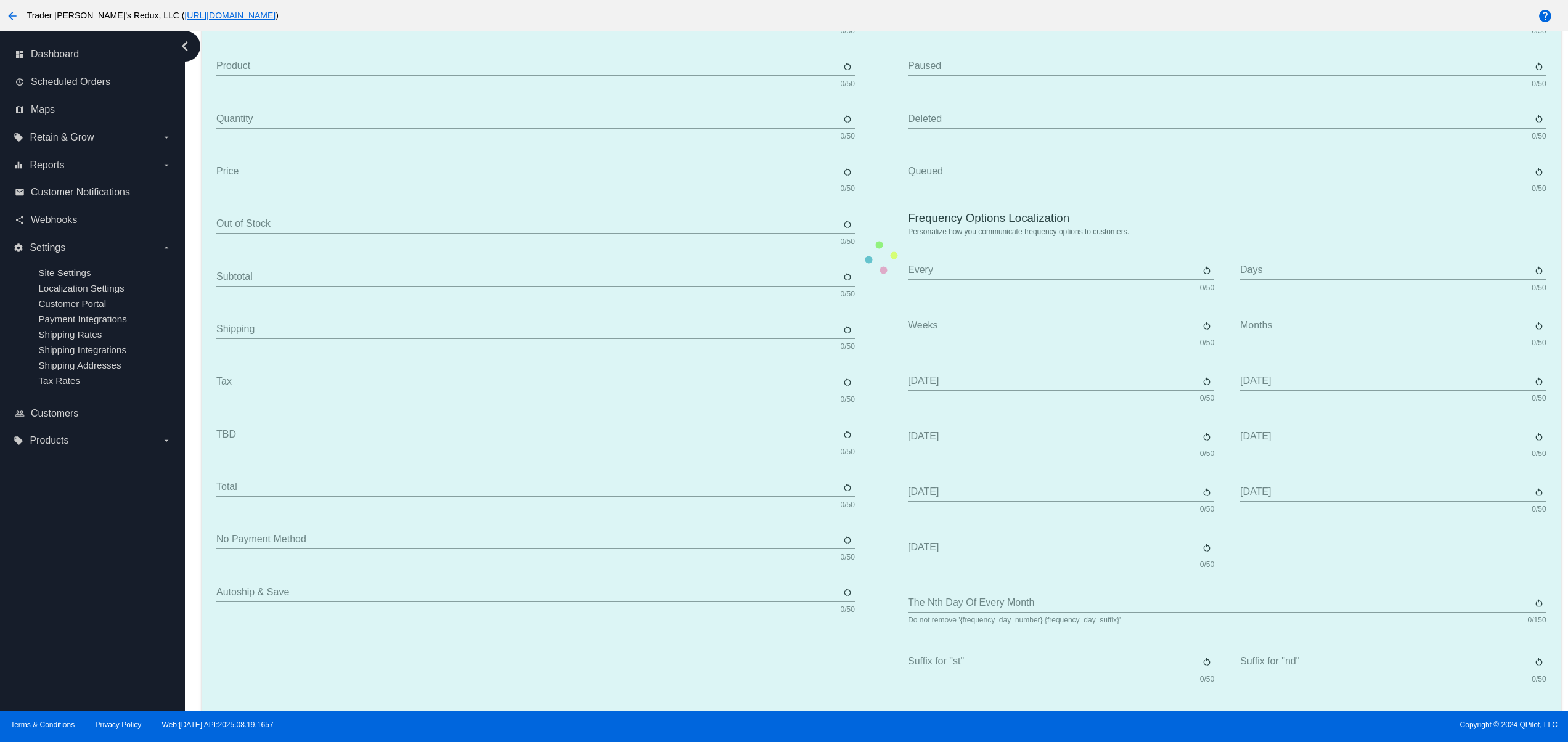
type input "Product"
type input "Quantity"
type input "Price"
type input "Out of stock"
type input "Subtotal"
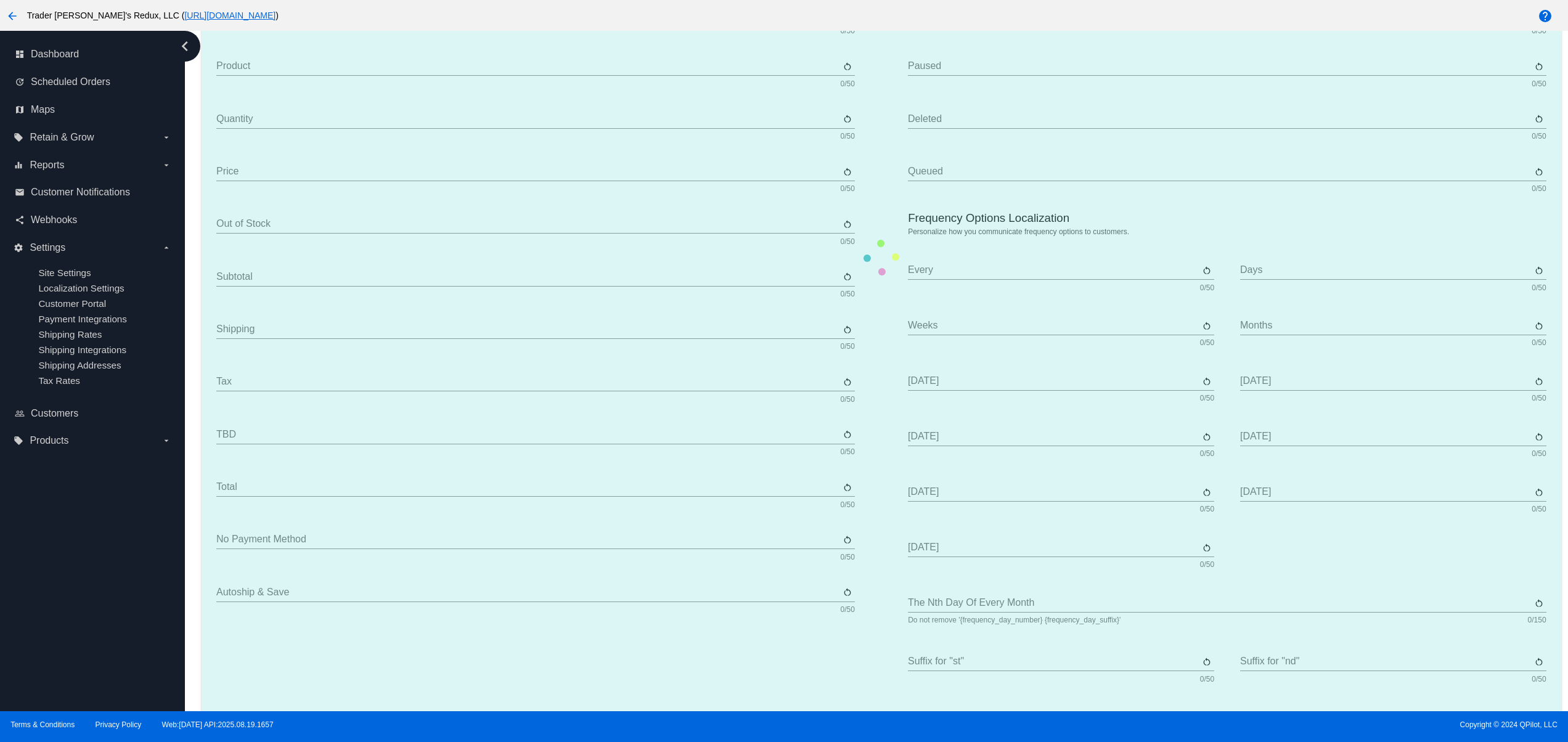
type input "Shipping"
type input "Tax"
type input "TBD"
type input "Total"
type input "No payment method"
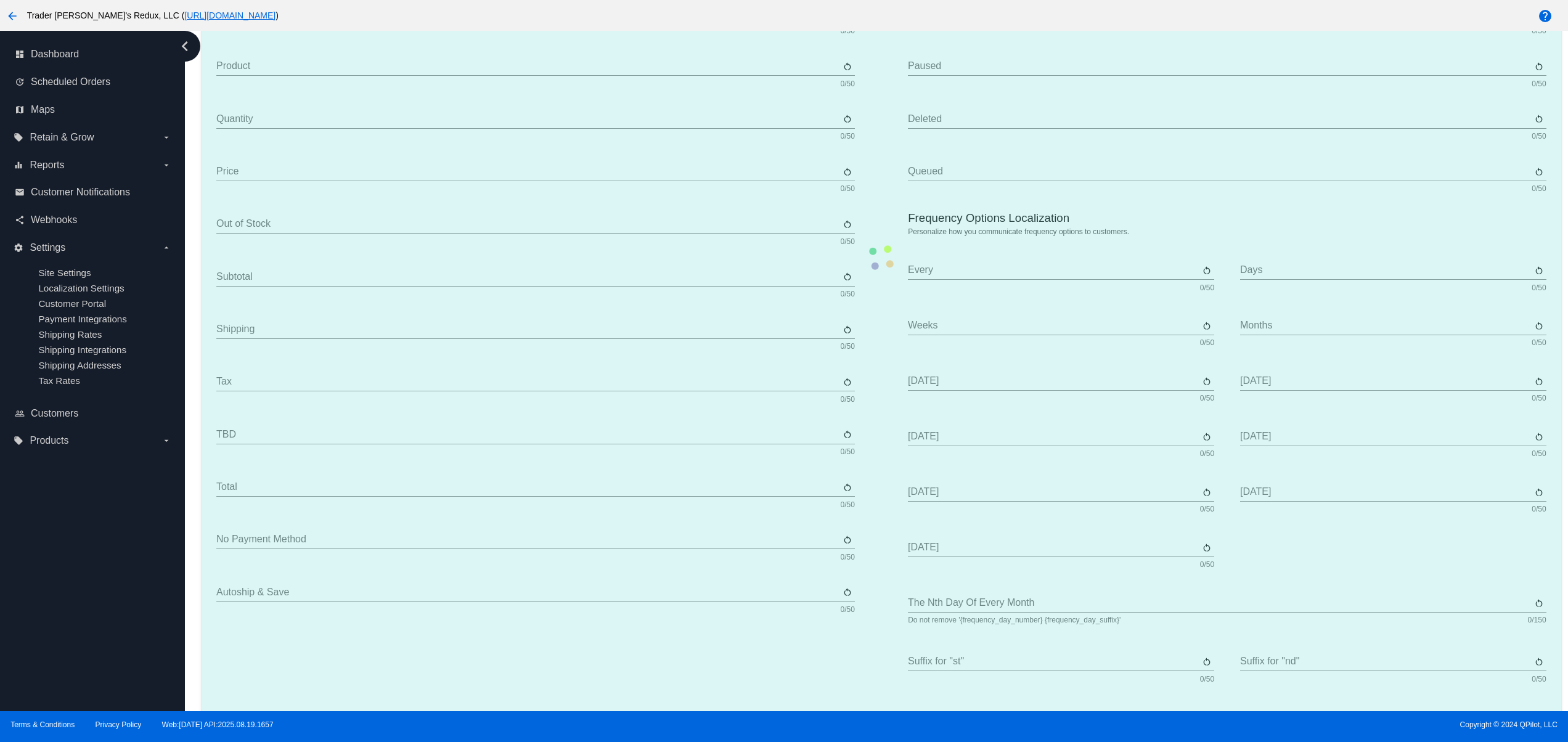
type input "Subscribe"
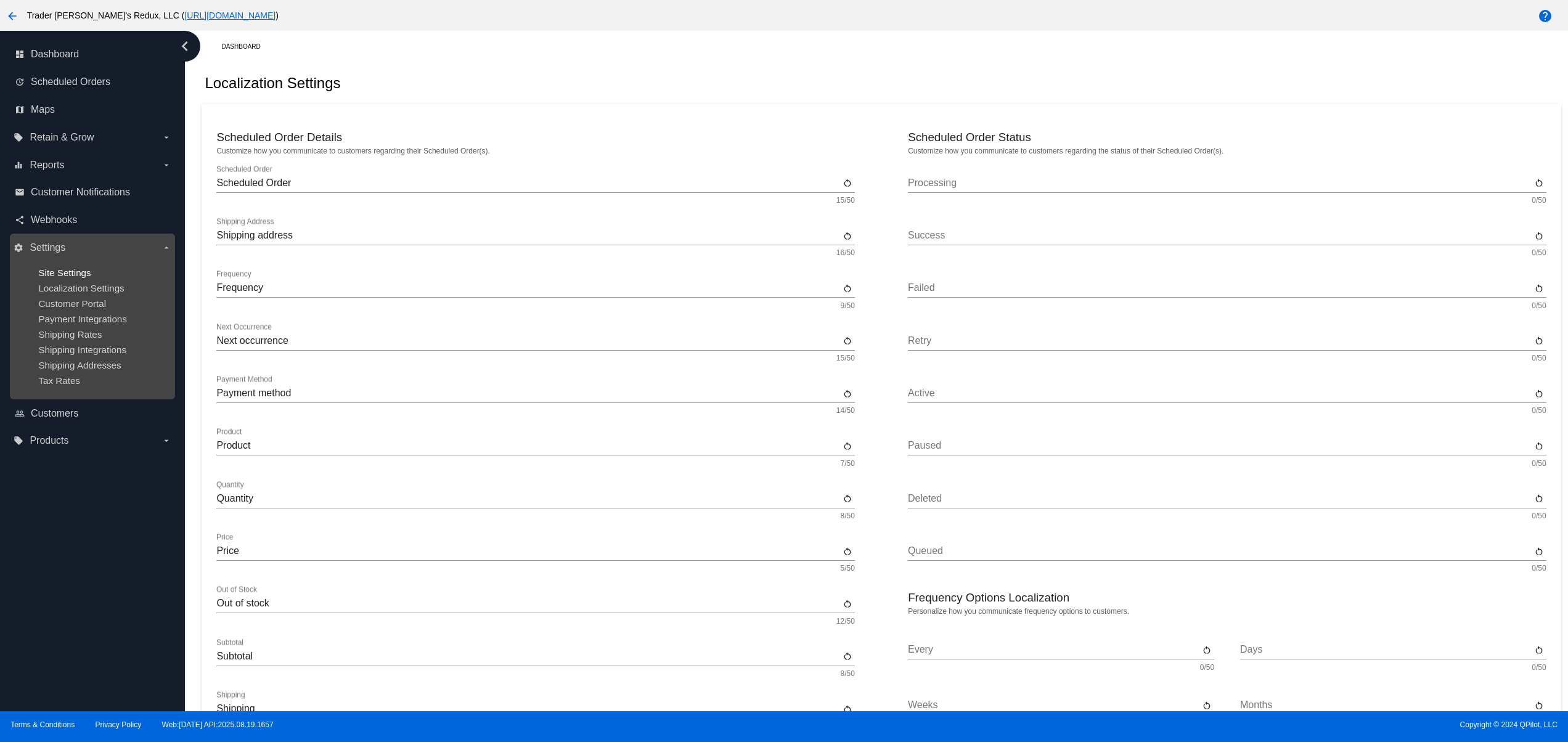
click at [72, 272] on span "Site Settings" at bounding box center [64, 272] width 52 height 10
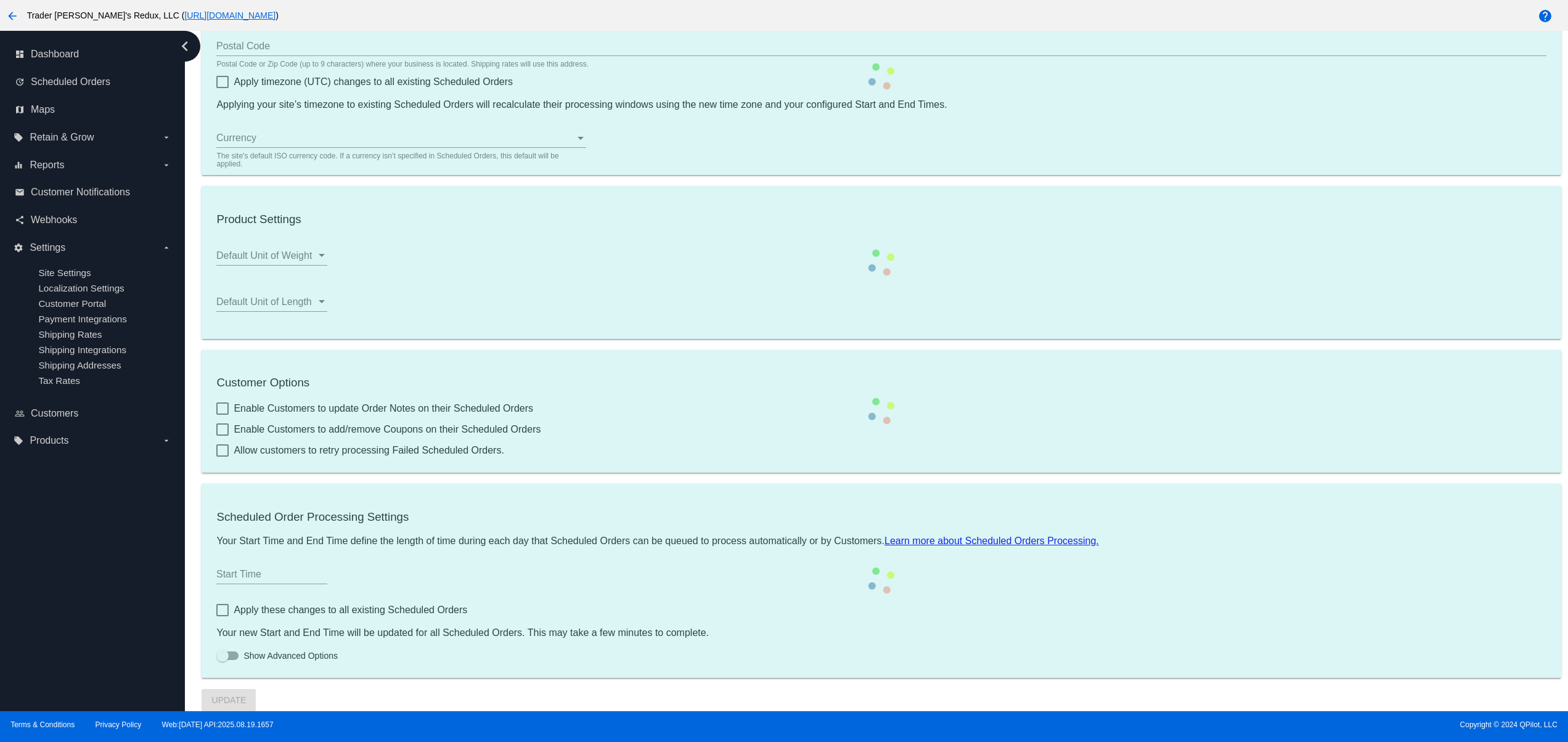
type input "80034"
checkbox input "true"
type input "09:00"
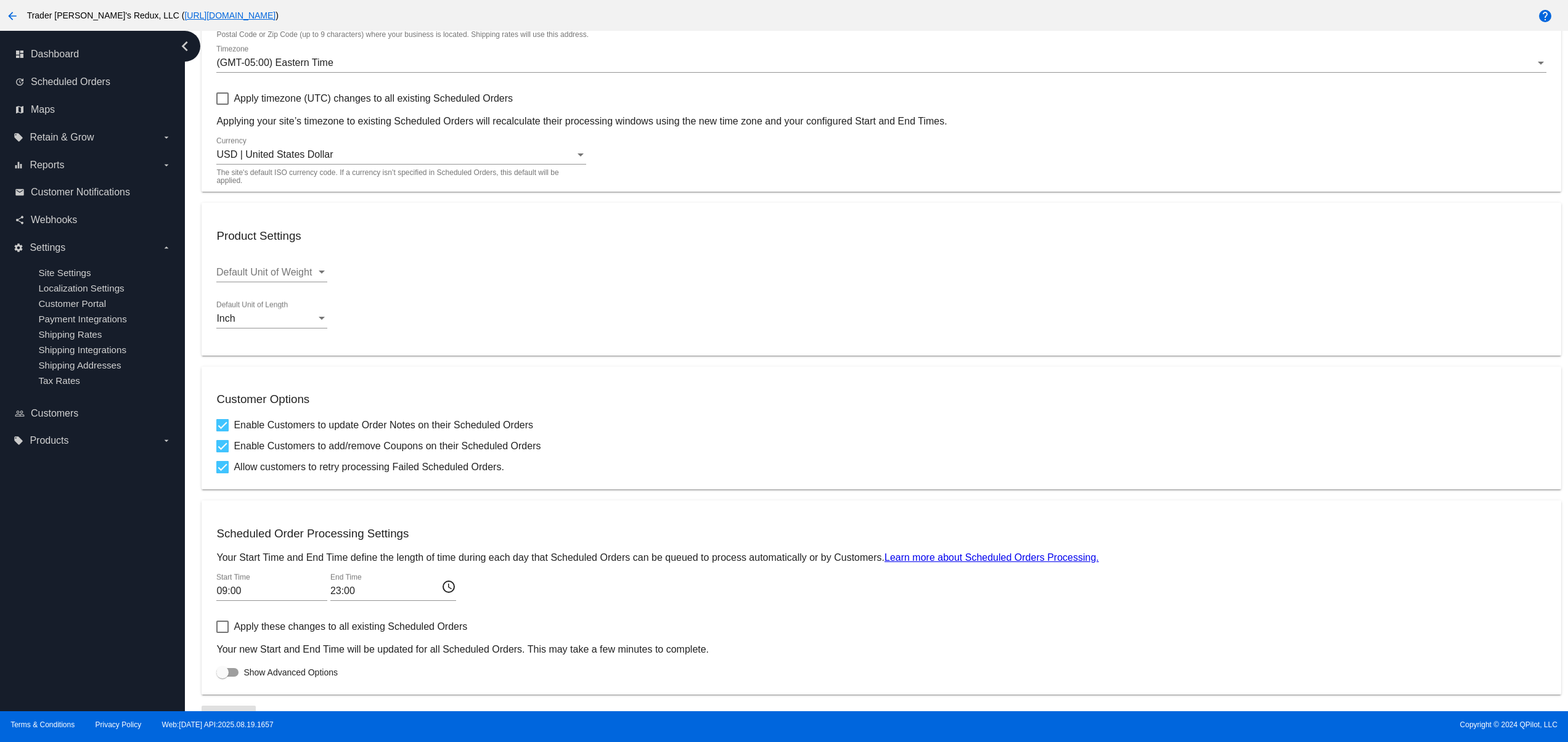
checkbox input "true"
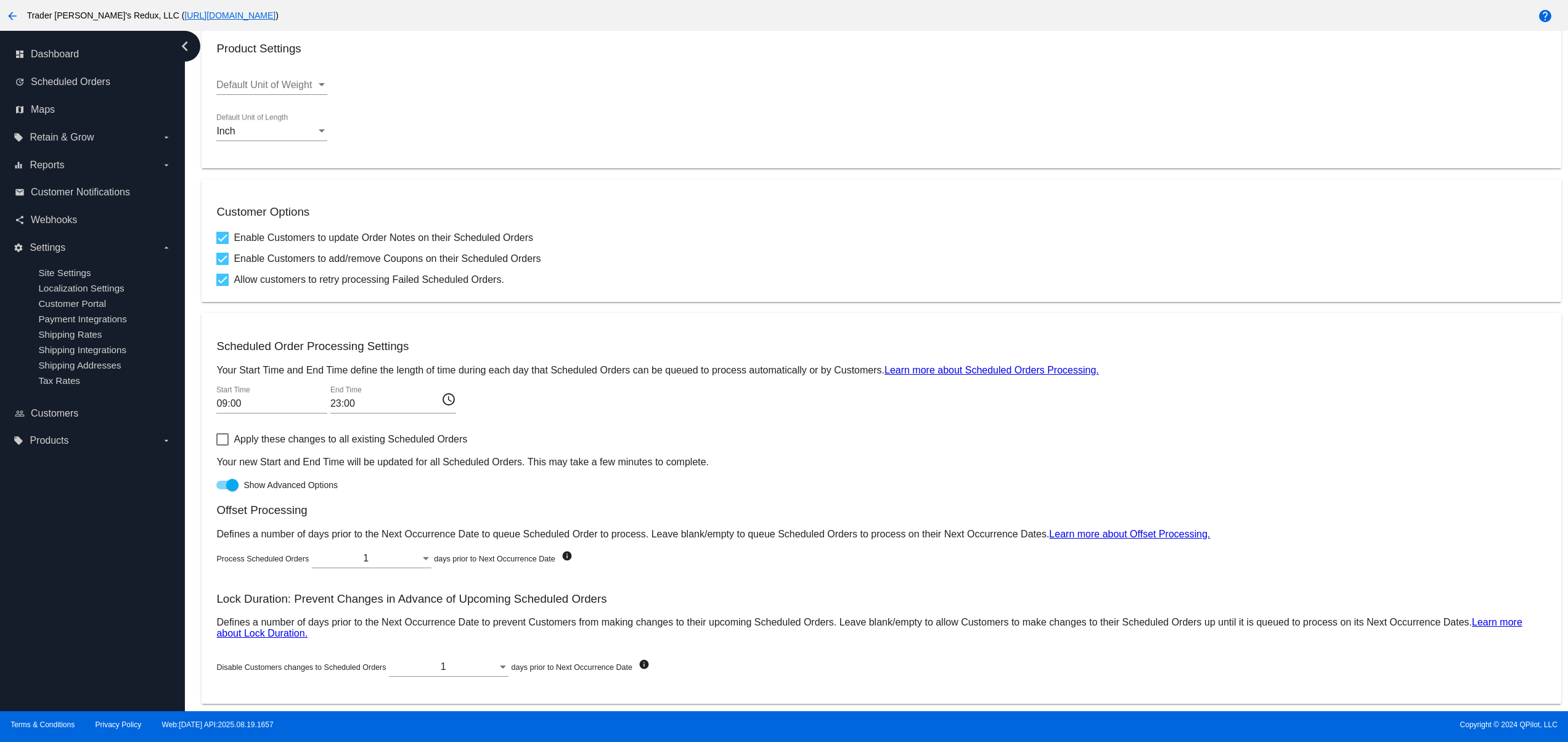
scroll to position [380, 0]
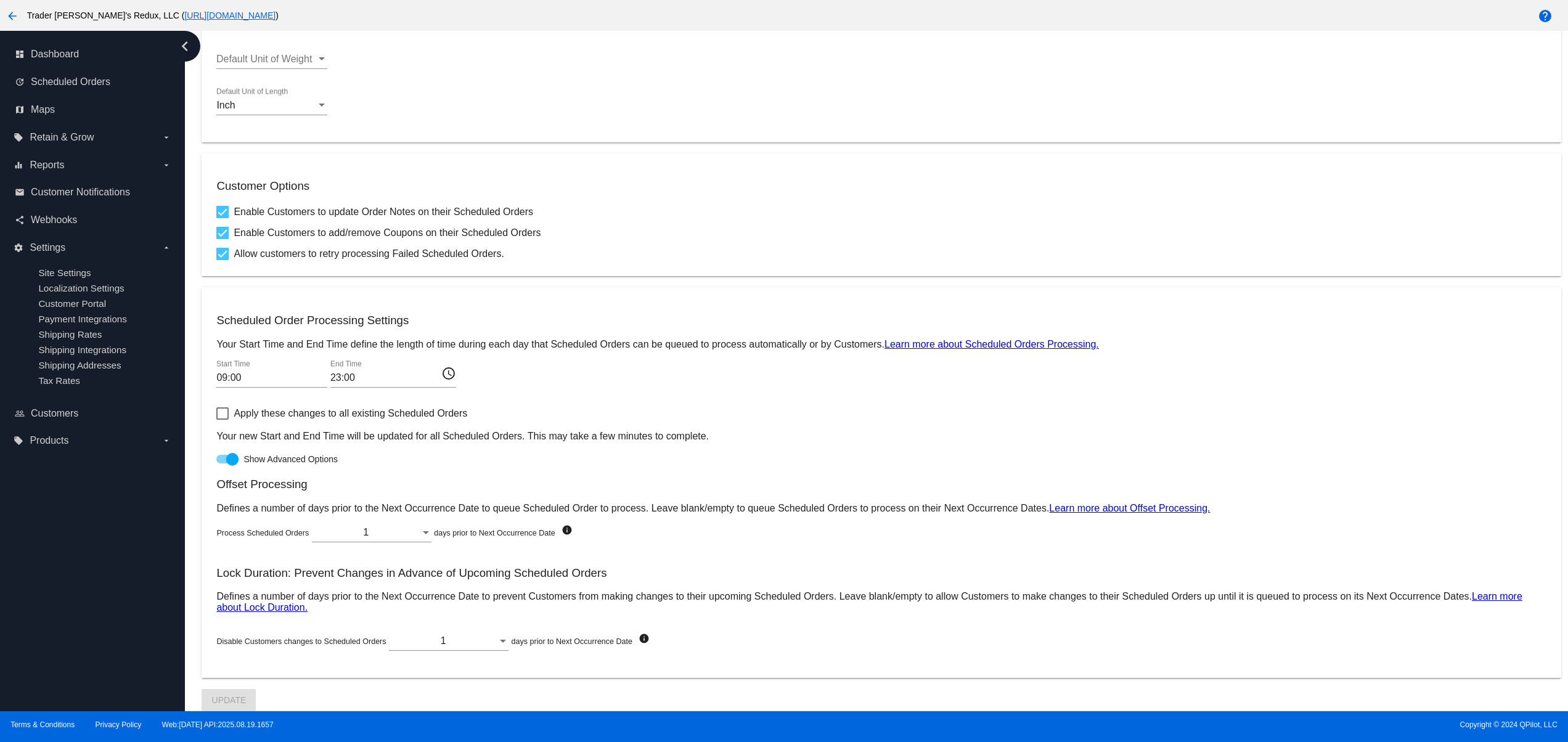
drag, startPoint x: 218, startPoint y: 432, endPoint x: 681, endPoint y: 430, distance: 463.0
click at [550, 431] on p "Your new Start and End Time will be updated for all Scheduled Orders. This may …" at bounding box center [881, 436] width 1329 height 11
click at [736, 431] on p "Your new Start and End Time will be updated for all Scheduled Orders. This may …" at bounding box center [881, 436] width 1329 height 11
click at [552, 570] on h3 "Lock Duration: Prevent Changes in Advance of Upcoming Scheduled Orders" at bounding box center [881, 573] width 1329 height 14
drag, startPoint x: 713, startPoint y: 567, endPoint x: 221, endPoint y: 571, distance: 492.0
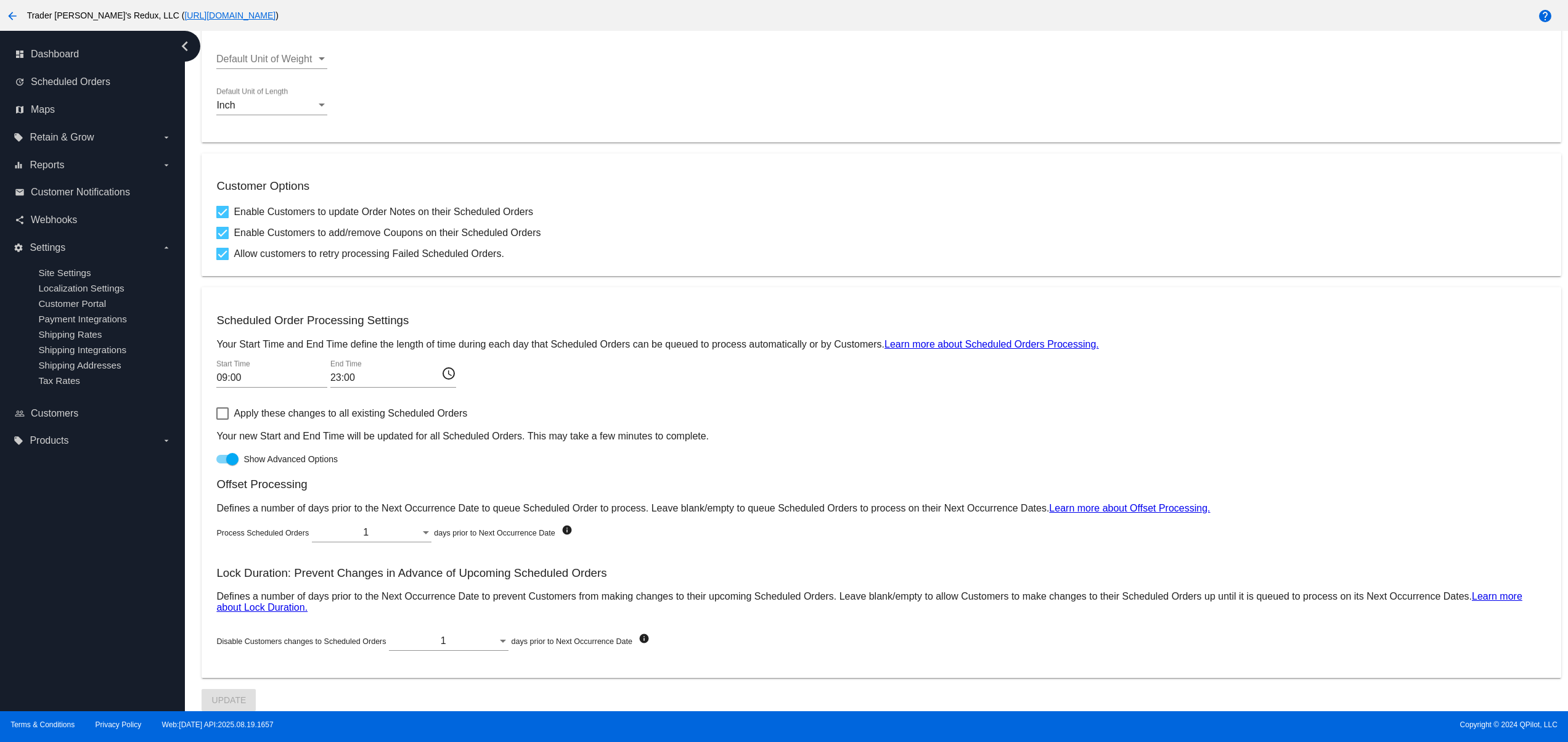
click at [221, 571] on h3 "Lock Duration: Prevent Changes in Advance of Upcoming Scheduled Orders" at bounding box center [881, 573] width 1329 height 14
click at [674, 603] on p "Defines a number of days prior to the Next Occurrence Date to prevent Customers…" at bounding box center [881, 602] width 1329 height 22
drag, startPoint x: 413, startPoint y: 553, endPoint x: 592, endPoint y: 553, distance: 179.0
click at [592, 553] on div "Offset Processing Defines a number of days prior to the Next Occurrence Date to…" at bounding box center [881, 570] width 1329 height 186
click at [15, 25] on button "arrow_back" at bounding box center [12, 15] width 25 height 25
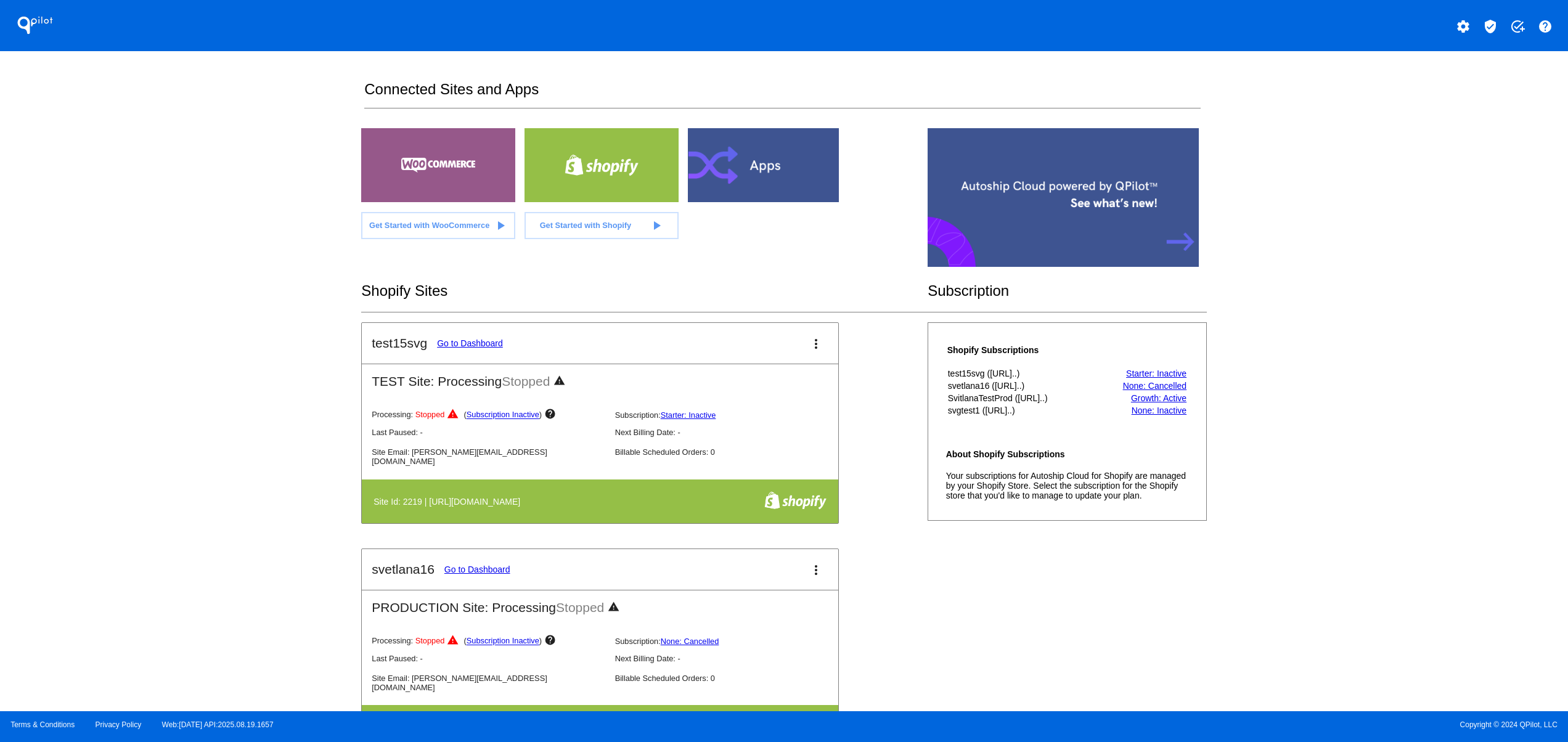
click at [200, 296] on div "QPilot settings verified_user add_task help Connected Sites and Apps Get Starte…" at bounding box center [784, 356] width 1568 height 711
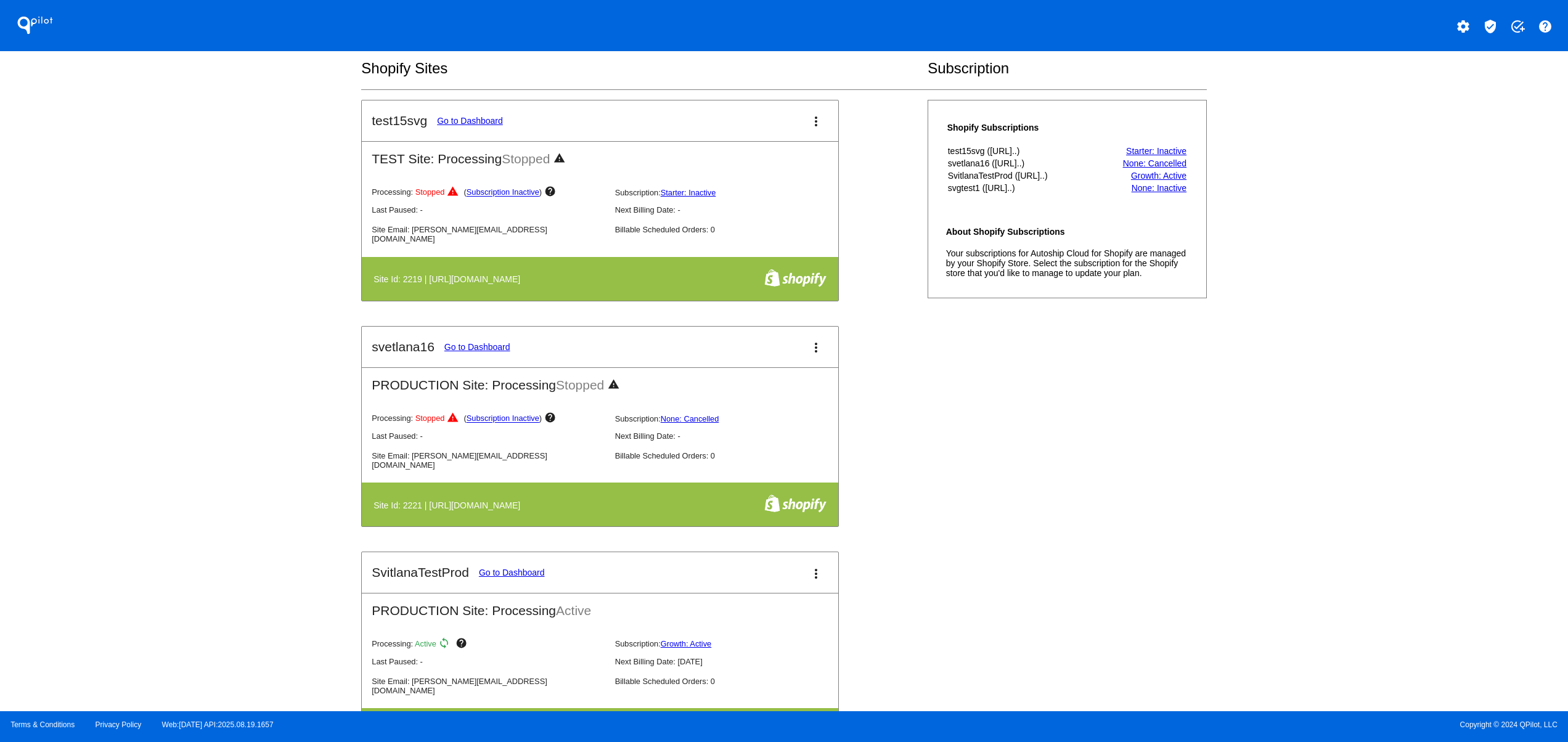
scroll to position [247, 0]
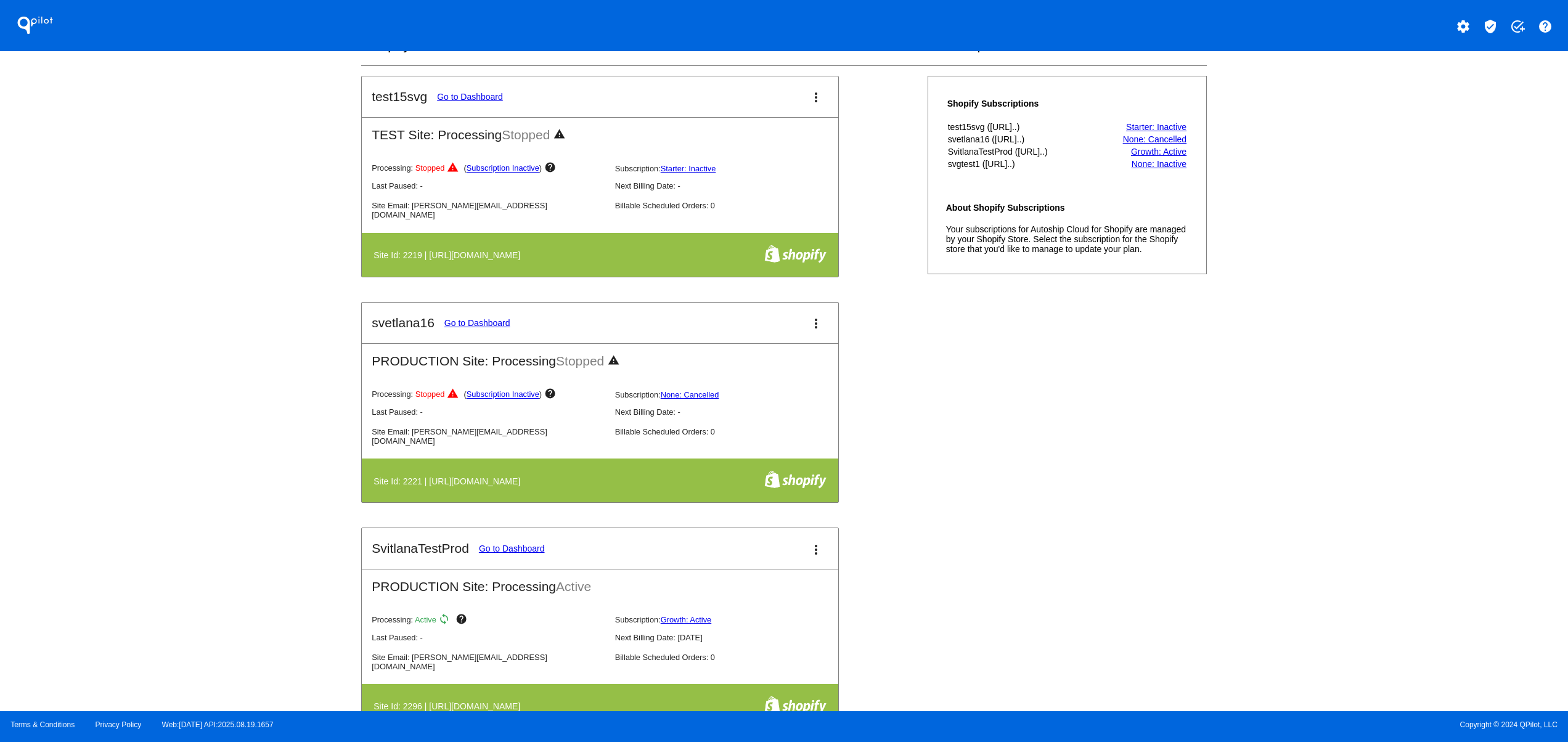
click at [1000, 467] on div "test15svg Go to Dashboard more_vert TEST Site: Processing Stopped warning Proce…" at bounding box center [784, 528] width 845 height 903
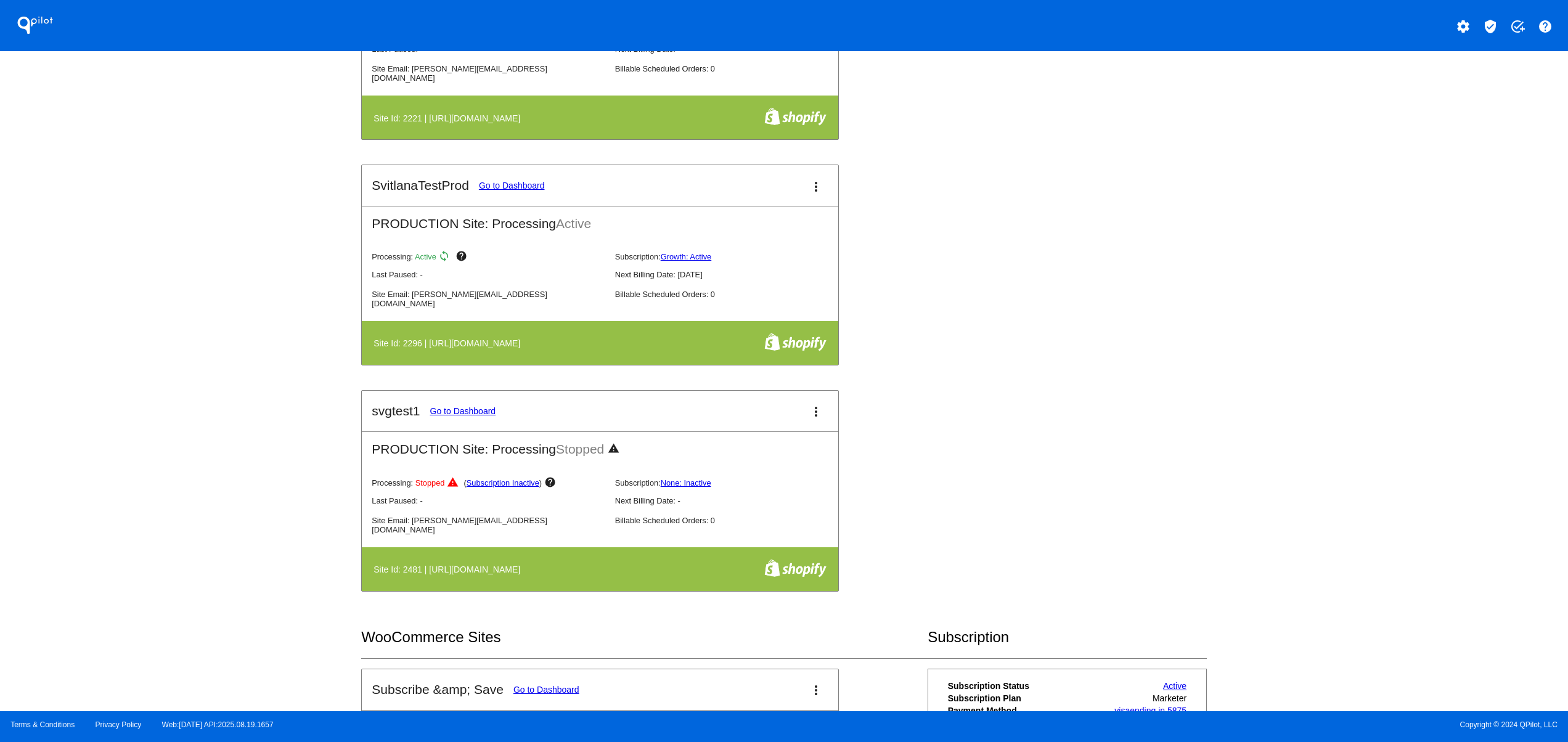
scroll to position [986, 0]
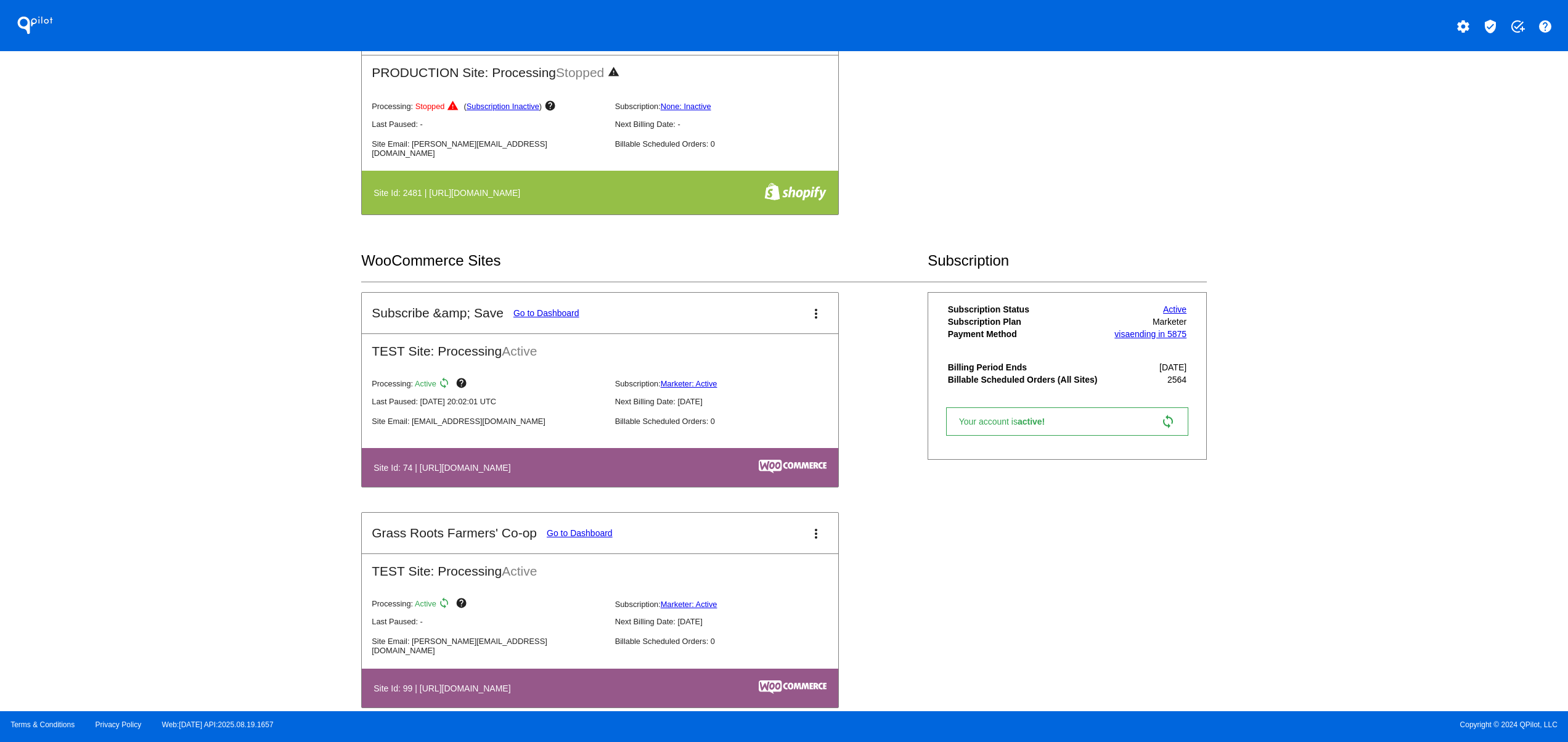
drag, startPoint x: 493, startPoint y: 474, endPoint x: 795, endPoint y: 496, distance: 302.8
click at [636, 474] on th "Site Id: 74 | [URL][DOMAIN_NAME]" at bounding box center [526, 467] width 306 height 17
drag, startPoint x: 462, startPoint y: 476, endPoint x: 630, endPoint y: 479, distance: 168.0
click at [630, 476] on th "Site Id: 74 | [URL][DOMAIN_NAME]" at bounding box center [526, 467] width 306 height 17
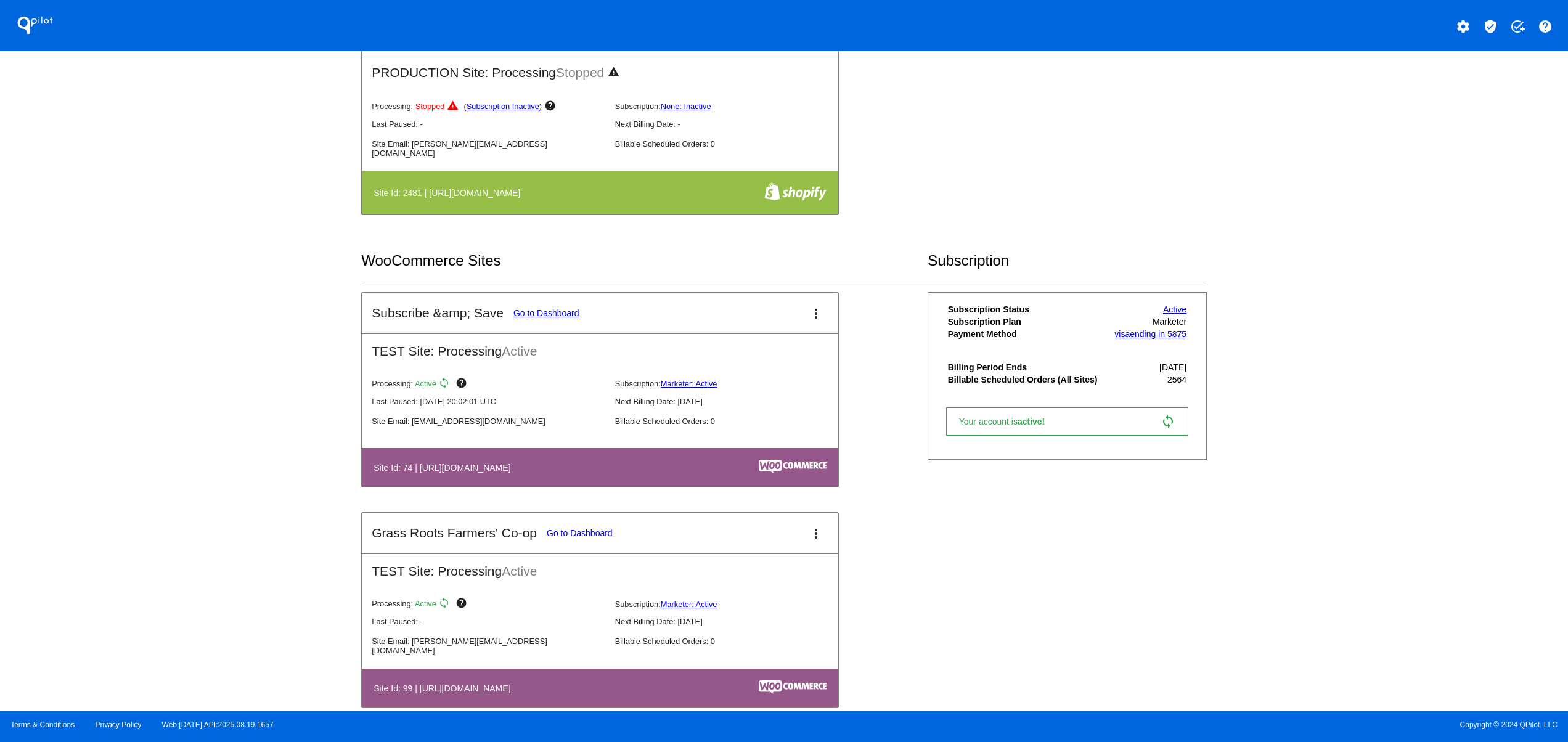
click at [281, 494] on div "QPilot settings verified_user add_task help Connected Sites and Apps Get Starte…" at bounding box center [784, 356] width 1568 height 711
drag, startPoint x: 432, startPoint y: 476, endPoint x: 639, endPoint y: 479, distance: 207.0
click at [517, 473] on h4 "Site Id: 74 | [URL][DOMAIN_NAME]" at bounding box center [445, 468] width 143 height 10
click at [644, 476] on th "Site Id: 74 | [URL][DOMAIN_NAME]" at bounding box center [526, 467] width 306 height 17
click at [280, 467] on div "QPilot settings verified_user add_task help Connected Sites and Apps Get Starte…" at bounding box center [784, 356] width 1568 height 711
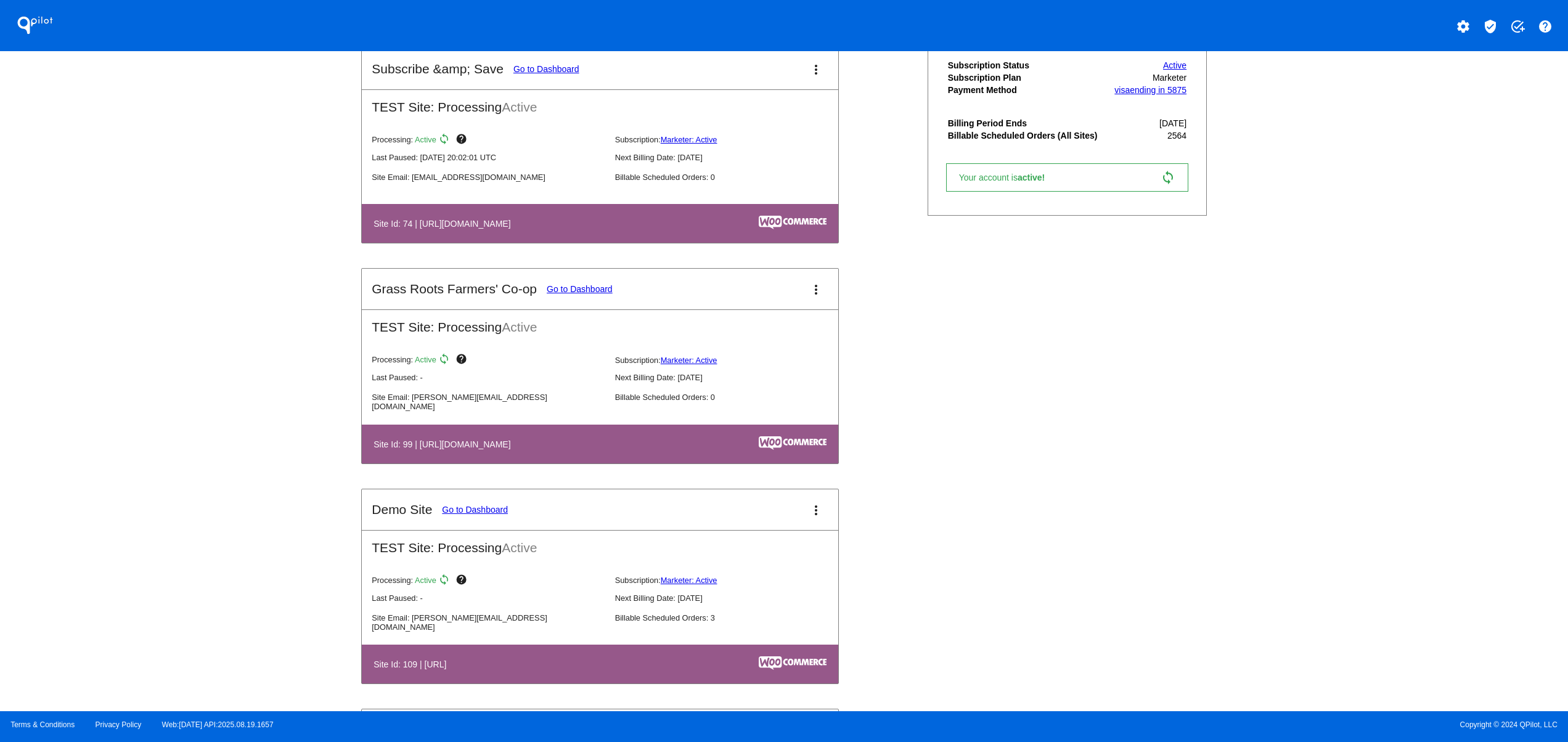
scroll to position [1478, 0]
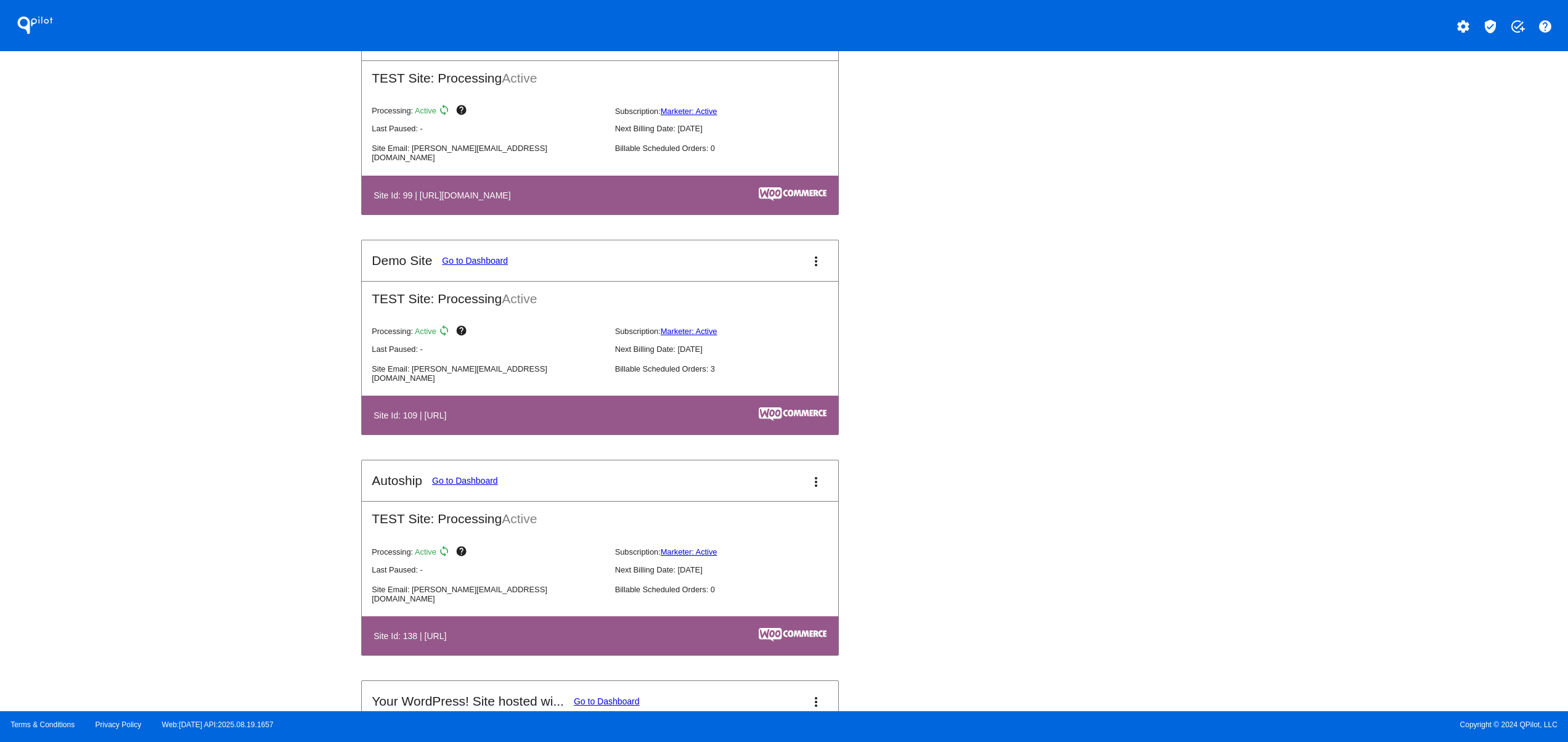
click at [1469, 22] on mat-icon "settings" at bounding box center [1463, 26] width 15 height 15
click at [1400, 97] on span "Log out" at bounding box center [1409, 92] width 29 height 10
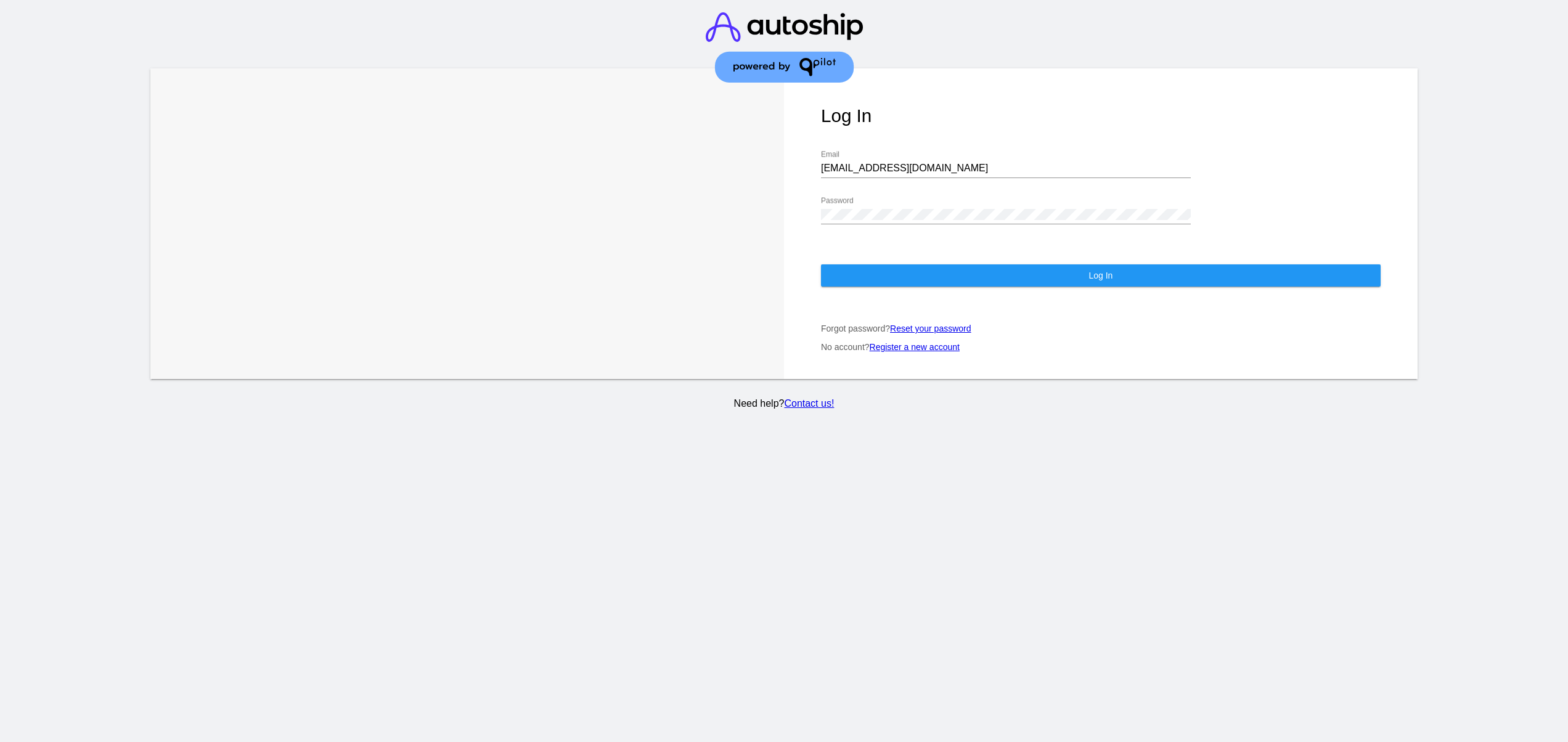
click at [887, 173] on input "[EMAIL_ADDRESS][DOMAIN_NAME]" at bounding box center [1006, 168] width 370 height 11
type input "[EMAIL_ADDRESS][DOMAIN_NAME]"
click at [911, 279] on button "Log In" at bounding box center [1101, 275] width 560 height 22
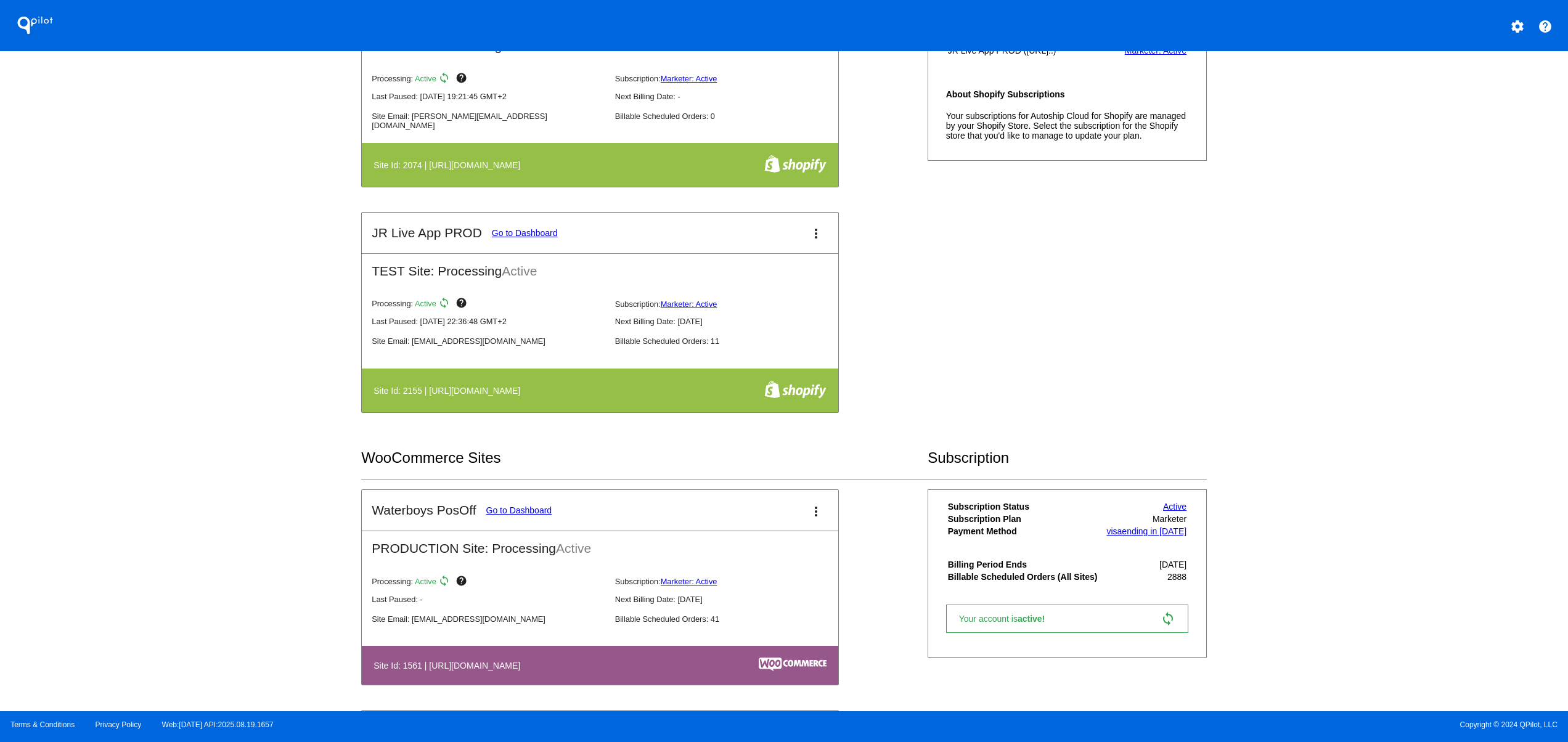
scroll to position [493, 0]
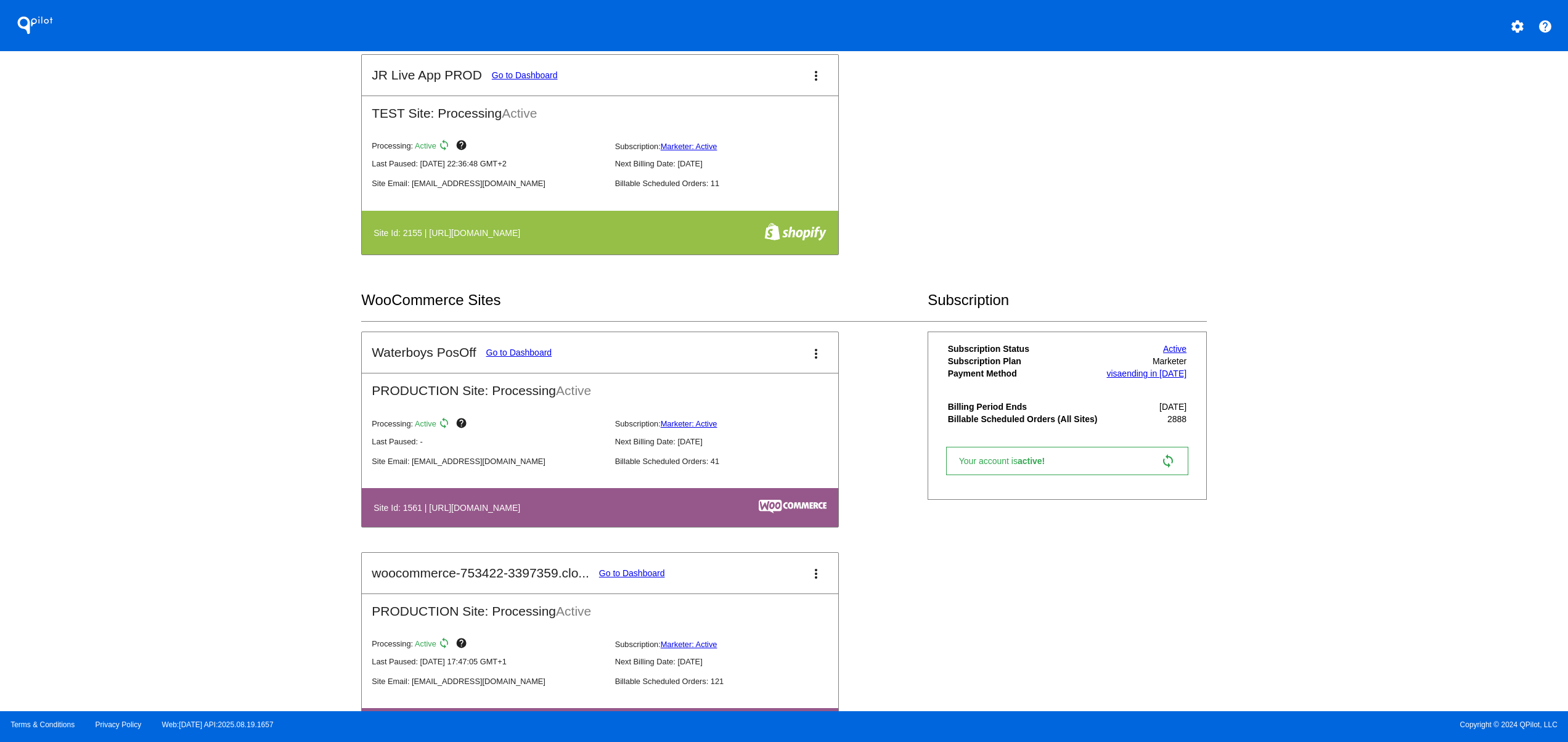
drag, startPoint x: 583, startPoint y: 508, endPoint x: 461, endPoint y: 508, distance: 122.0
click at [461, 508] on h4 "Site Id: 1561 | [URL][DOMAIN_NAME]" at bounding box center [450, 508] width 153 height 10
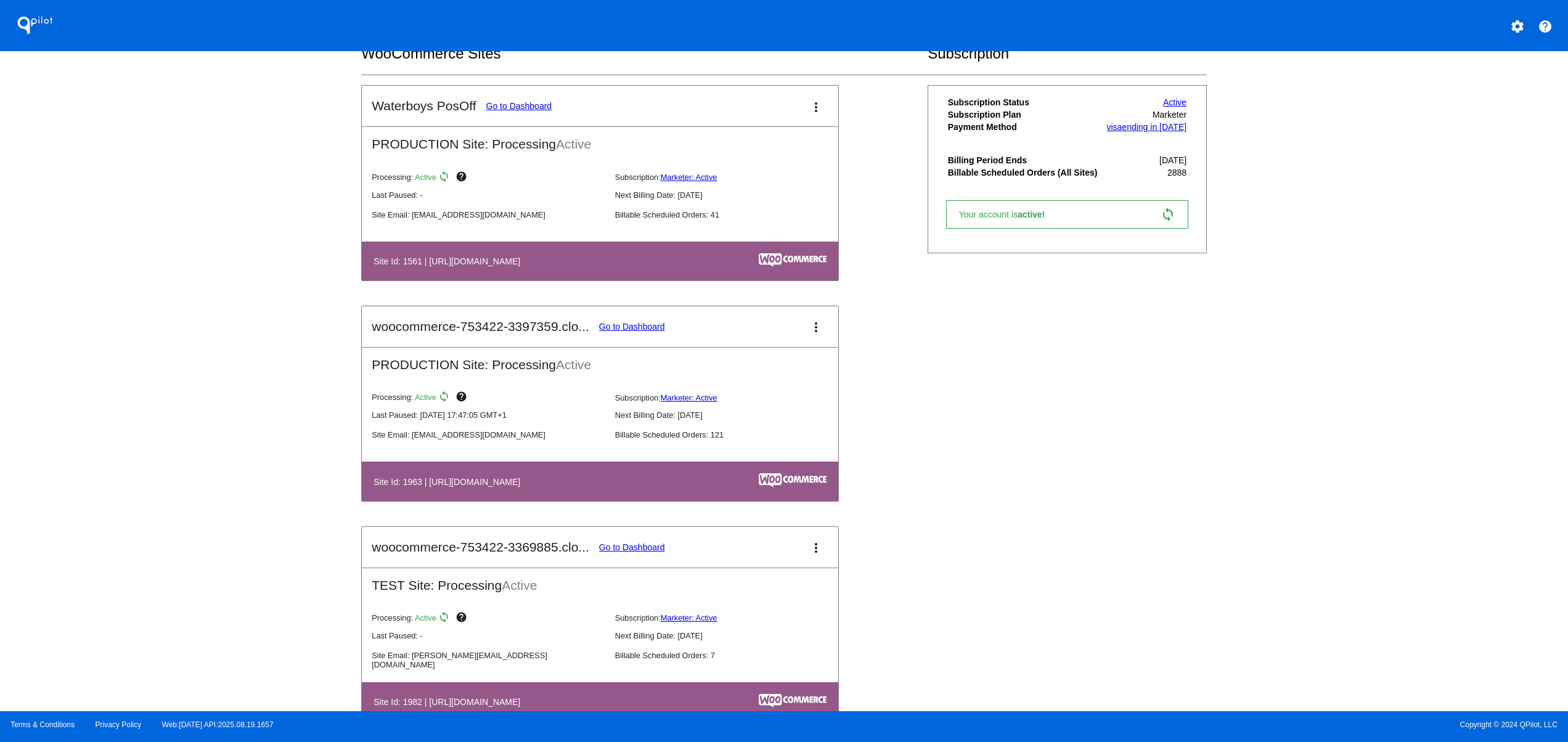
drag, startPoint x: 572, startPoint y: 486, endPoint x: 624, endPoint y: 486, distance: 52.0
click at [527, 486] on h4 "Site Id: 1963 | [URL][DOMAIN_NAME]" at bounding box center [450, 482] width 153 height 10
click at [654, 332] on link "Go to Dashboard" at bounding box center [632, 327] width 66 height 10
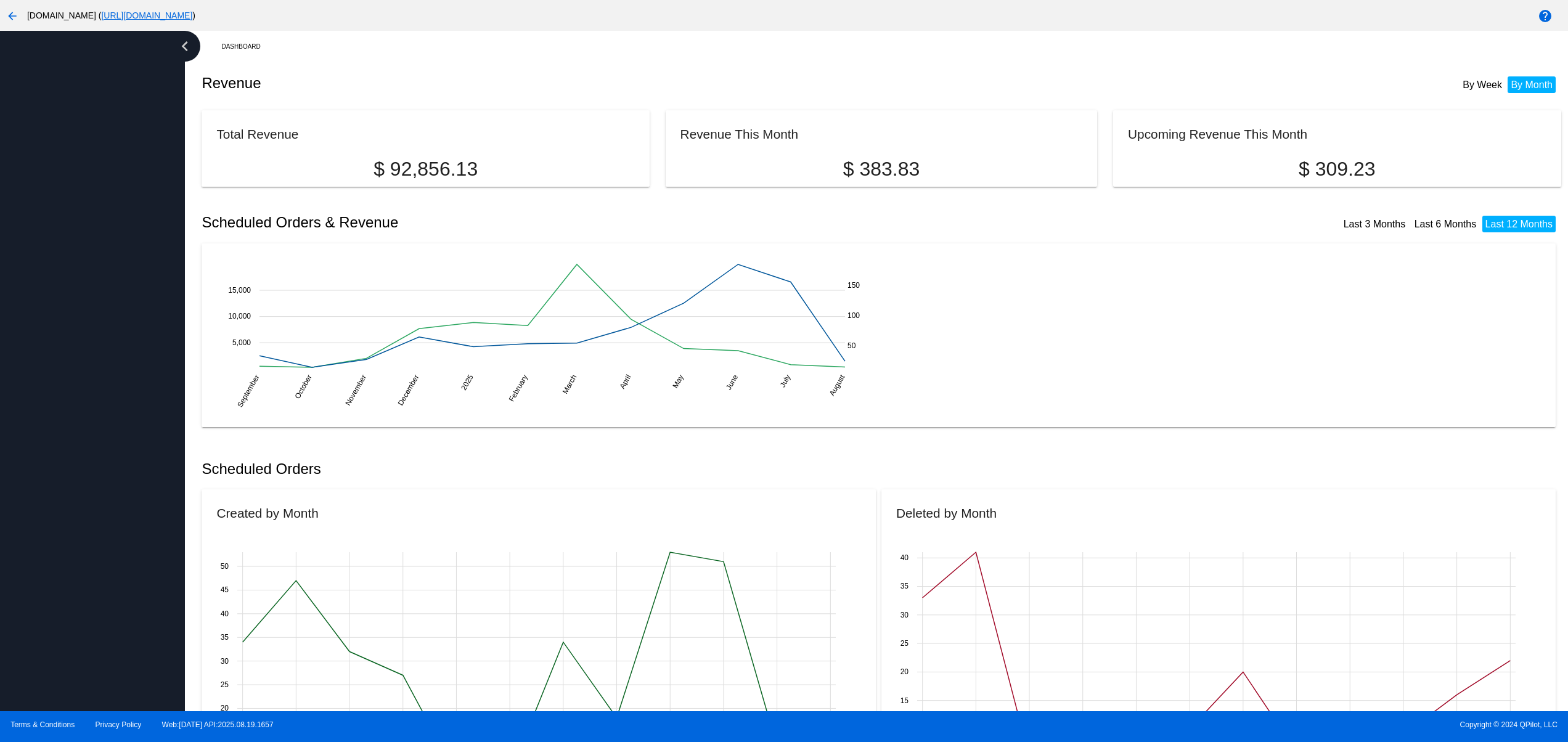
drag, startPoint x: 128, startPoint y: 319, endPoint x: 168, endPoint y: 361, distance: 58.0
click at [127, 319] on div at bounding box center [92, 371] width 185 height 680
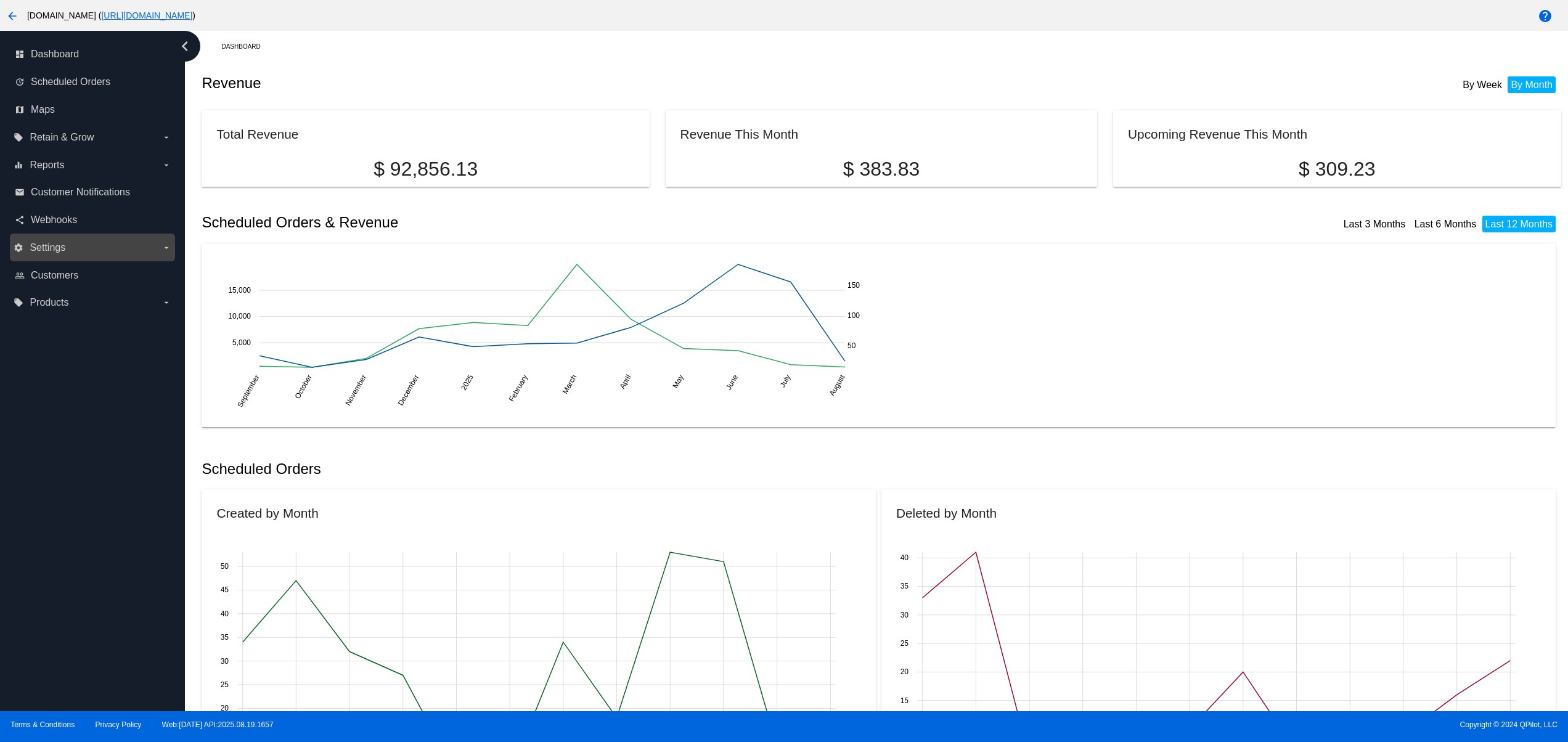
click at [69, 244] on label "settings Settings arrow_drop_down" at bounding box center [92, 248] width 157 height 20
click at [0, 0] on input "settings Settings arrow_drop_down" at bounding box center [0, 0] width 0 height 0
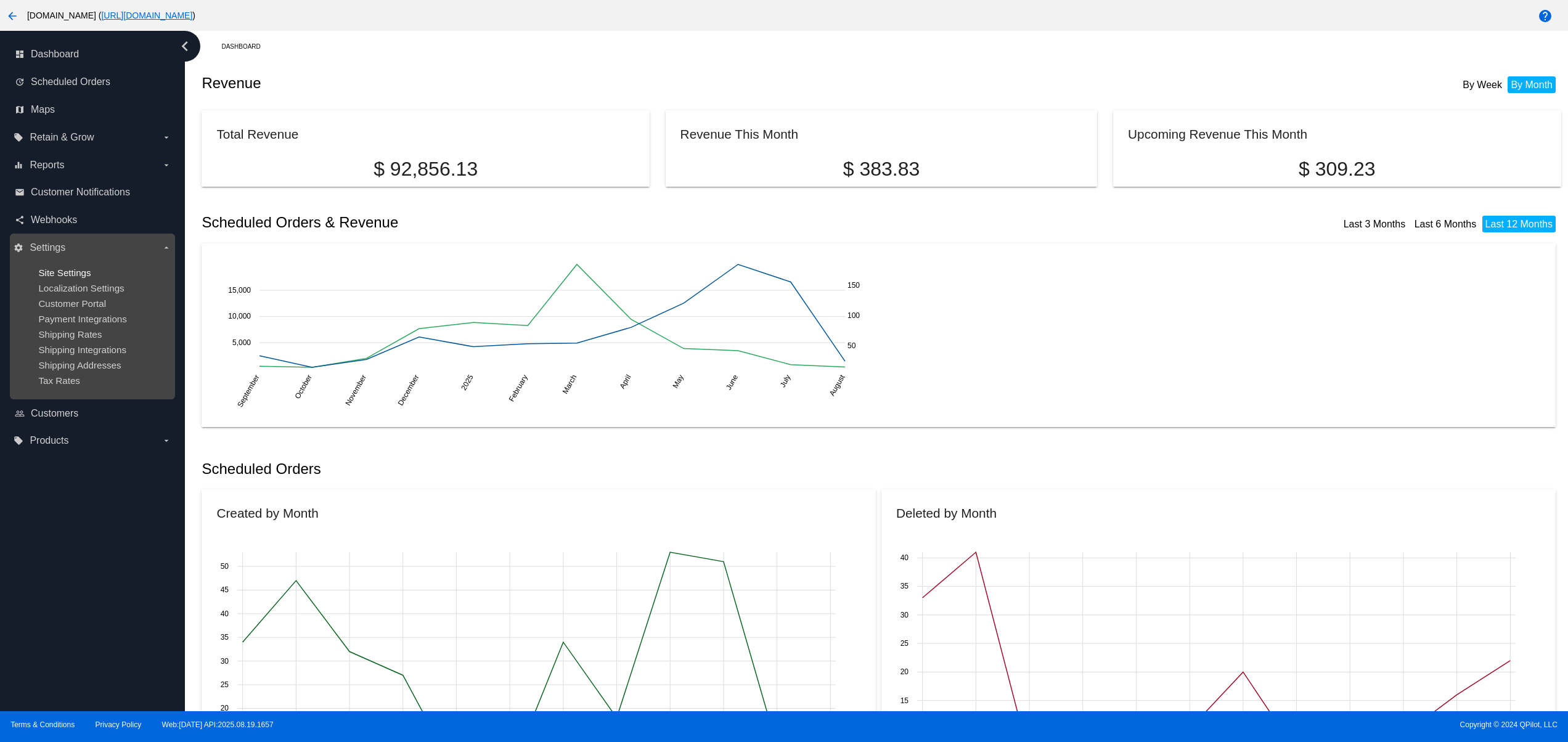
click at [72, 267] on span "Site Settings" at bounding box center [64, 272] width 52 height 10
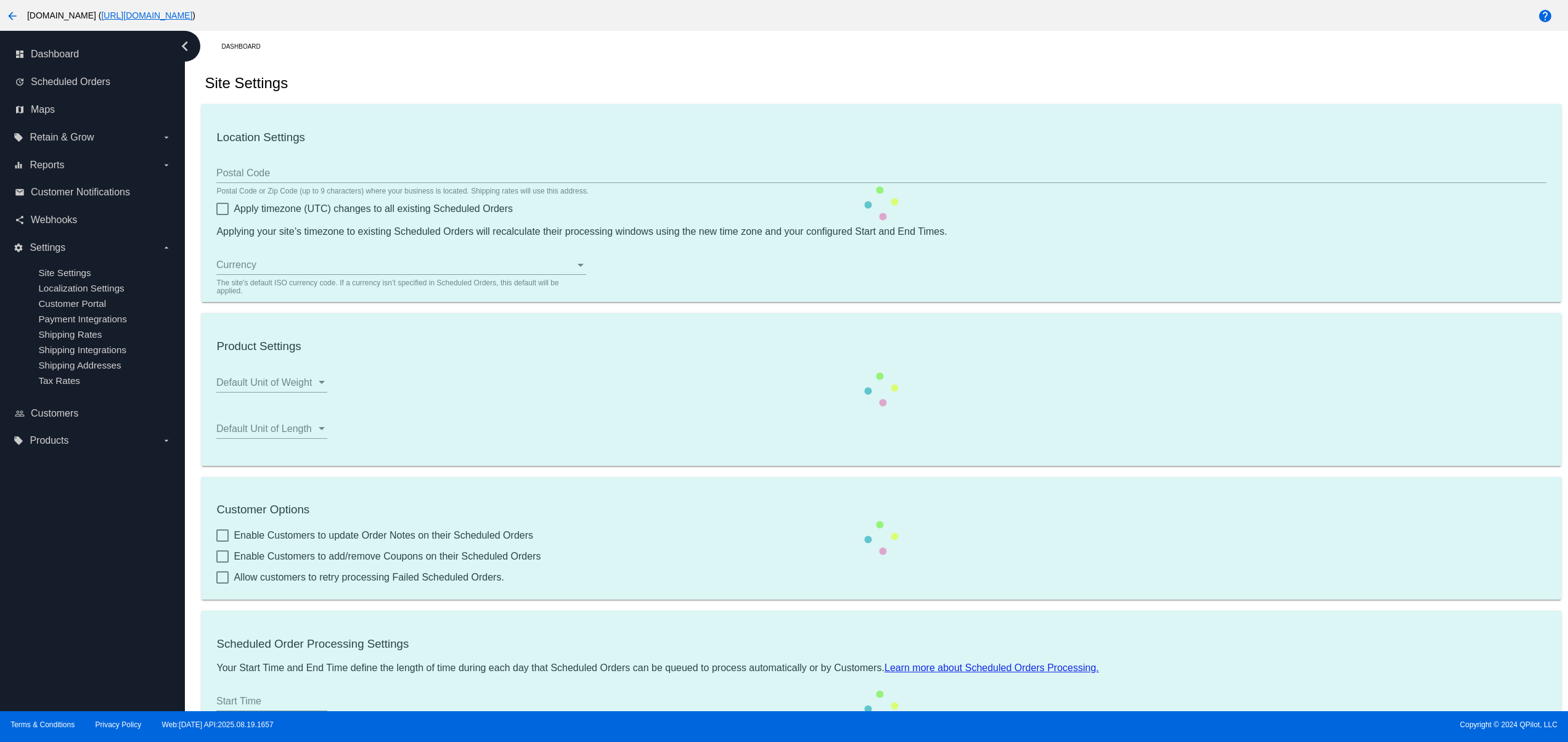
type input "80033"
checkbox input "true"
type input "13:00"
checkbox input "true"
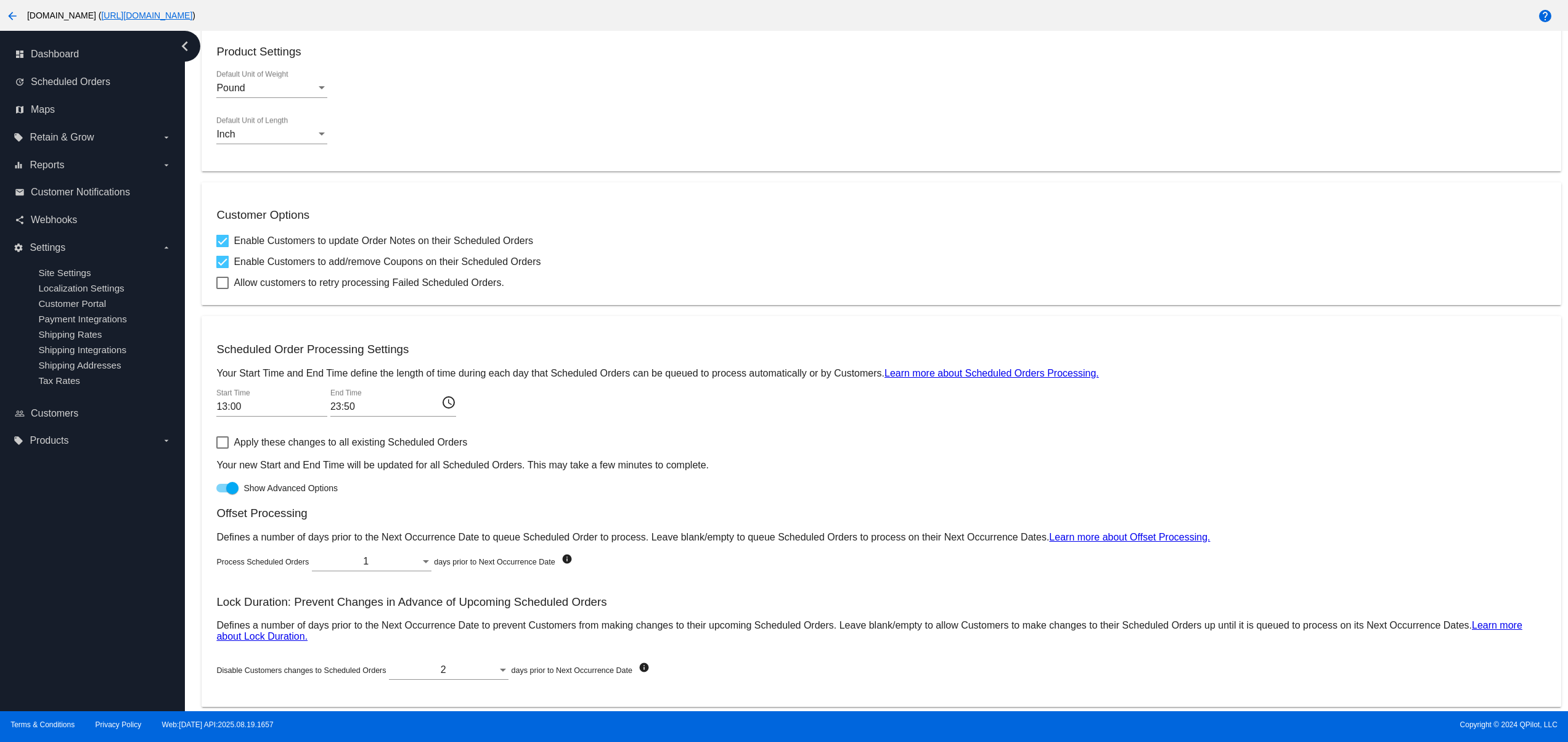
scroll to position [464, 0]
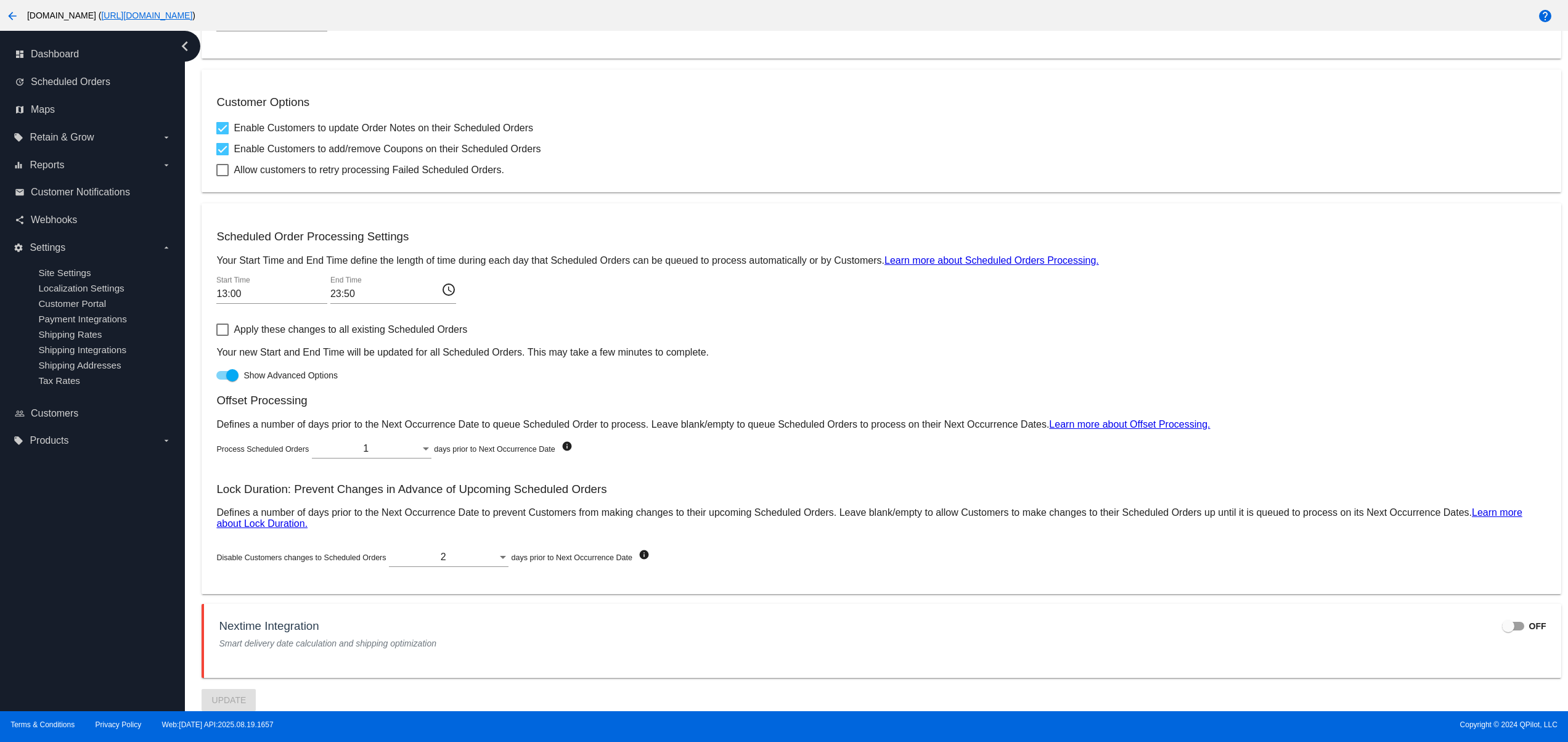
click at [375, 651] on mat-card "Nextime Integration OFF Smart delivery date calculation and shipping optimizati…" at bounding box center [881, 641] width 1359 height 74
click at [1529, 622] on span "OFF" at bounding box center [1538, 626] width 17 height 12
click at [1508, 630] on input "OFF" at bounding box center [1508, 630] width 1 height 1
checkbox input "true"
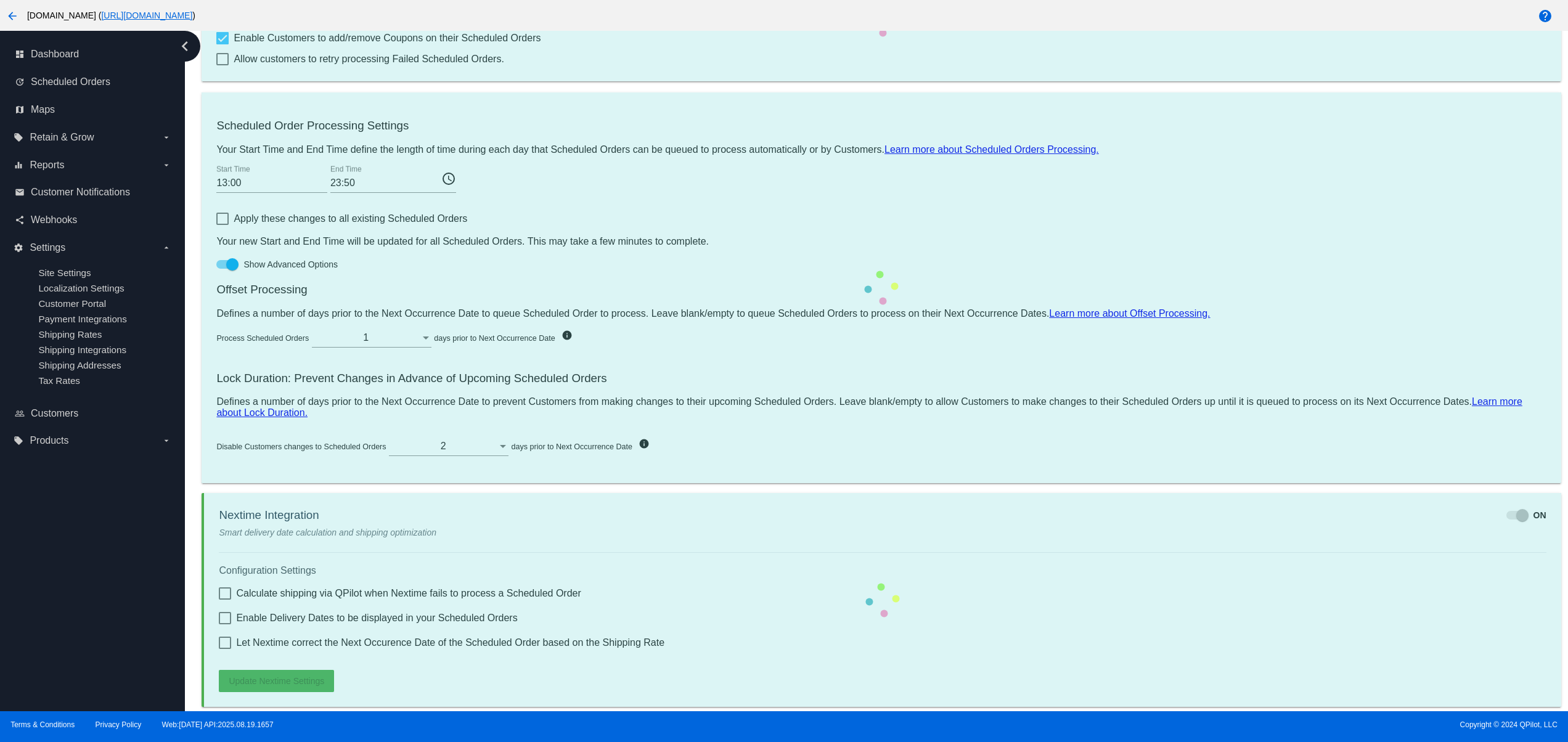
scroll to position [558, 0]
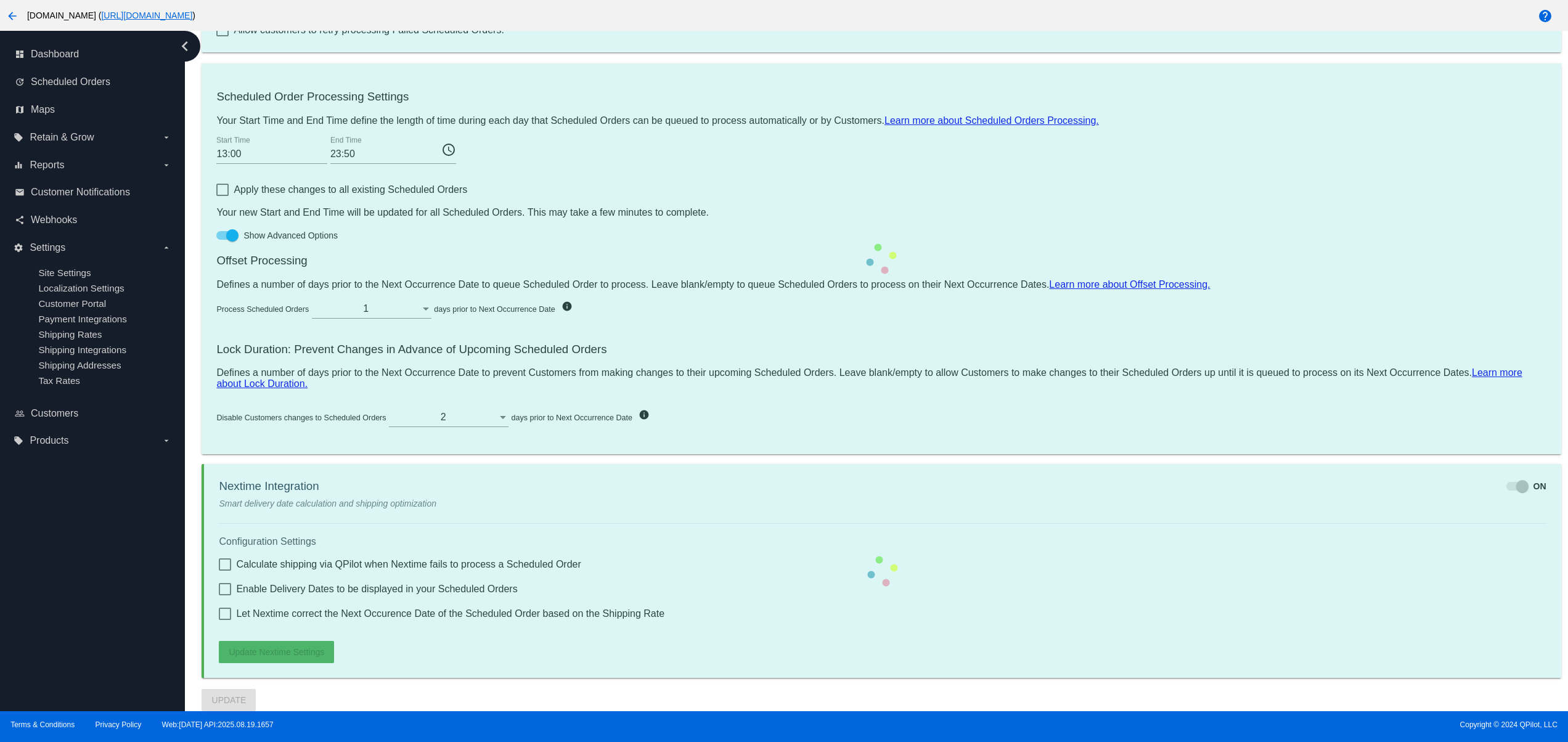
checkbox input "true"
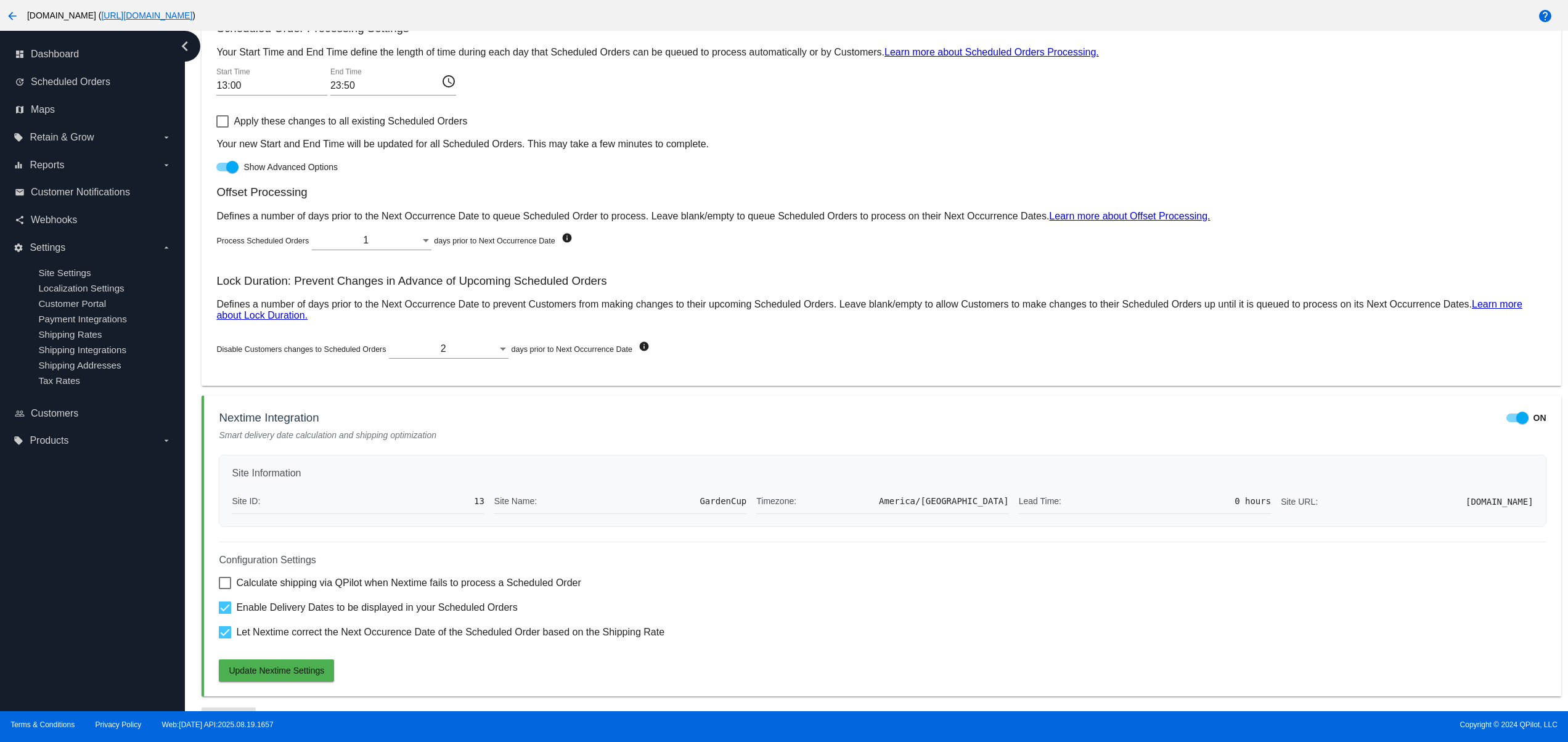
scroll to position [693, 0]
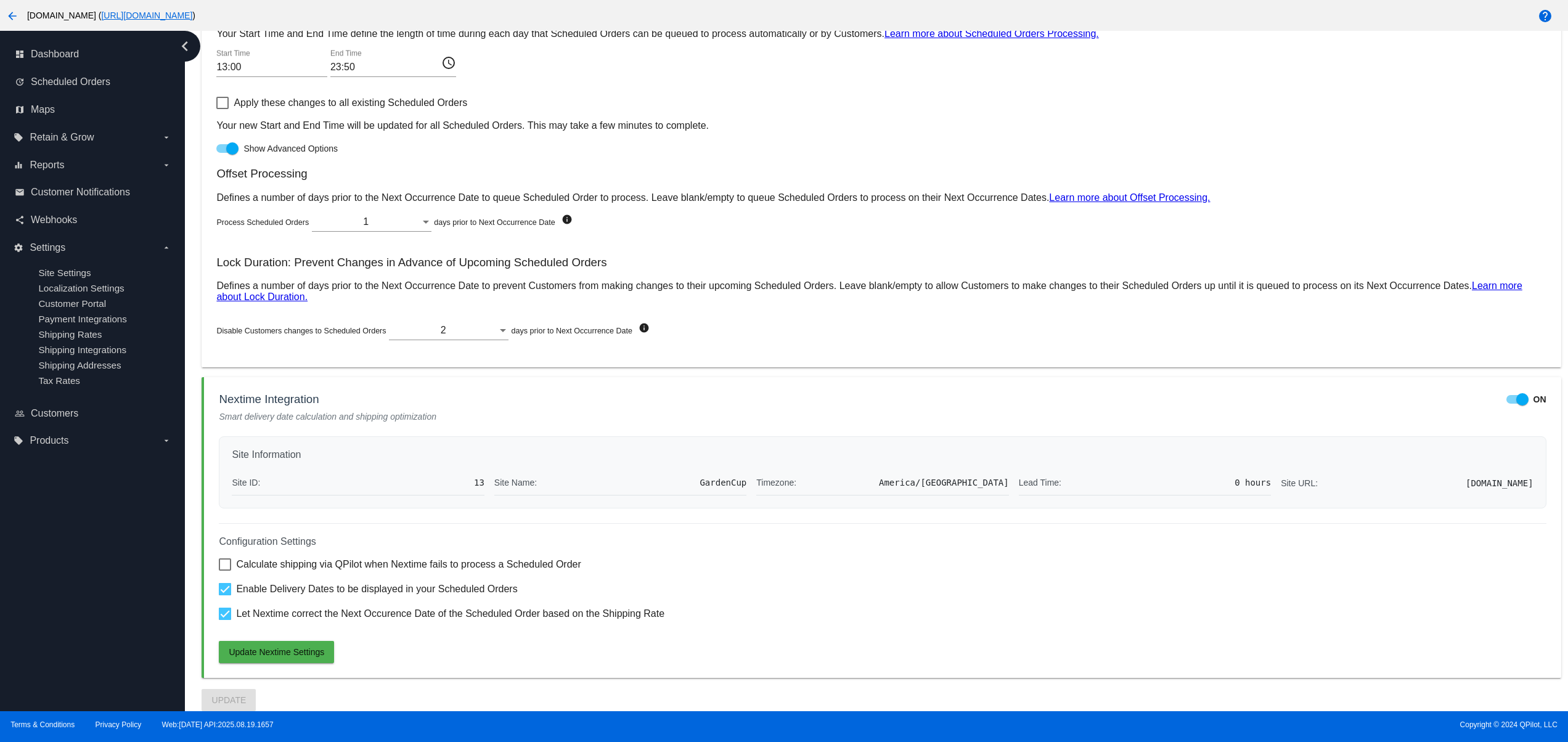
click at [556, 661] on div "Configuration Settings Calculate shipping via QPilot when Nextime fails to proc…" at bounding box center [882, 593] width 1327 height 140
drag, startPoint x: 460, startPoint y: 471, endPoint x: 760, endPoint y: 475, distance: 300.0
click at [746, 475] on div "Site ID: 13 Site Name: GardenCup Timezone: [GEOGRAPHIC_DATA]/[GEOGRAPHIC_DATA] …" at bounding box center [882, 483] width 1301 height 25
click at [867, 492] on div "Timezone: [GEOGRAPHIC_DATA]/[GEOGRAPHIC_DATA]" at bounding box center [882, 483] width 252 height 25
click at [356, 557] on span "Calculate shipping via QPilot when Nextime fails to process a Scheduled Order" at bounding box center [408, 565] width 345 height 15
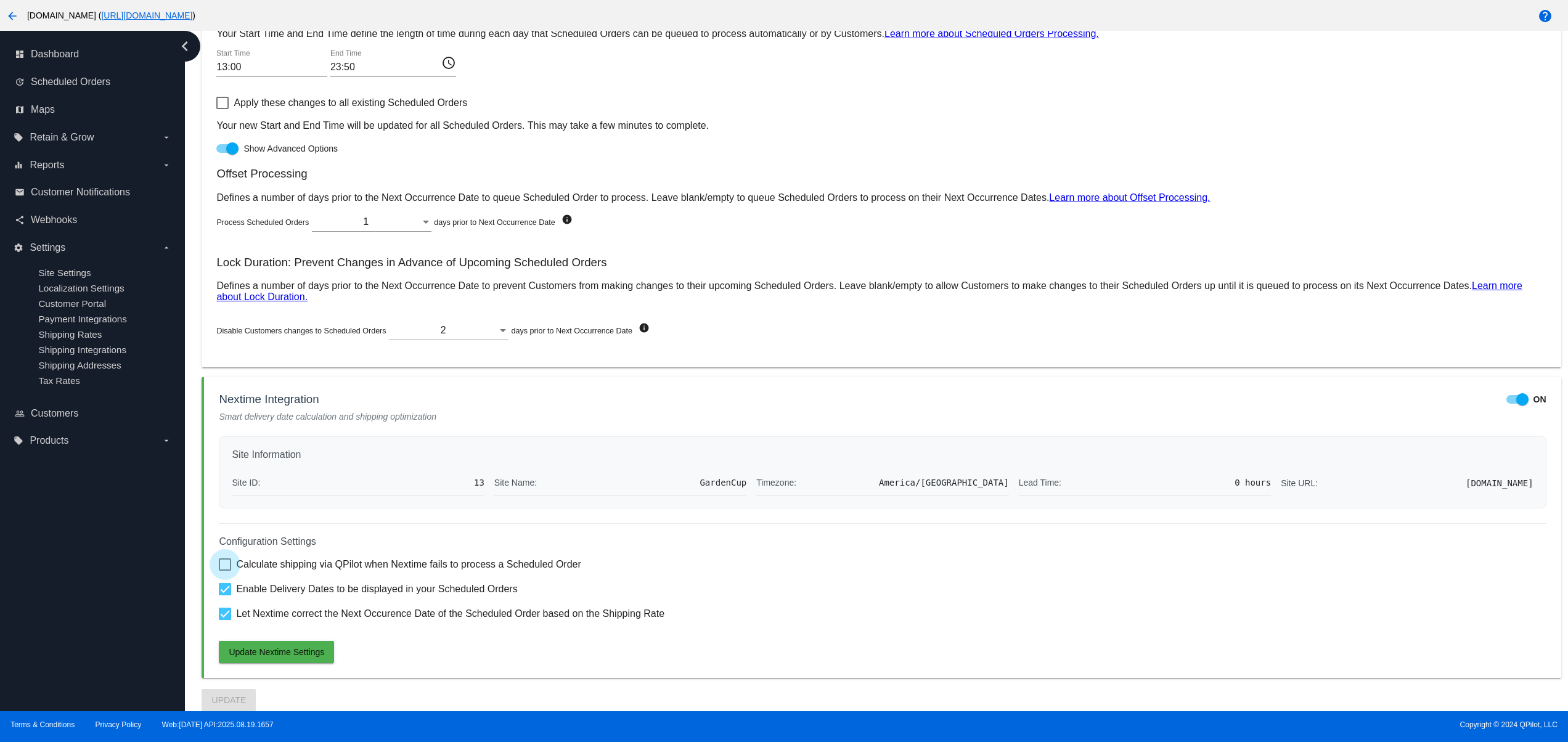
click at [225, 571] on input "Calculate shipping via QPilot when Nextime fails to process a Scheduled Order" at bounding box center [224, 571] width 1 height 1
checkbox input "true"
click at [269, 653] on span "Update Nextime Settings" at bounding box center [276, 652] width 96 height 10
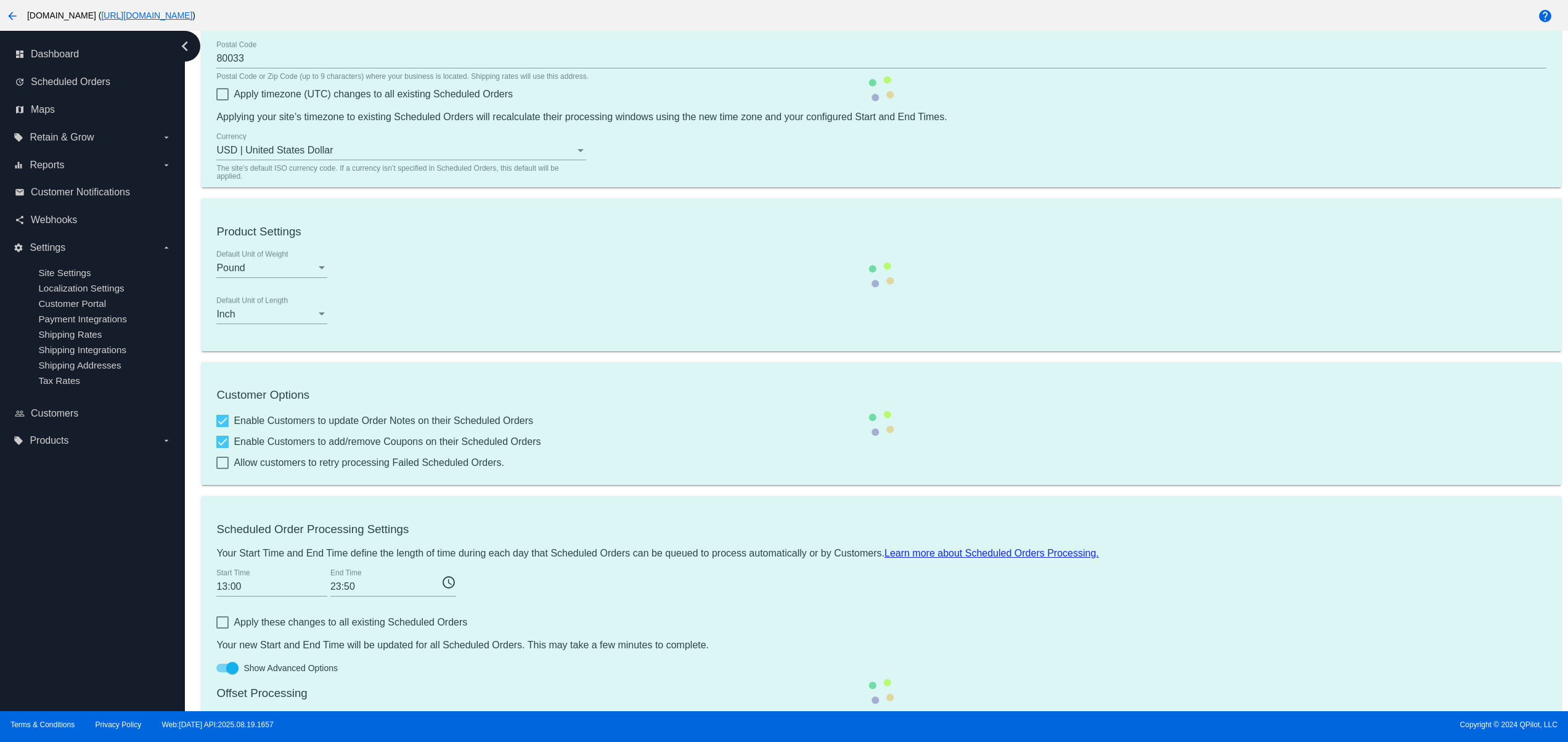
scroll to position [0, 0]
